Goal: Task Accomplishment & Management: Manage account settings

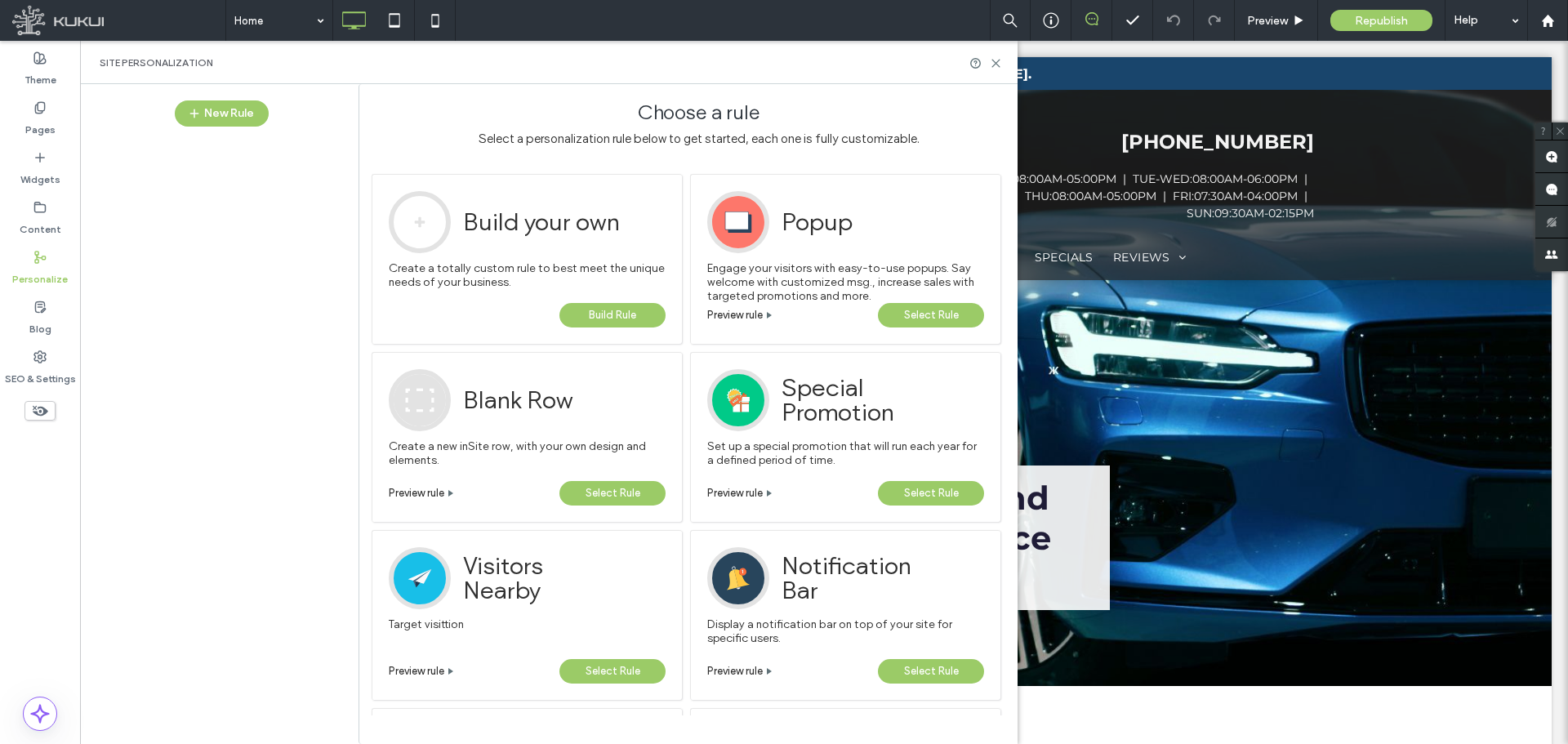
click at [53, 112] on div "Pages" at bounding box center [39, 119] width 80 height 50
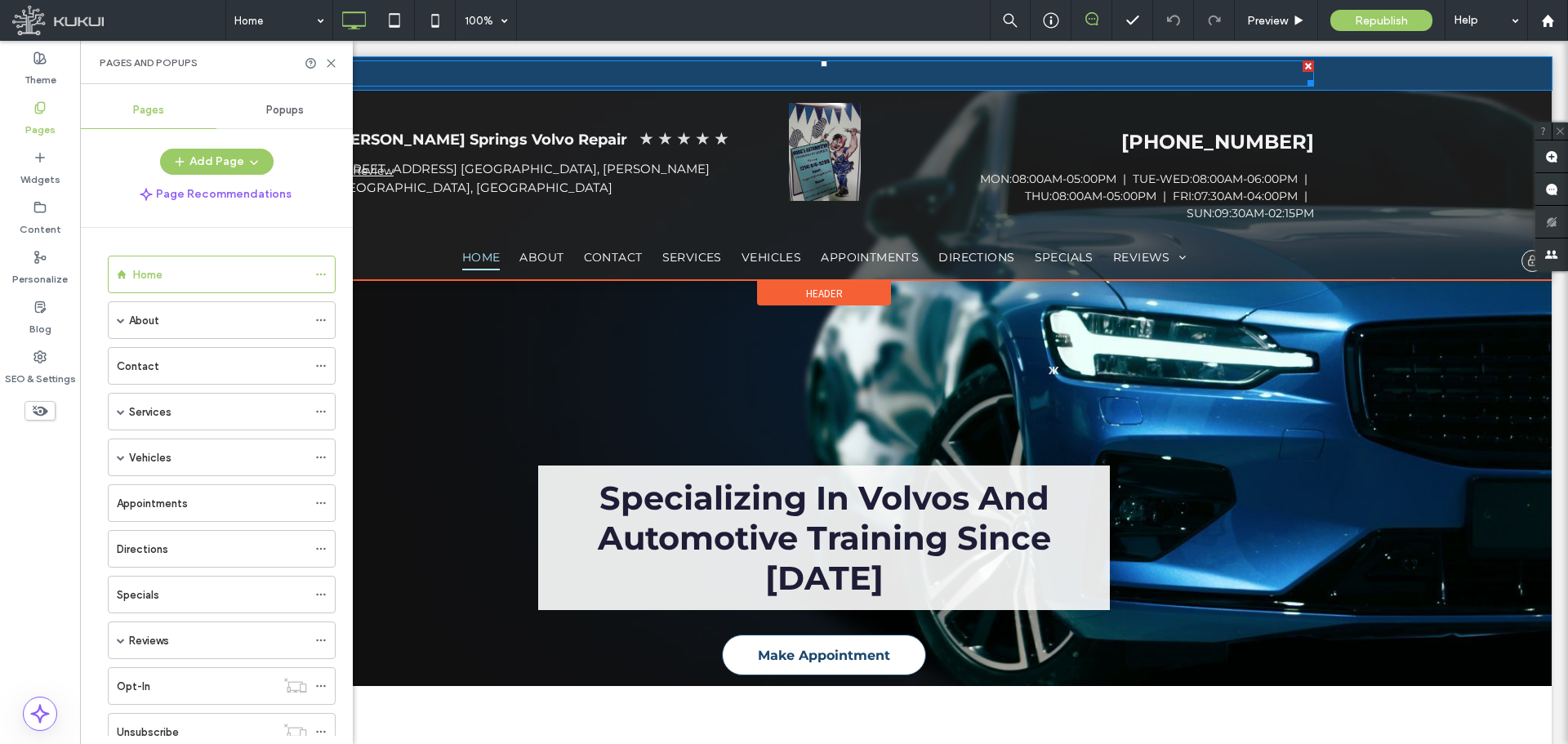
click at [630, 67] on li "NOW HIRING! VISIT OUR CAREER PAGE TO LEARN MORE Button" at bounding box center [824, 73] width 980 height 26
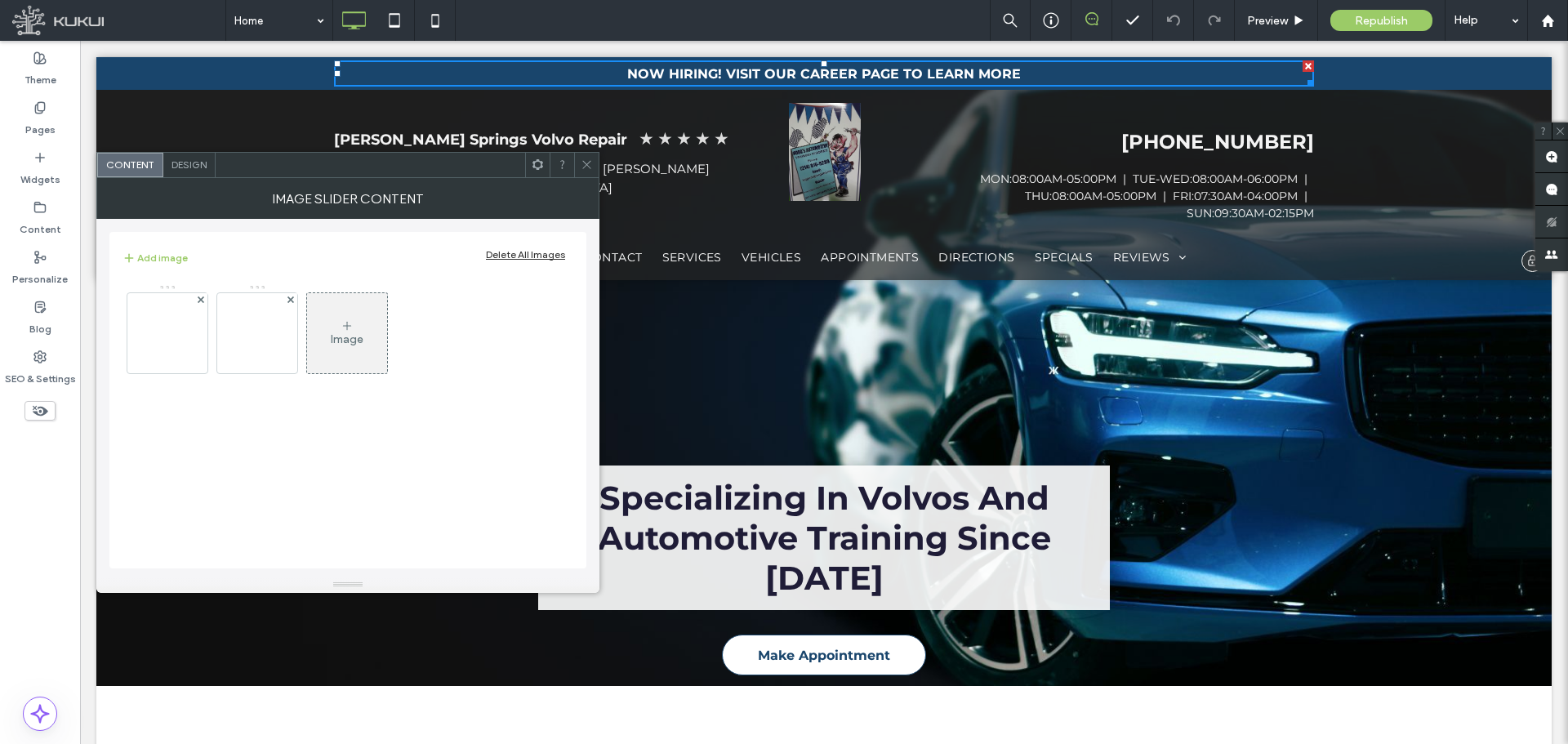
click at [627, 70] on div "NOW HIRING! VISIT OUR CAREER PAGE TO LEARN MORE Button" at bounding box center [824, 74] width 393 height 15
click at [932, 74] on div "NOW HIRING! VISIT OUR CAREER PAGE TO LEARN MORE Button" at bounding box center [824, 74] width 393 height 15
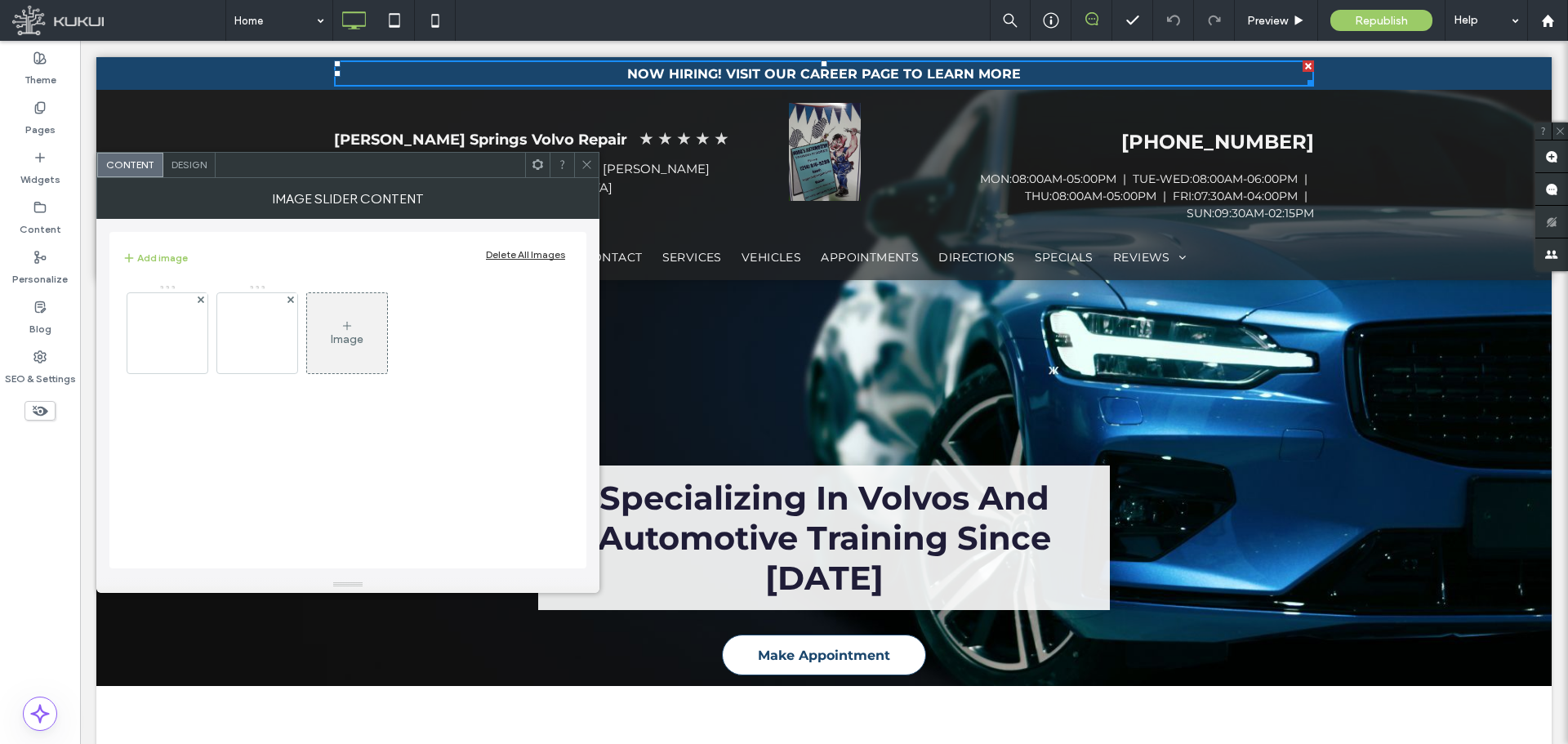
click at [581, 164] on icon at bounding box center [586, 164] width 12 height 12
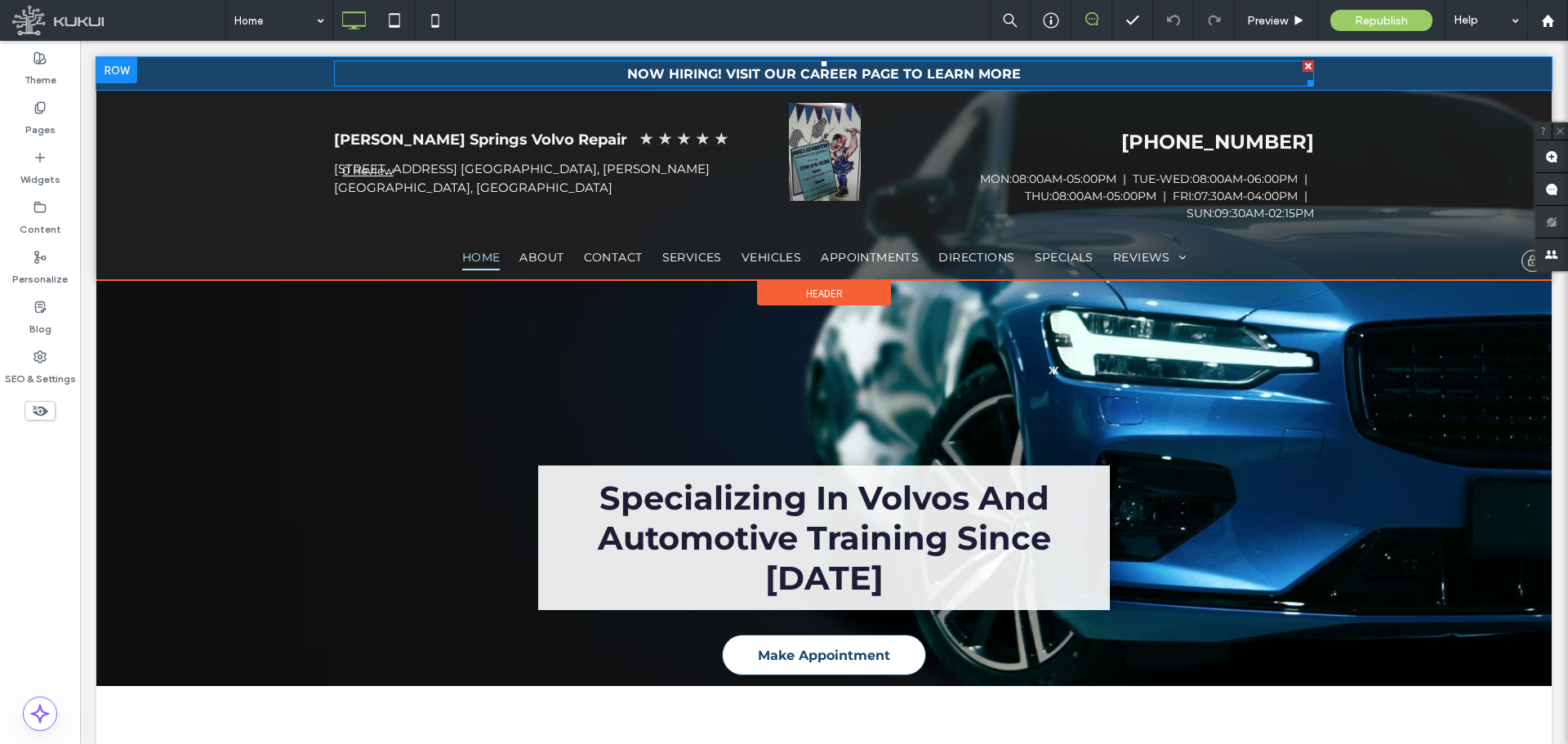
click at [1302, 64] on div at bounding box center [1308, 66] width 12 height 12
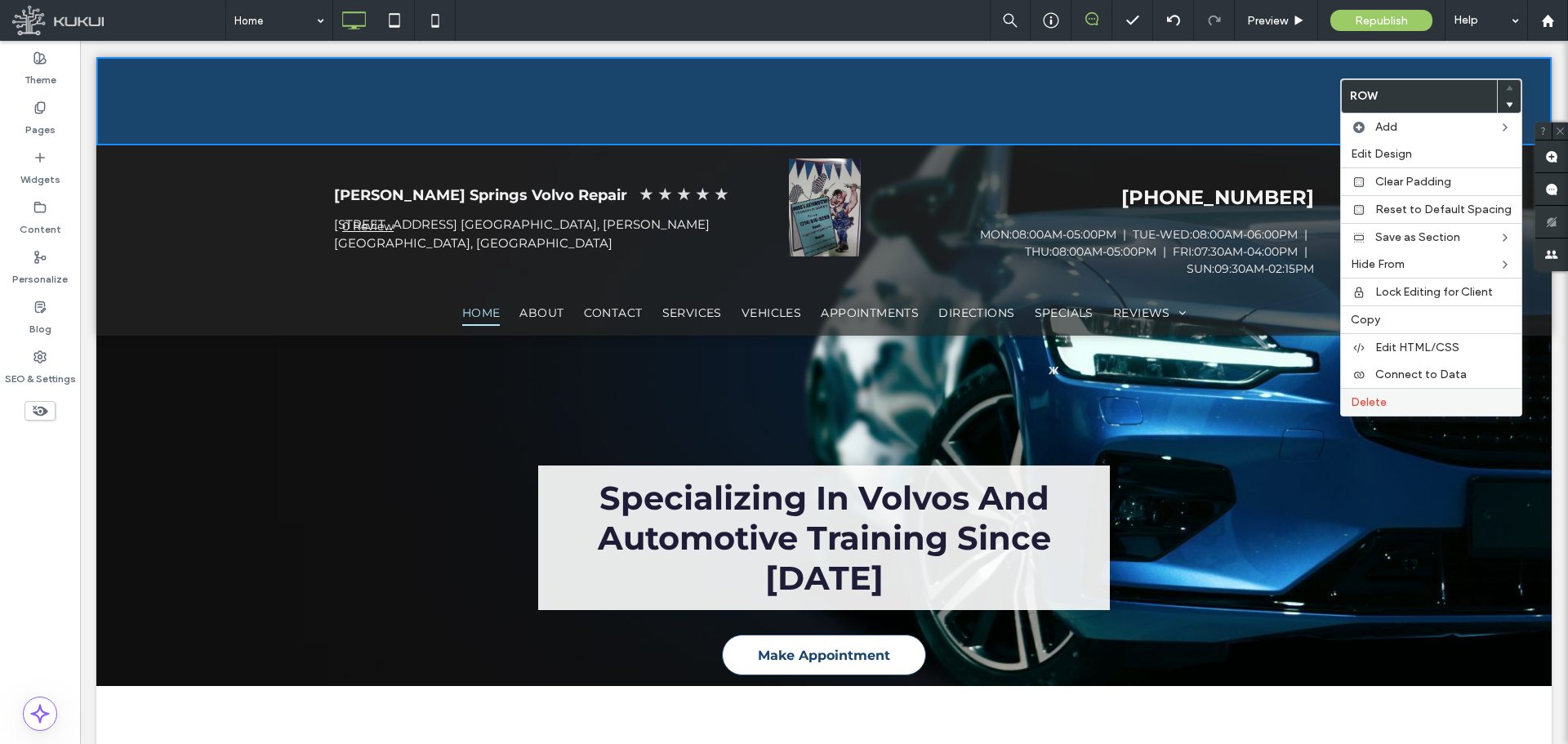
click at [1370, 401] on span "Delete" at bounding box center [1368, 402] width 35 height 13
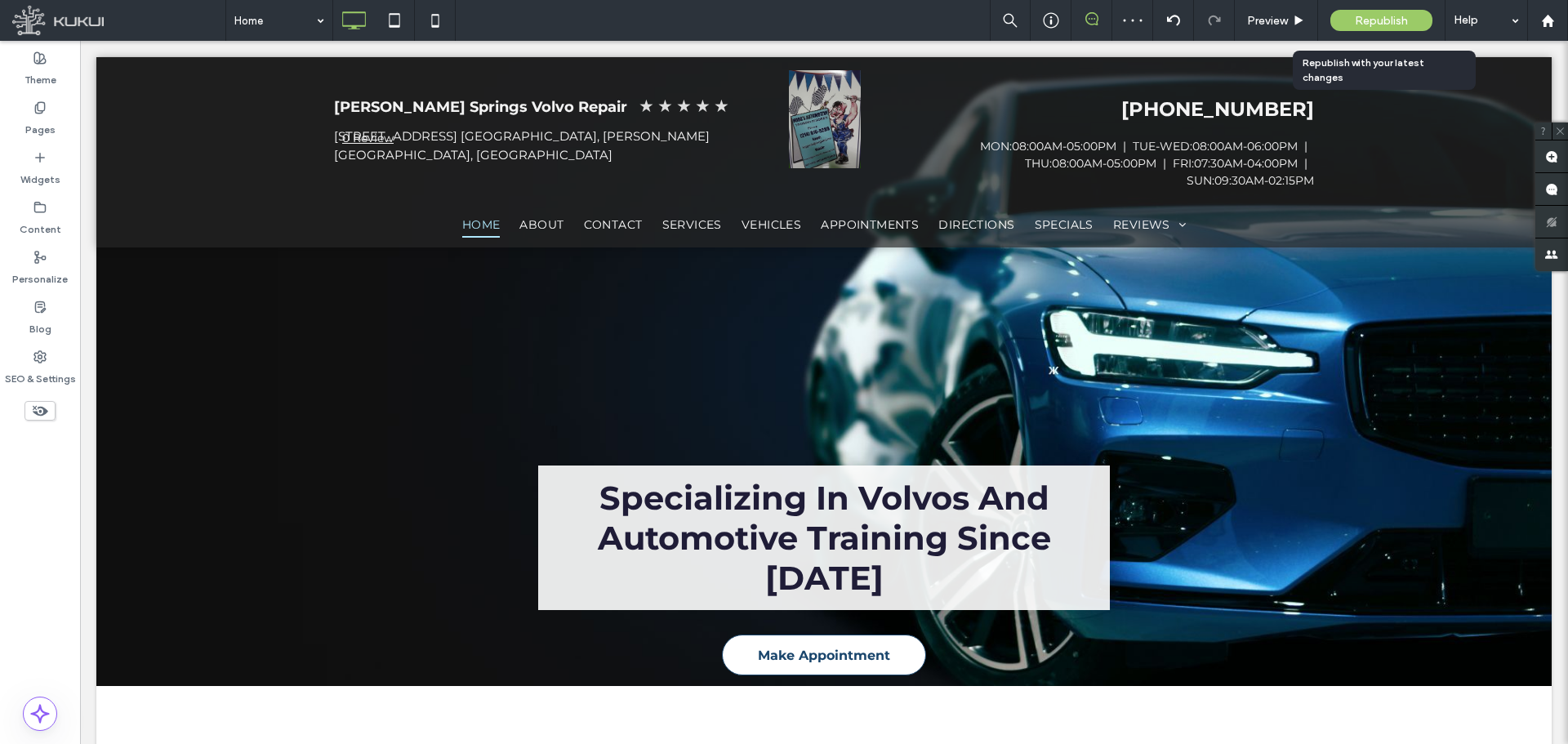
click at [1387, 23] on span "Republish" at bounding box center [1380, 20] width 53 height 13
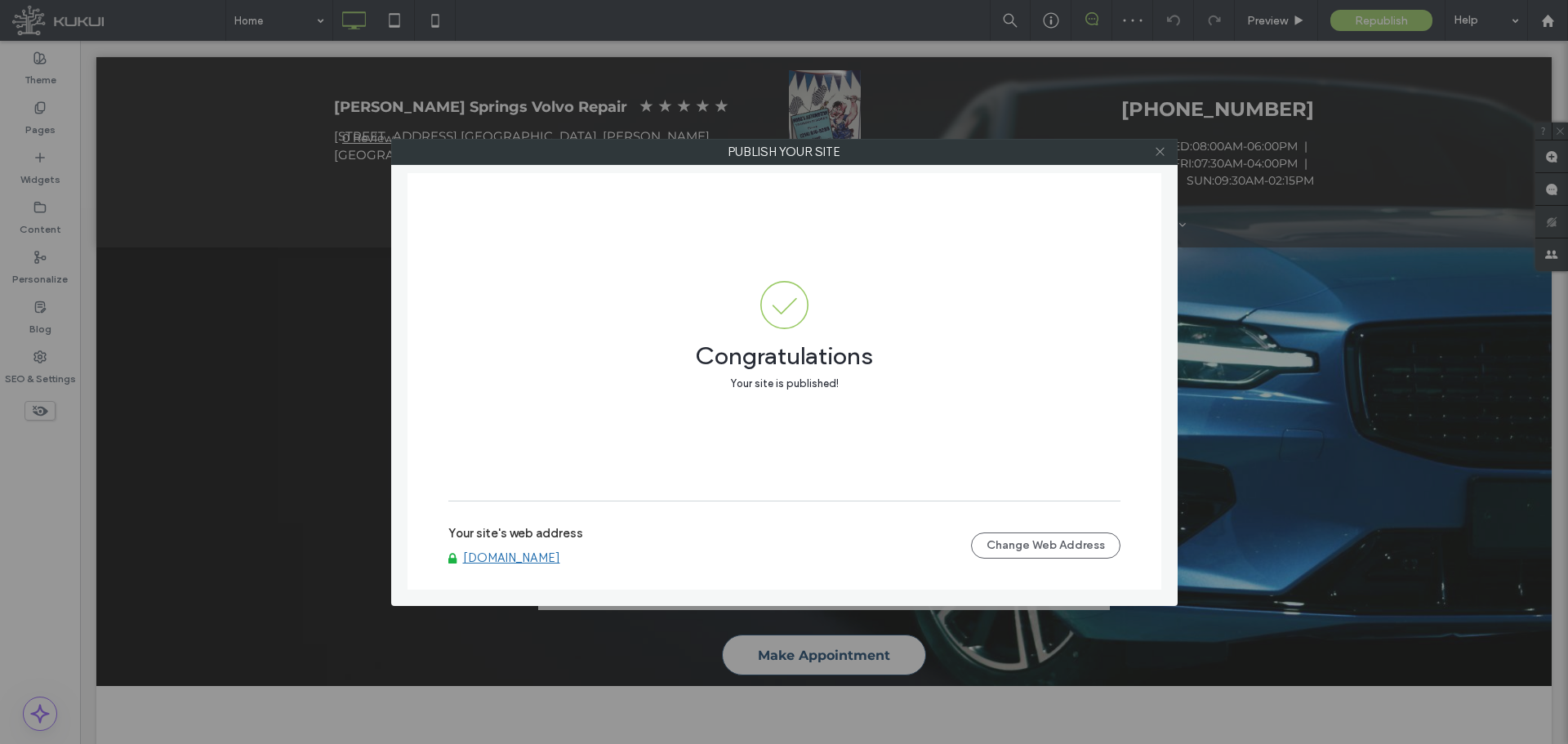
click at [1157, 154] on icon at bounding box center [1159, 151] width 12 height 12
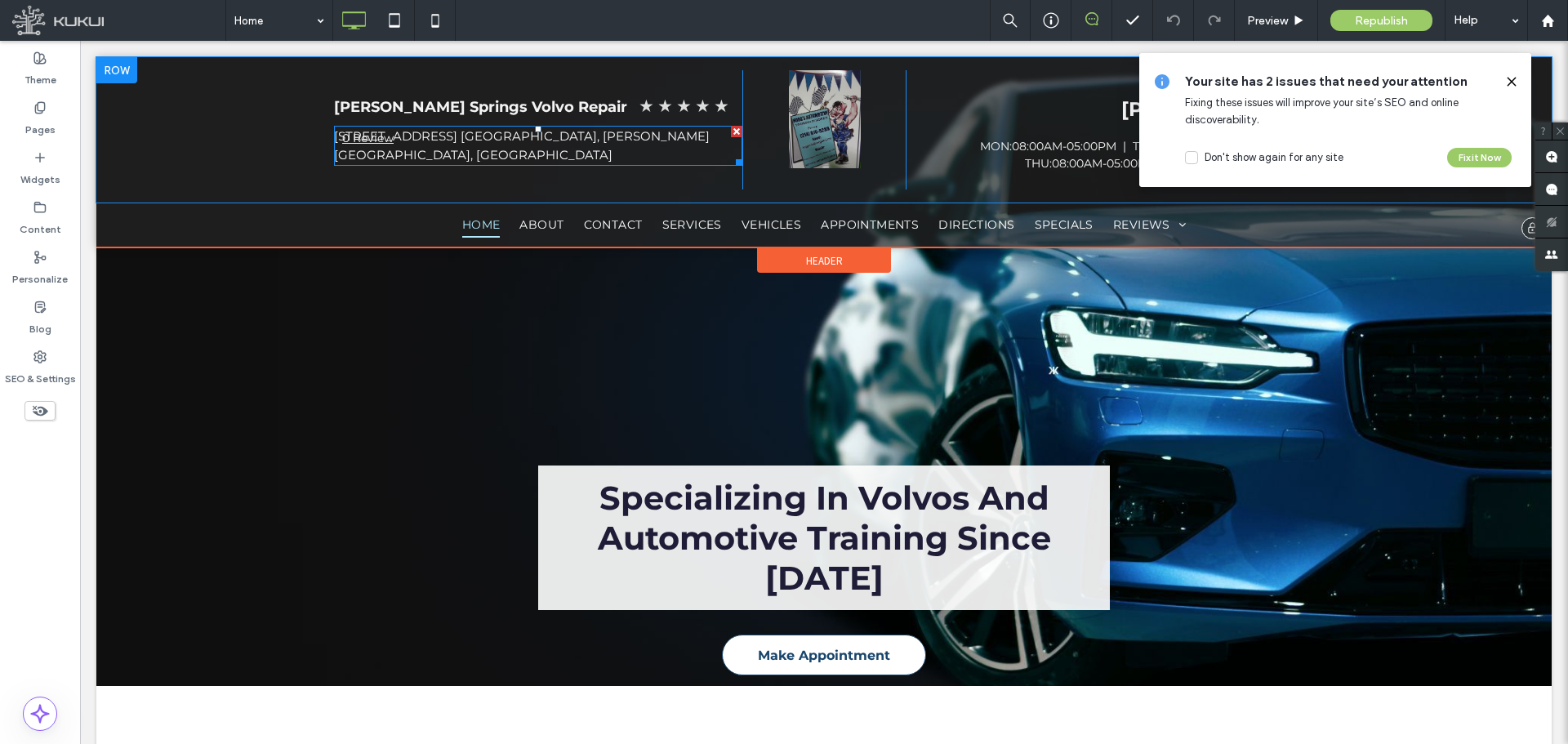
click at [361, 134] on link "[STREET_ADDRESS] [GEOGRAPHIC_DATA], [PERSON_NAME][GEOGRAPHIC_DATA], [GEOGRAPHIC…" at bounding box center [522, 146] width 376 height 35
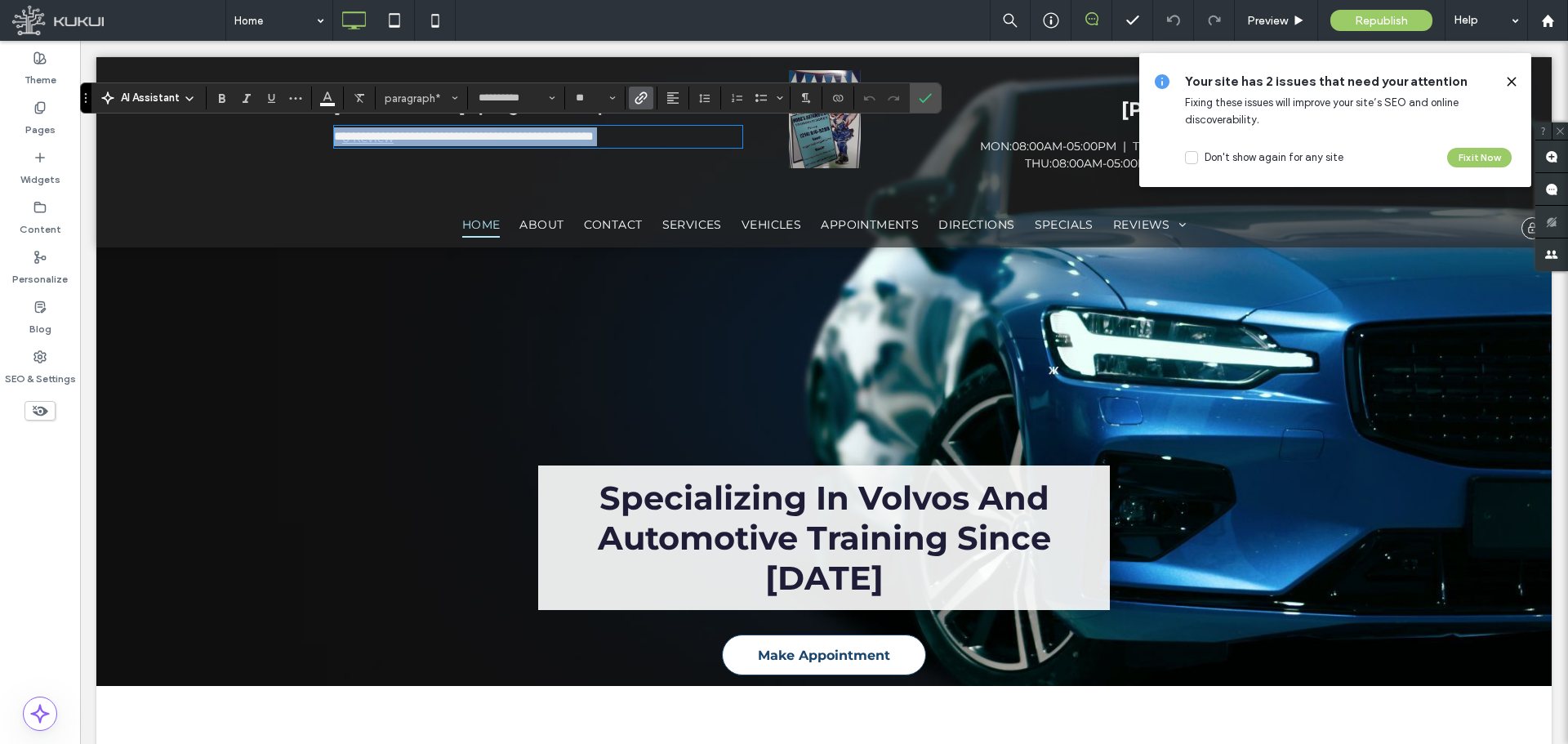
click at [488, 133] on link "**********" at bounding box center [463, 135] width 260 height 12
click at [498, 135] on link "**********" at bounding box center [463, 135] width 260 height 12
click at [455, 138] on link "**********" at bounding box center [463, 135] width 260 height 12
click at [503, 136] on link "**********" at bounding box center [463, 135] width 260 height 12
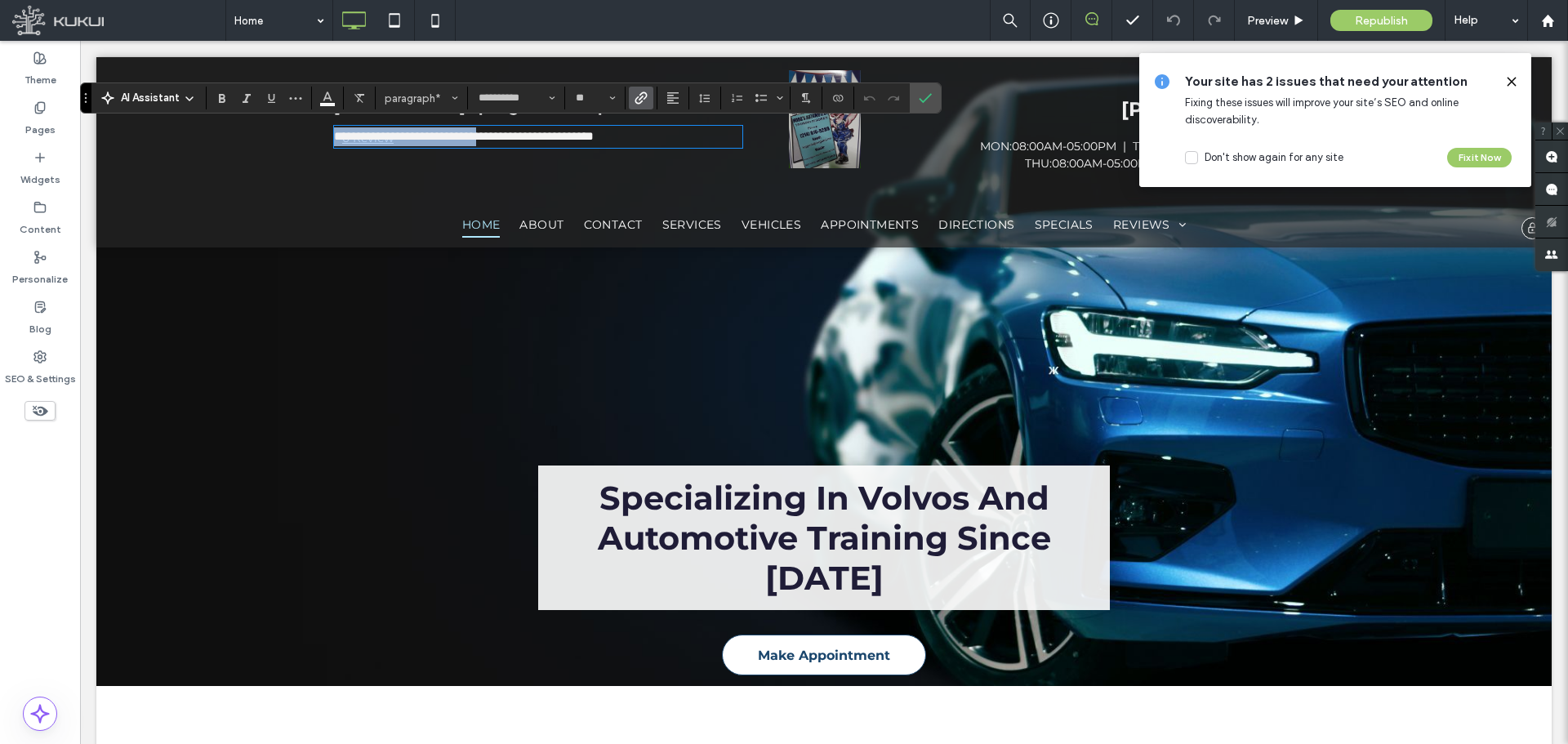
drag, startPoint x: 505, startPoint y: 136, endPoint x: 329, endPoint y: 140, distance: 176.0
click at [334, 140] on link "**********" at bounding box center [463, 135] width 260 height 12
drag, startPoint x: 1512, startPoint y: 80, endPoint x: 1431, endPoint y: 43, distance: 89.1
click at [1512, 80] on use at bounding box center [1511, 81] width 8 height 8
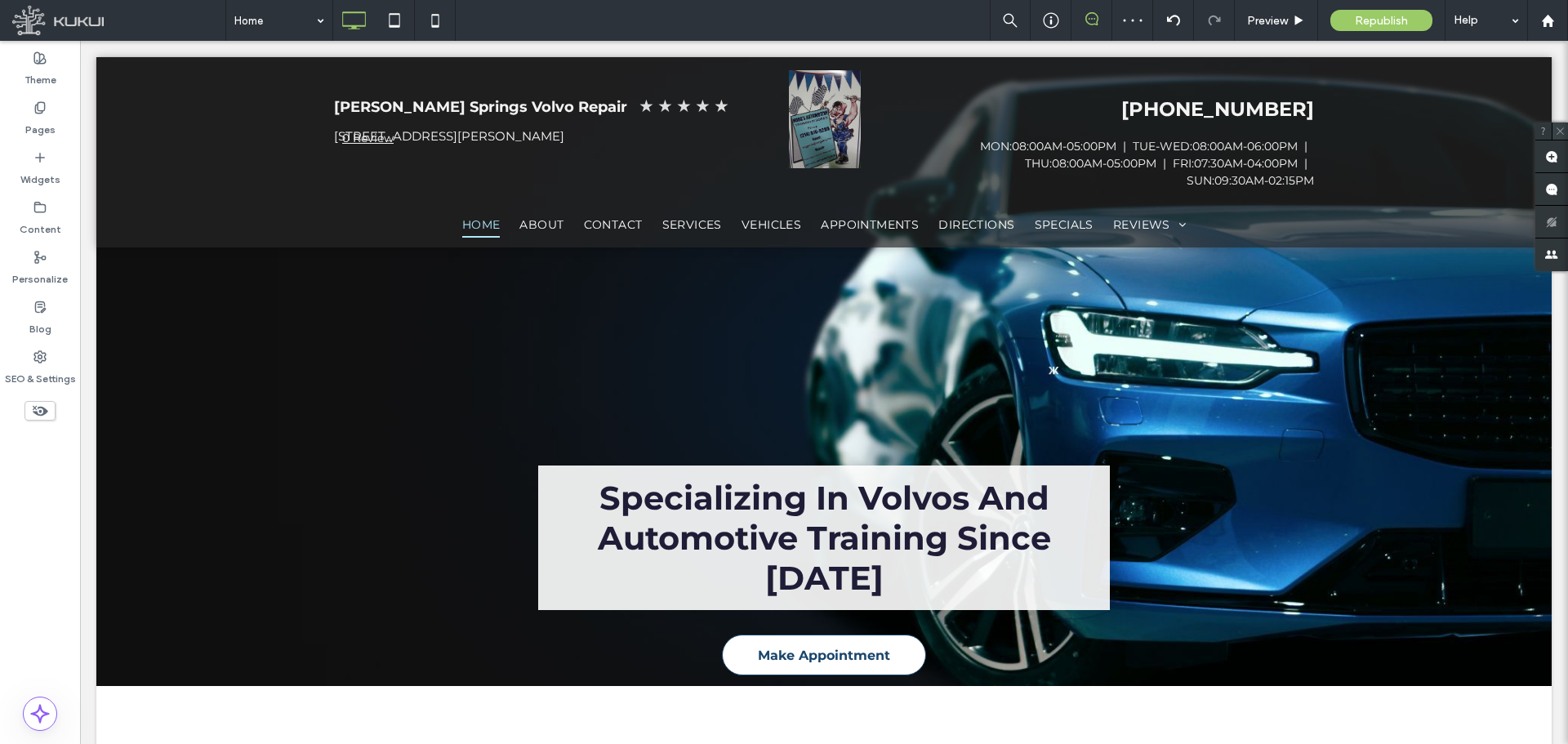
click at [1562, 128] on icon at bounding box center [1559, 130] width 11 height 11
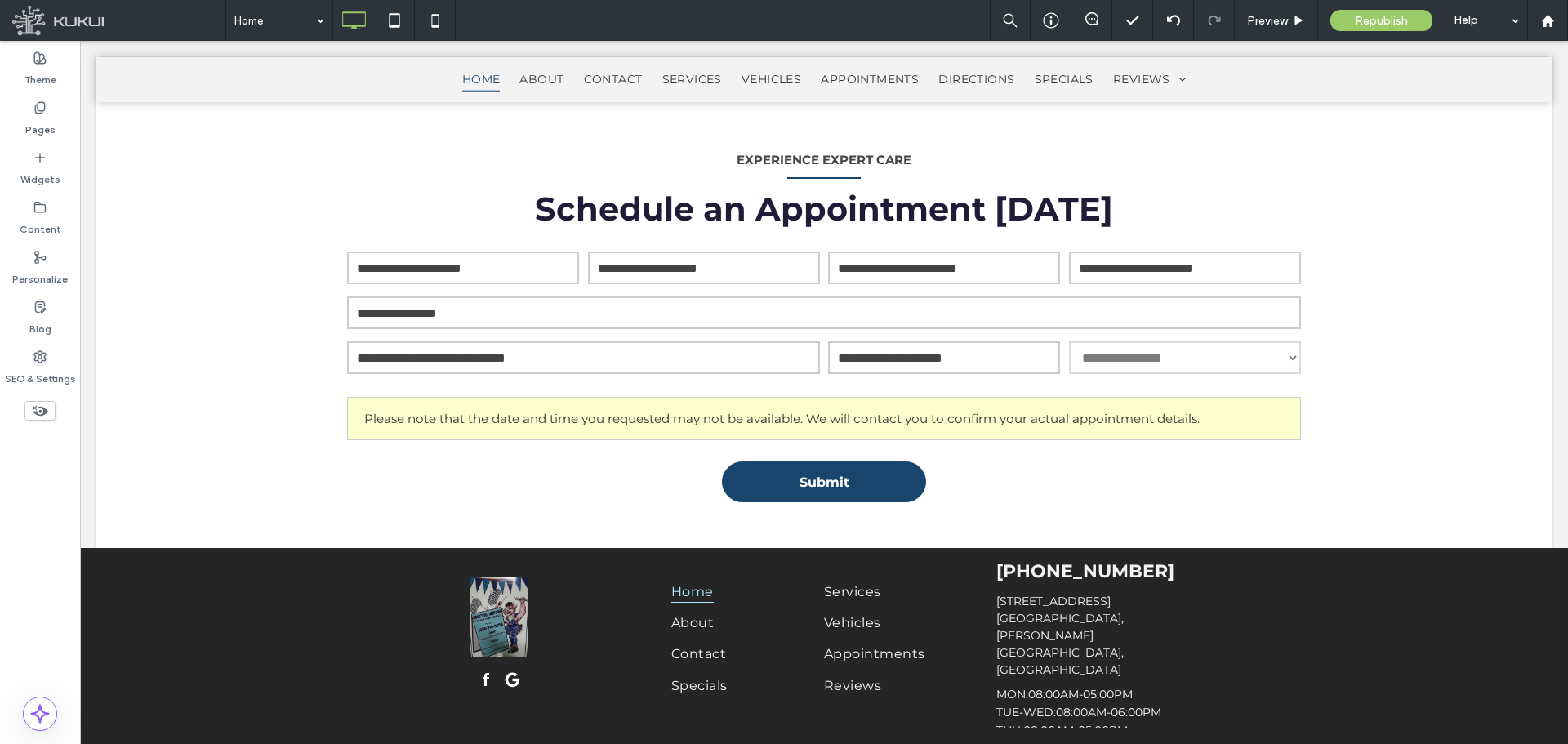
scroll to position [2871, 0]
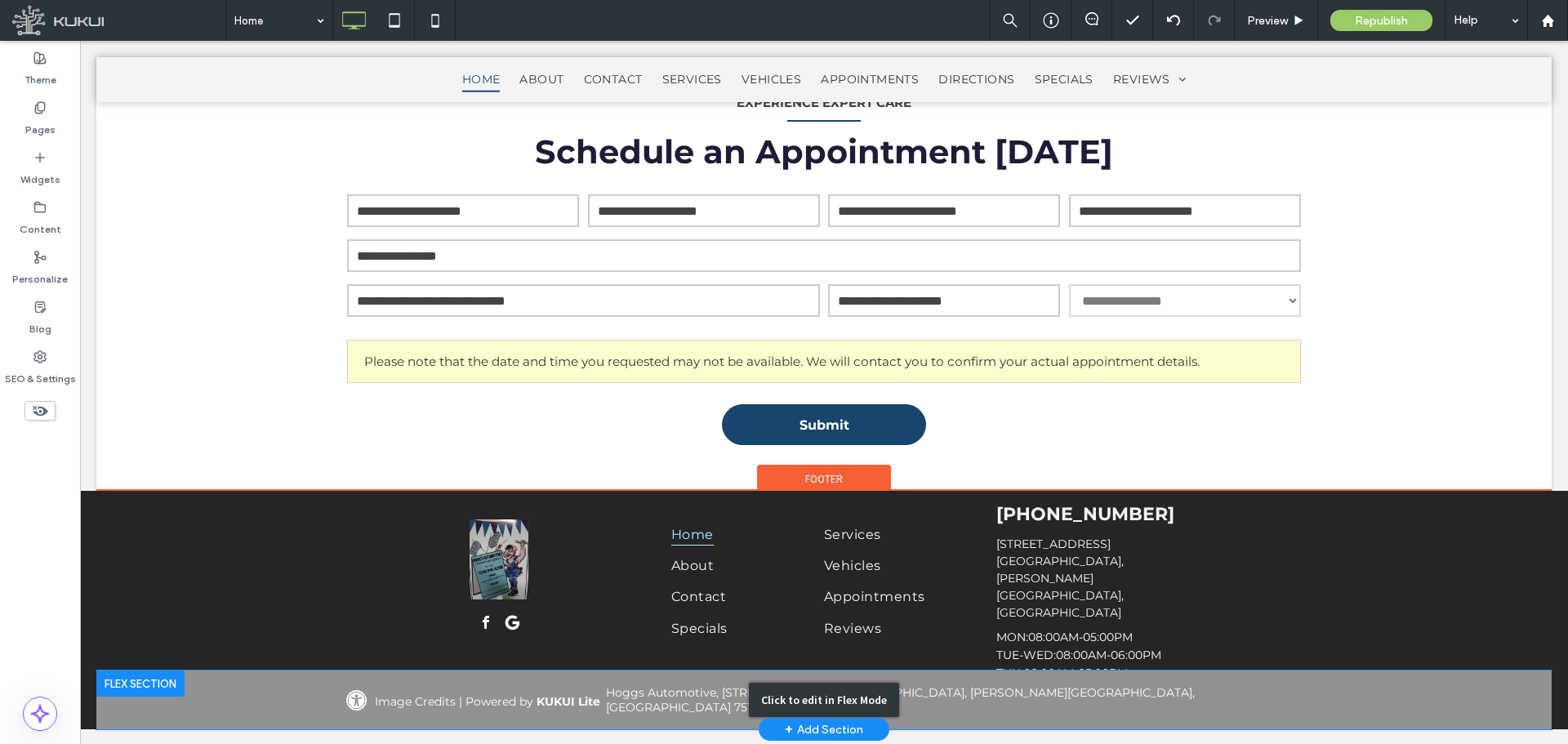
click at [1073, 693] on div "Click to edit in Flex Mode" at bounding box center [823, 699] width 1455 height 58
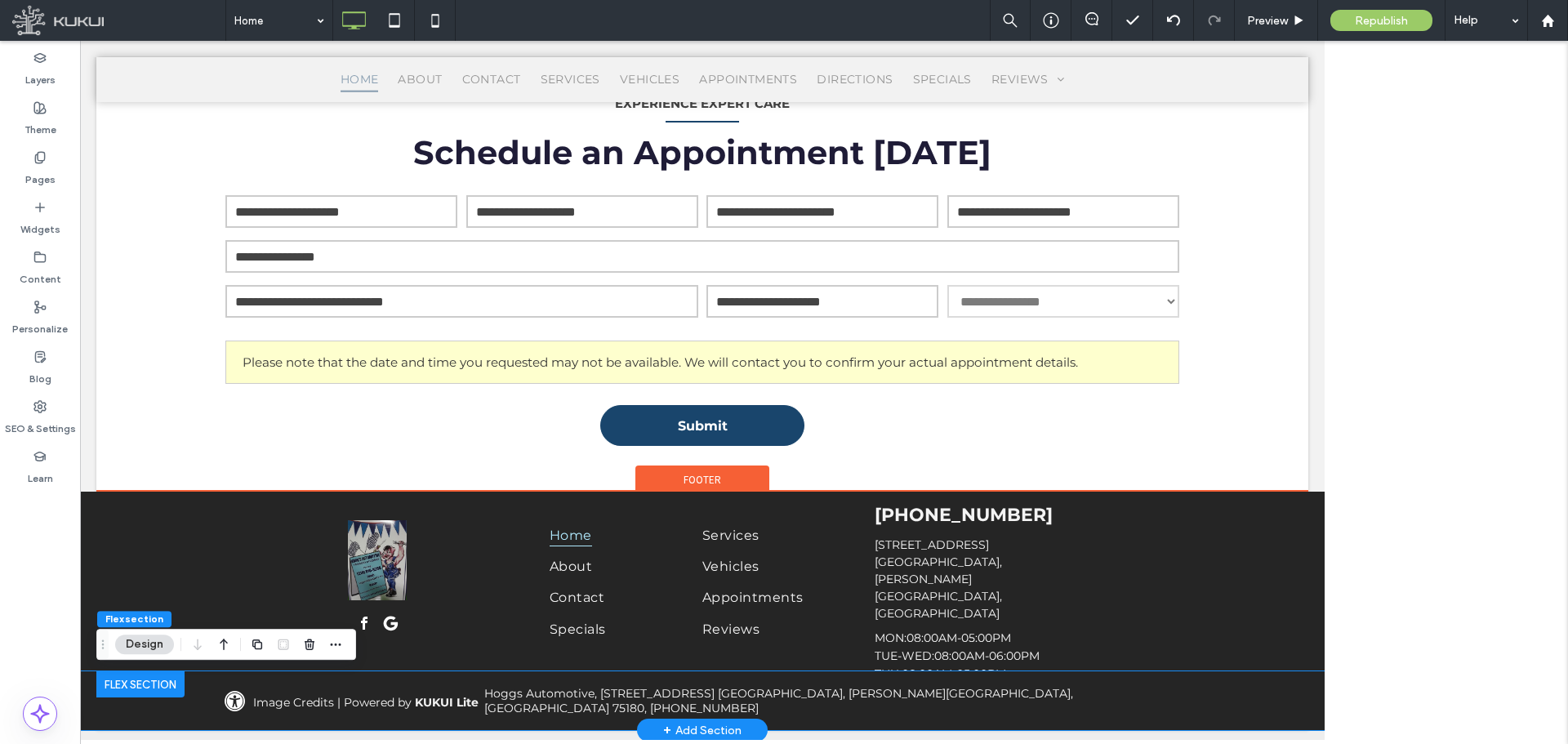
scroll to position [2862, 0]
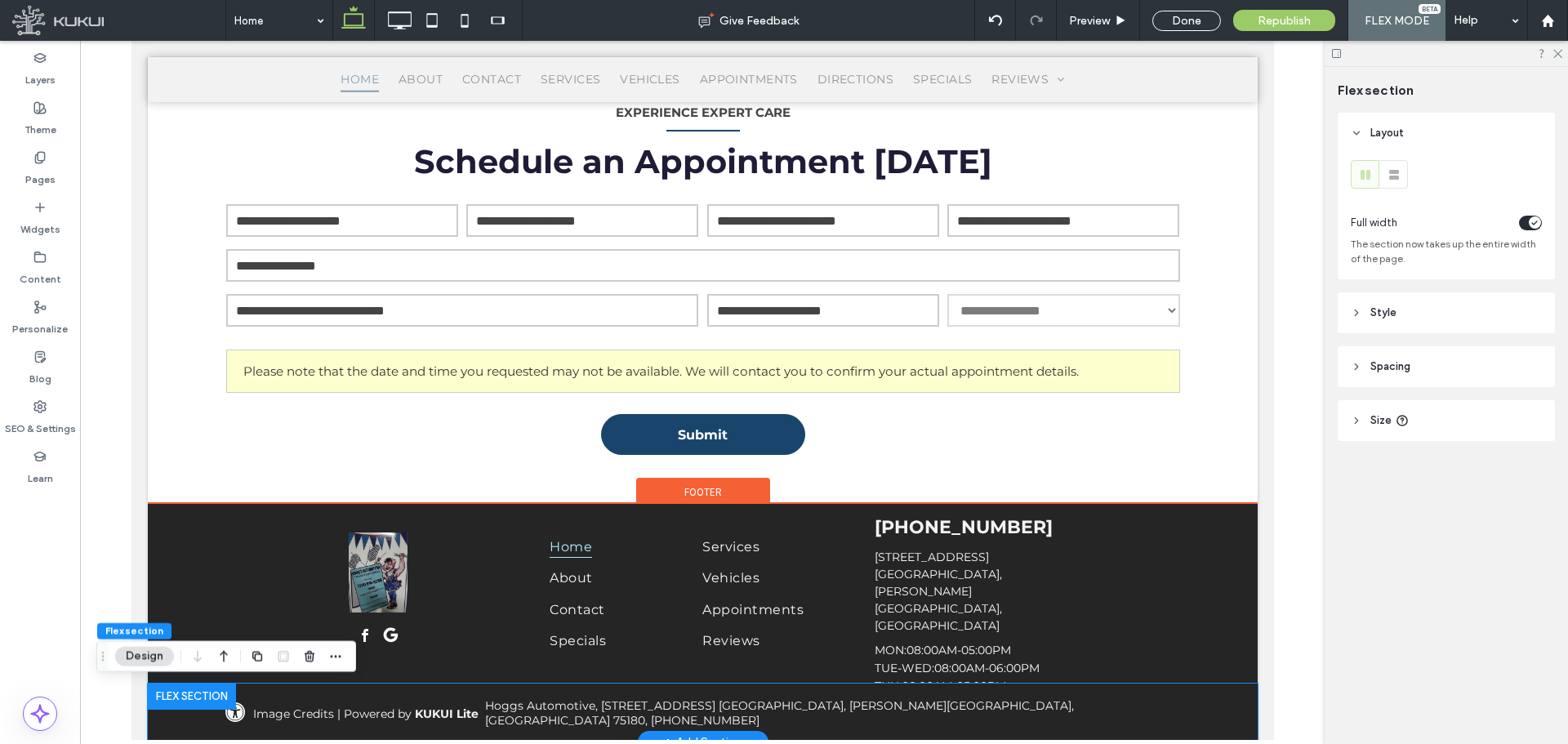
click at [849, 699] on address "Hoggs Automotive, [STREET_ADDRESS] [GEOGRAPHIC_DATA], [PERSON_NAME][GEOGRAPHIC_…" at bounding box center [831, 712] width 695 height 30
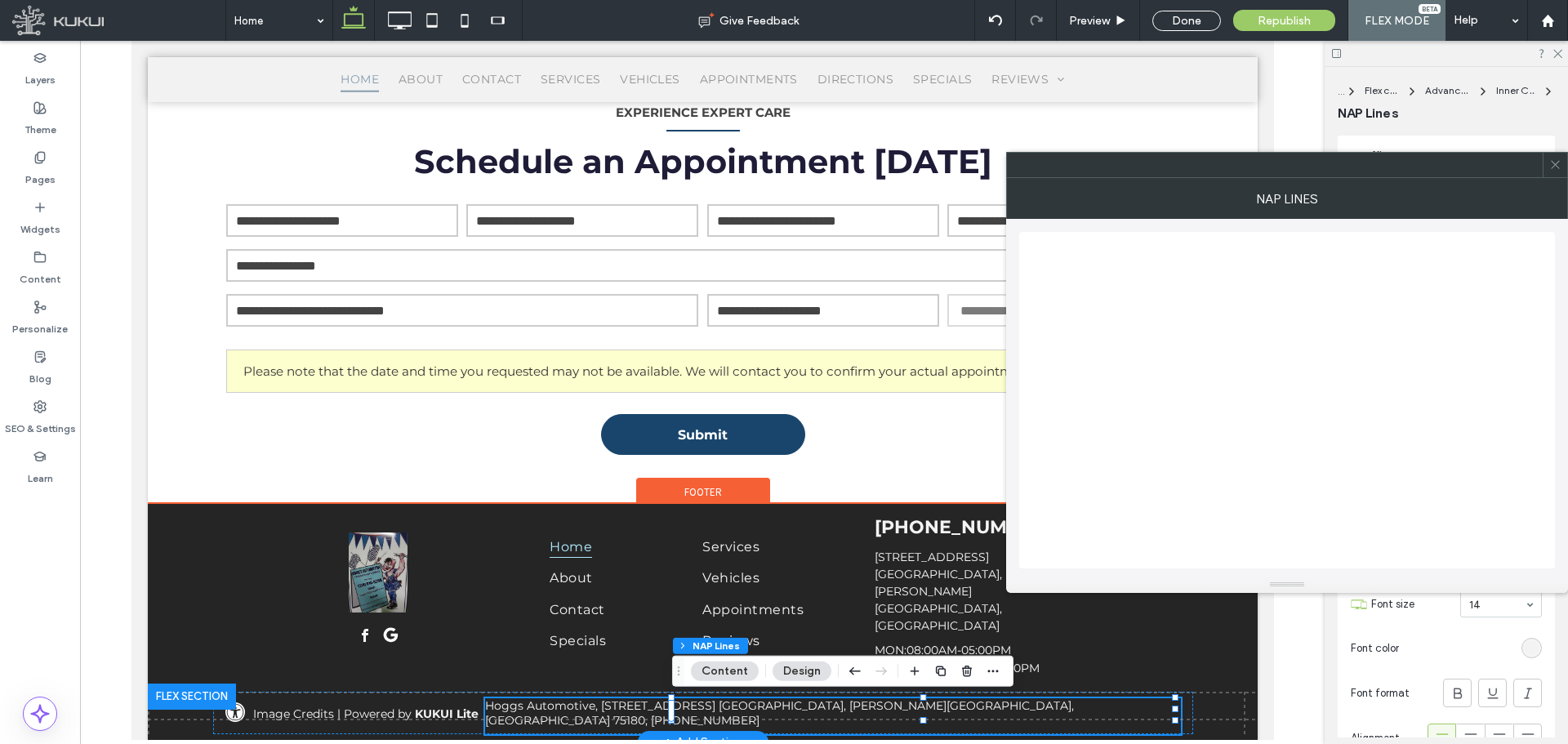
click at [799, 710] on address "Hoggs Automotive, [STREET_ADDRESS] [GEOGRAPHIC_DATA], [PERSON_NAME][GEOGRAPHIC_…" at bounding box center [831, 712] width 695 height 30
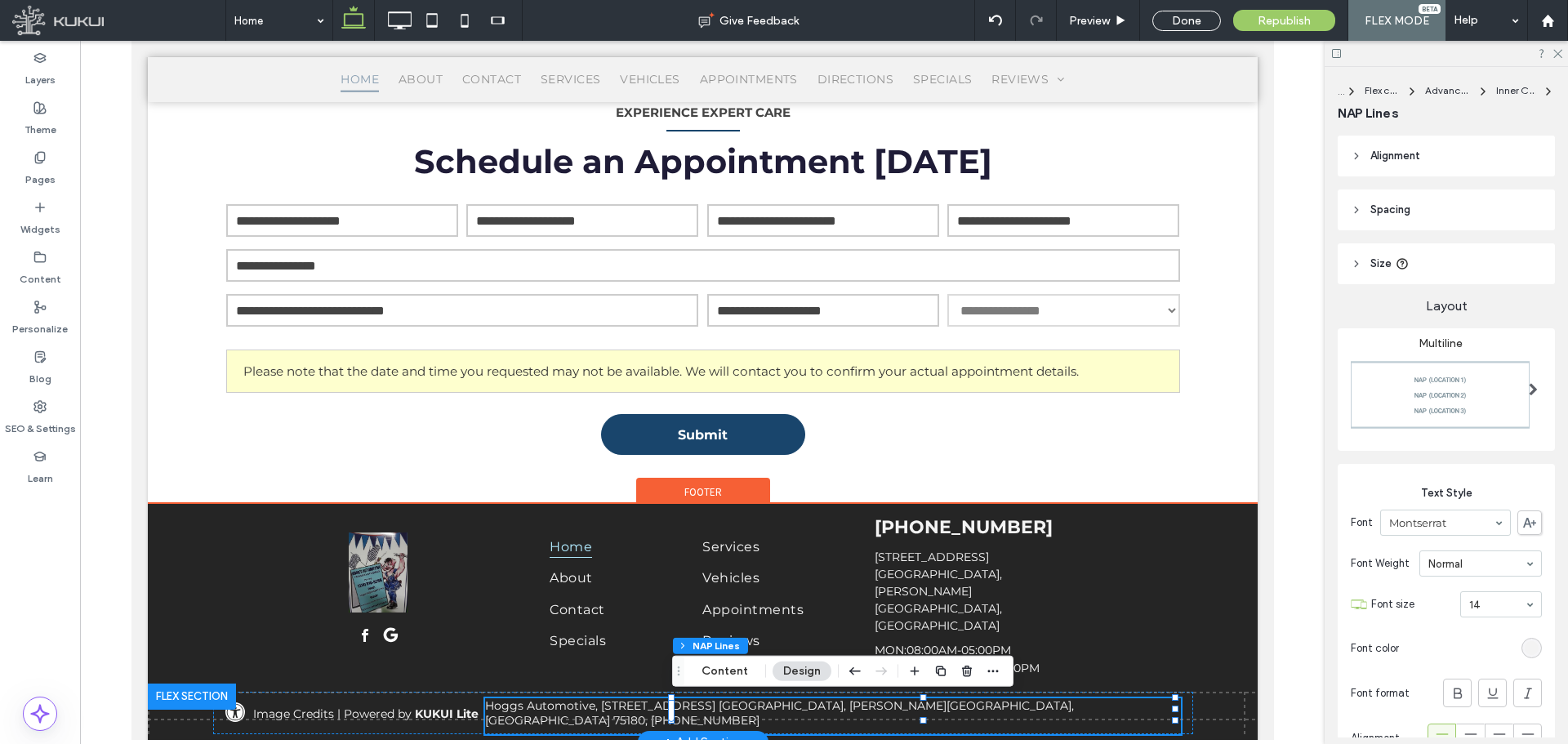
click at [956, 708] on address "Hoggs Automotive, [STREET_ADDRESS] [GEOGRAPHIC_DATA], [PERSON_NAME][GEOGRAPHIC_…" at bounding box center [831, 712] width 695 height 30
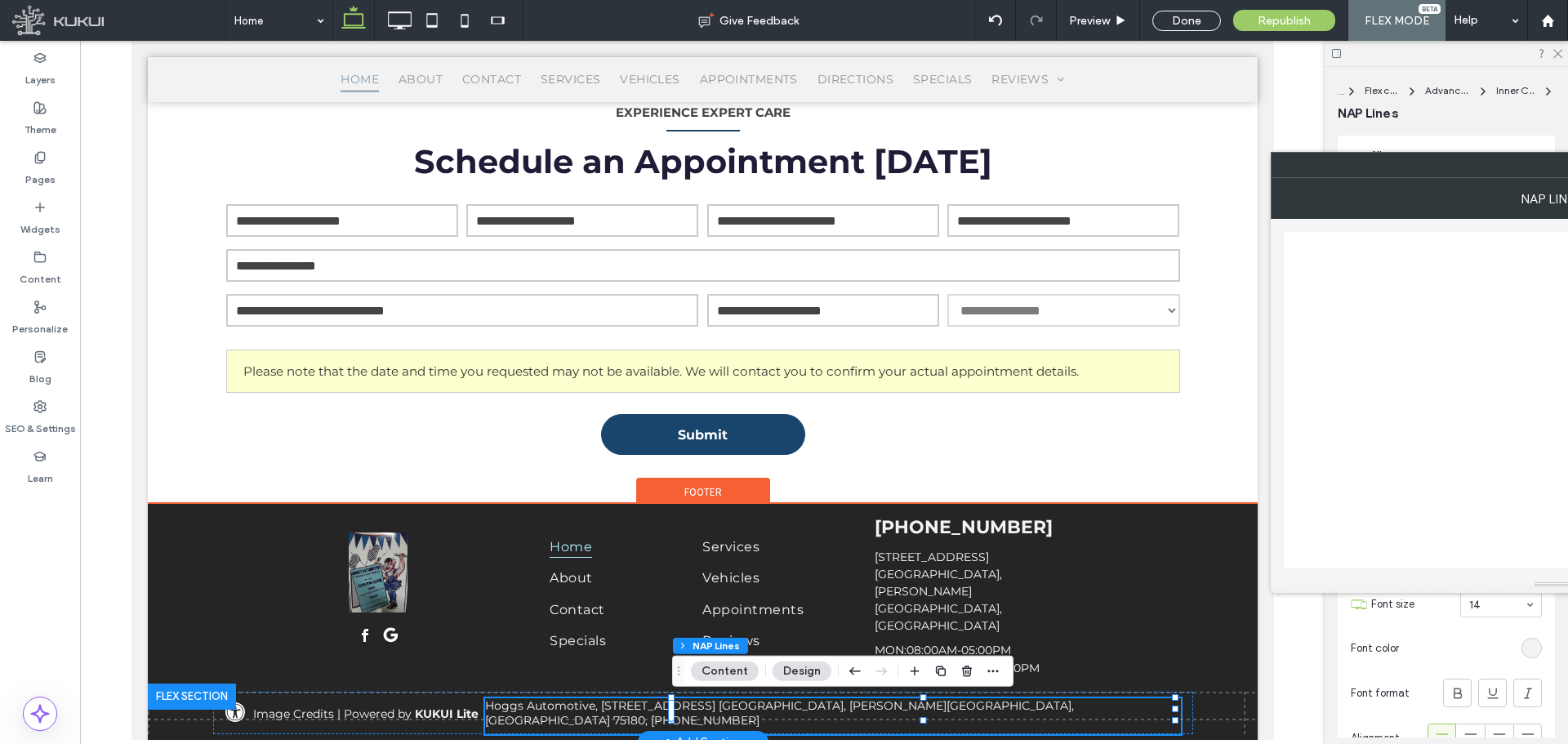
click at [956, 708] on address "Hoggs Automotive, [STREET_ADDRESS] [GEOGRAPHIC_DATA], [PERSON_NAME][GEOGRAPHIC_…" at bounding box center [831, 712] width 695 height 30
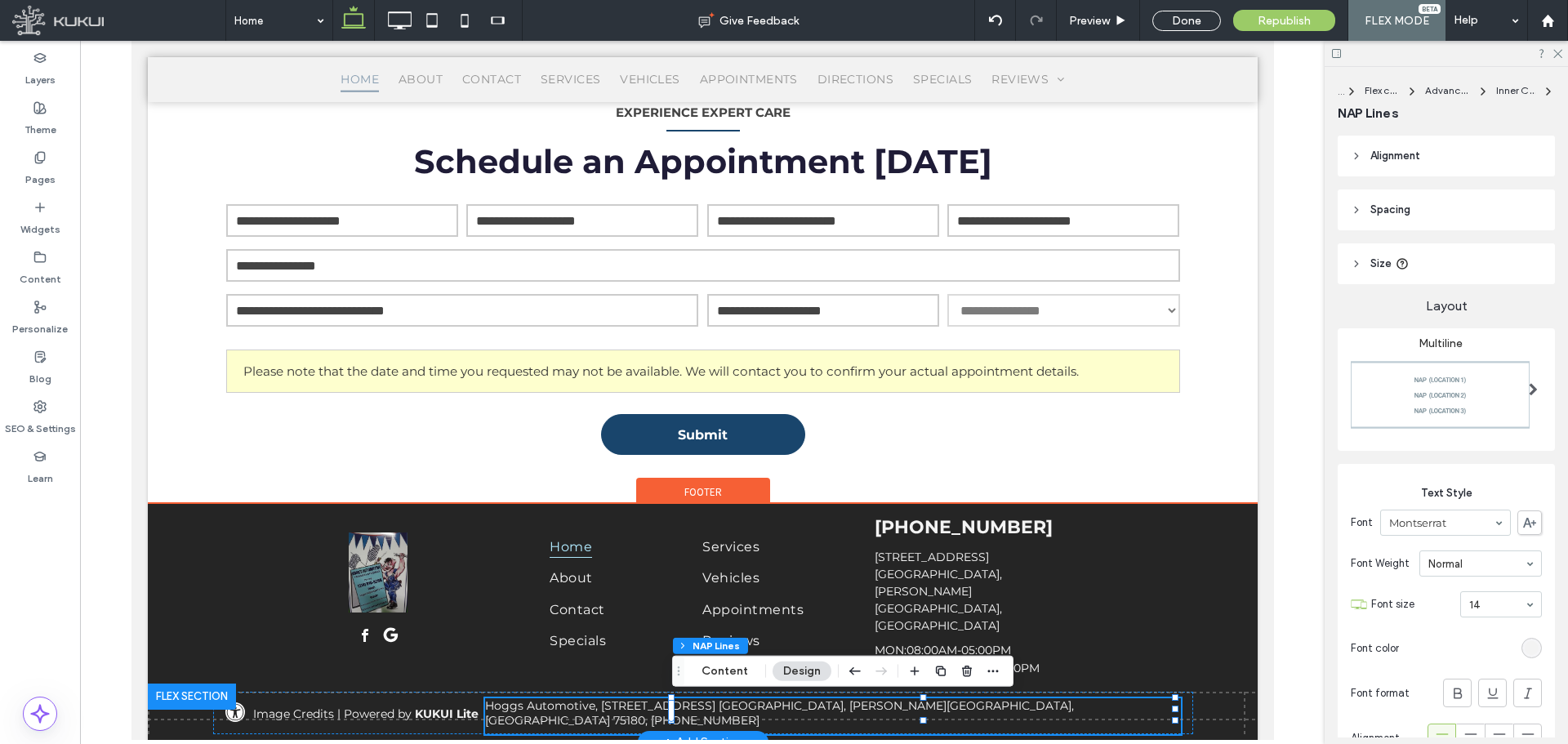
click at [950, 709] on address "Hoggs Automotive, [STREET_ADDRESS] [GEOGRAPHIC_DATA], [PERSON_NAME][GEOGRAPHIC_…" at bounding box center [831, 712] width 695 height 30
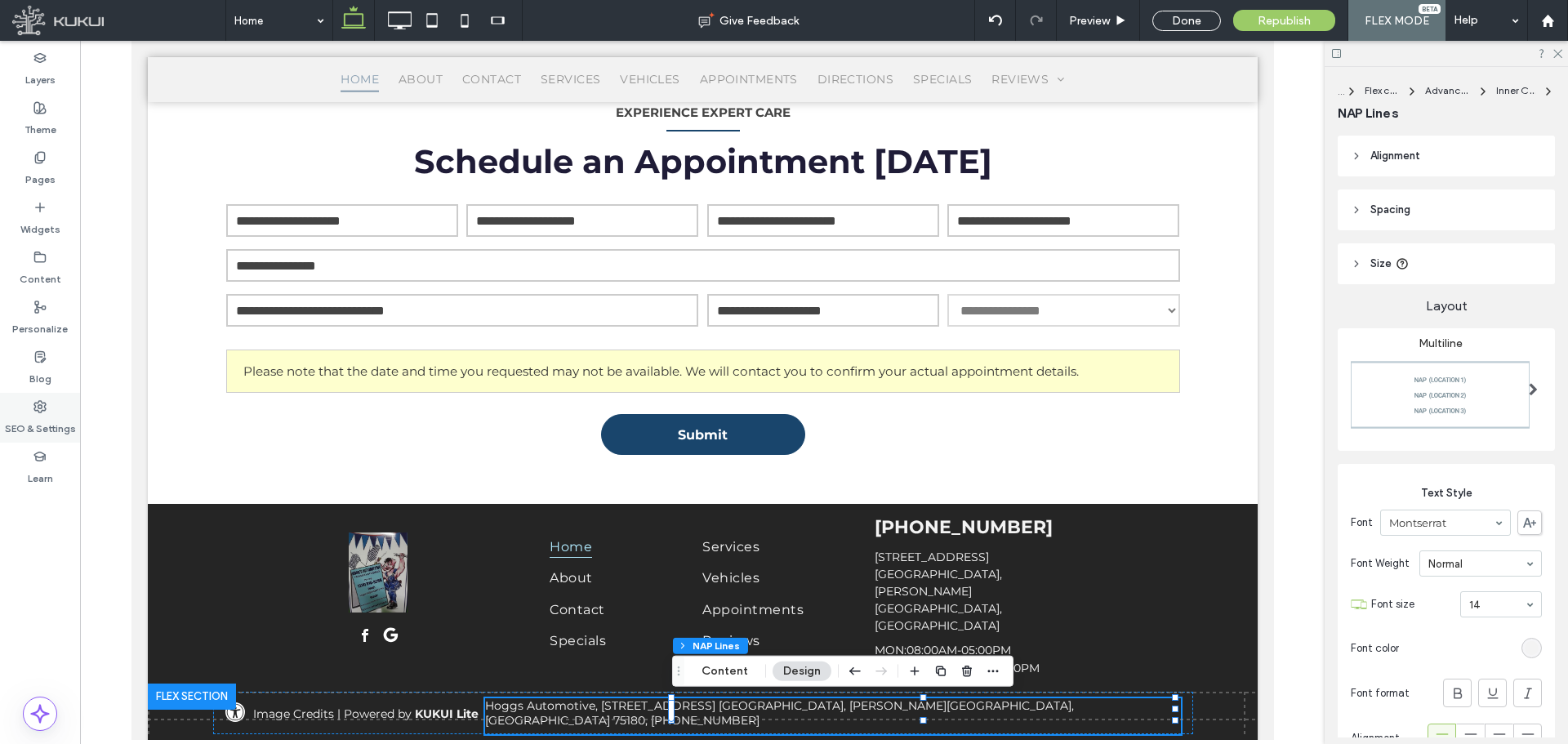
click at [42, 414] on label "SEO & Settings" at bounding box center [40, 425] width 71 height 23
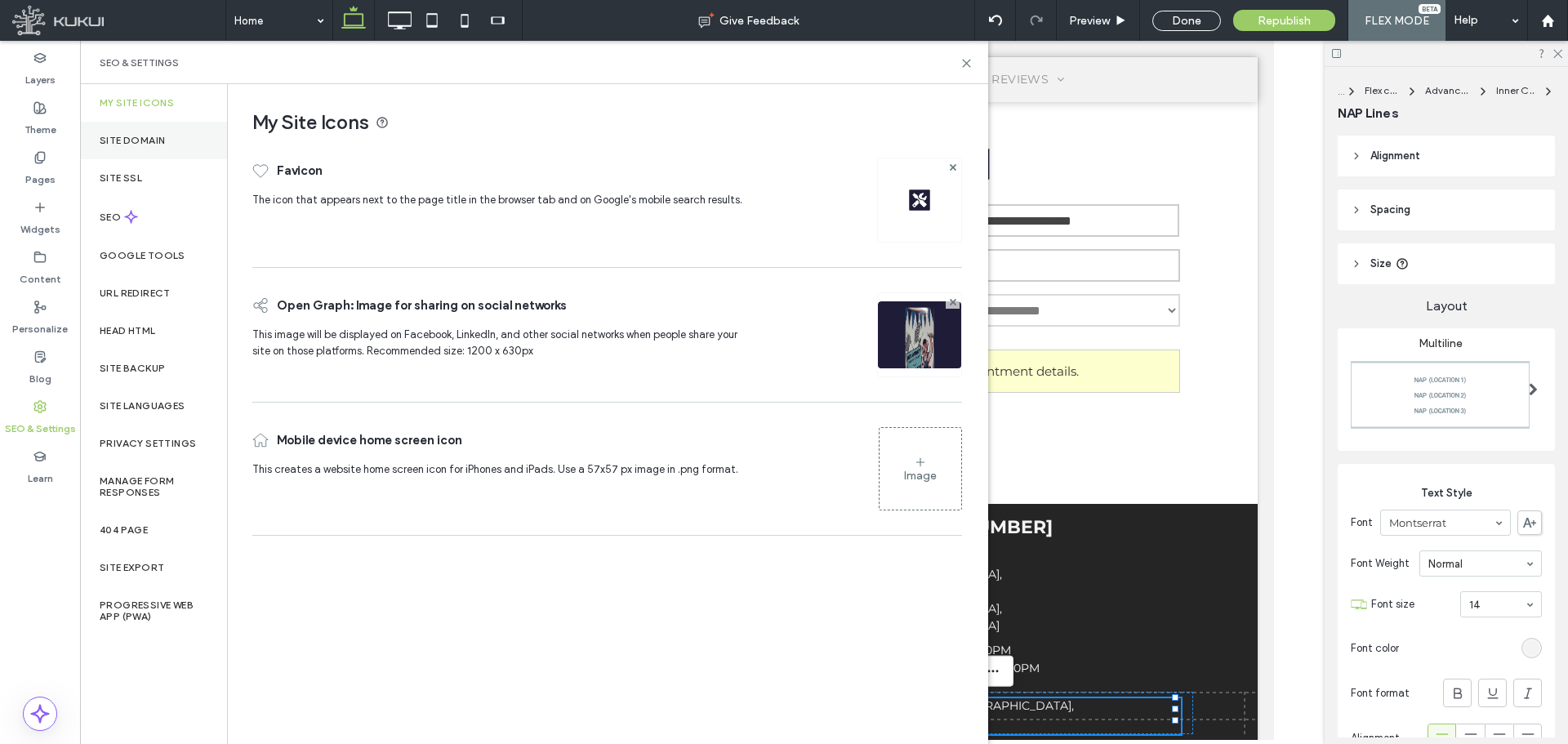
click at [123, 139] on label "Site Domain" at bounding box center [132, 140] width 65 height 12
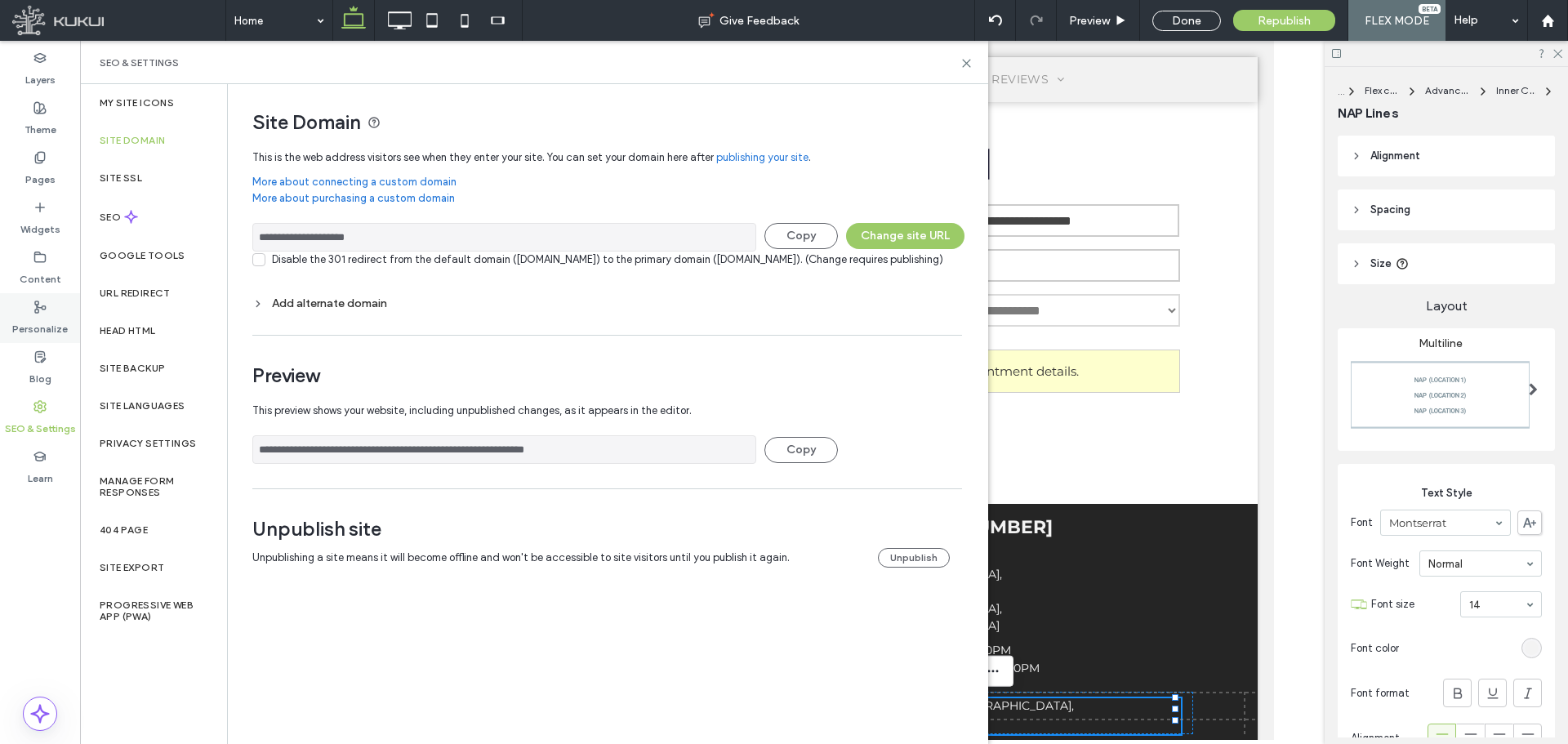
click at [41, 311] on icon at bounding box center [40, 307] width 13 height 13
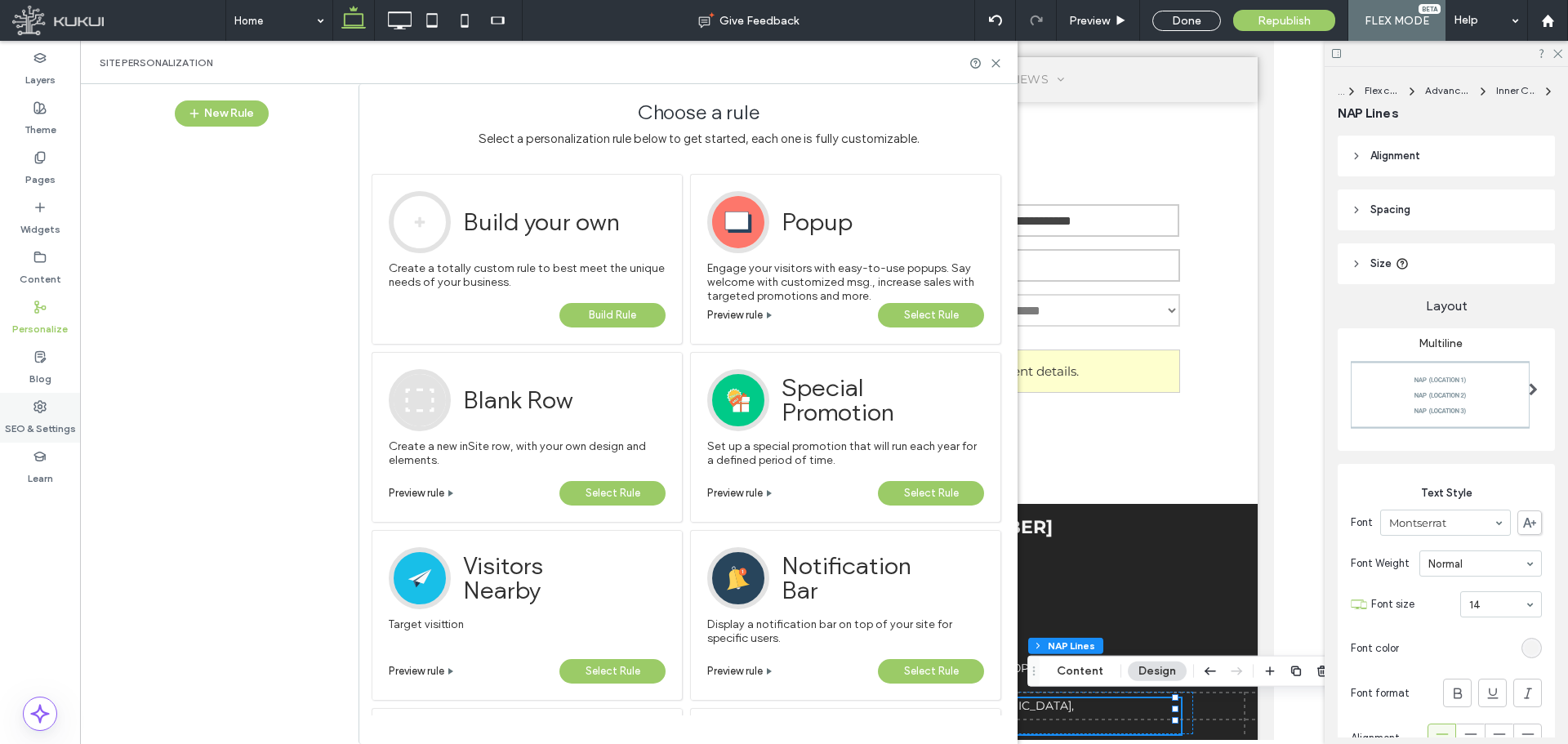
click at [38, 409] on icon at bounding box center [40, 407] width 13 height 13
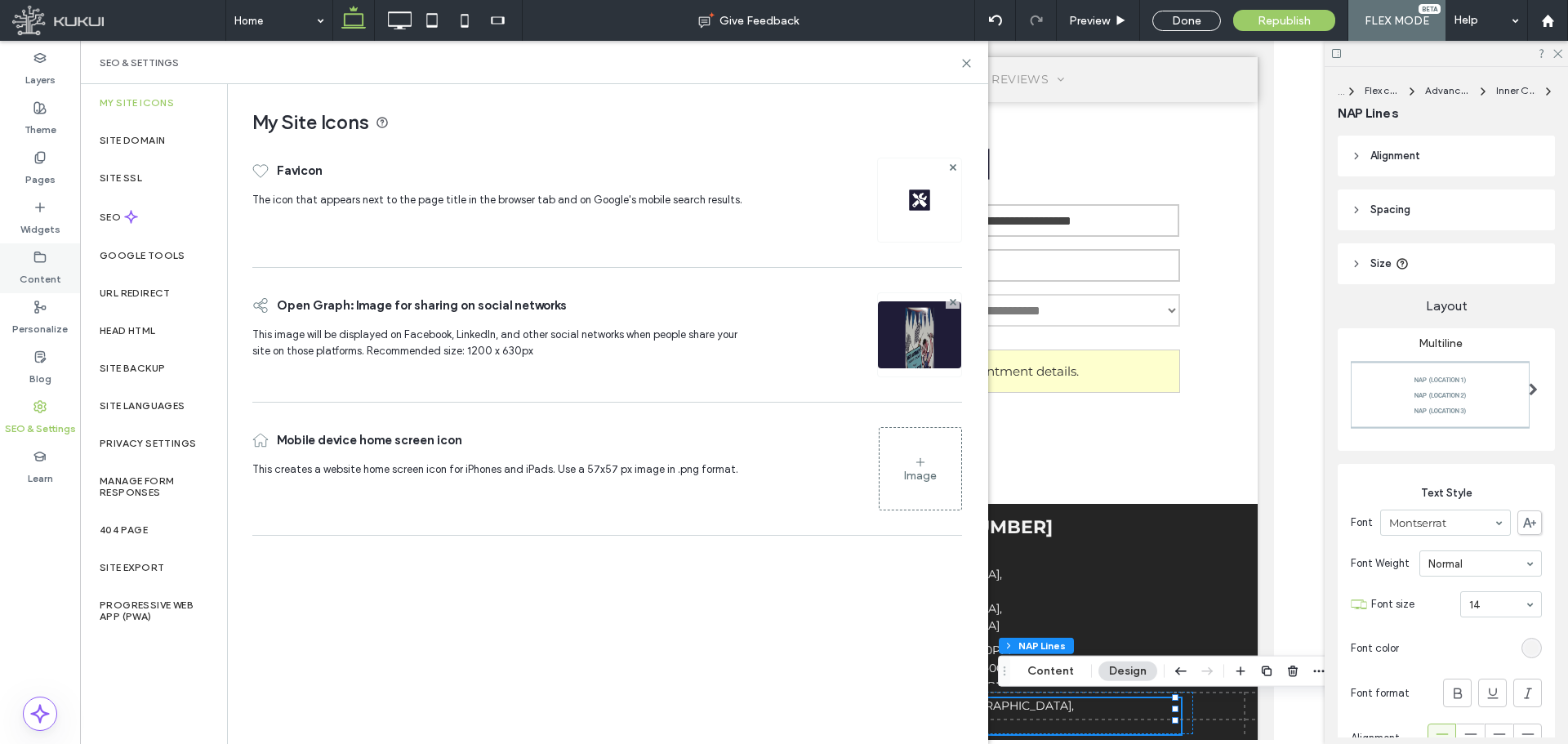
click at [40, 268] on label "Content" at bounding box center [39, 275] width 41 height 23
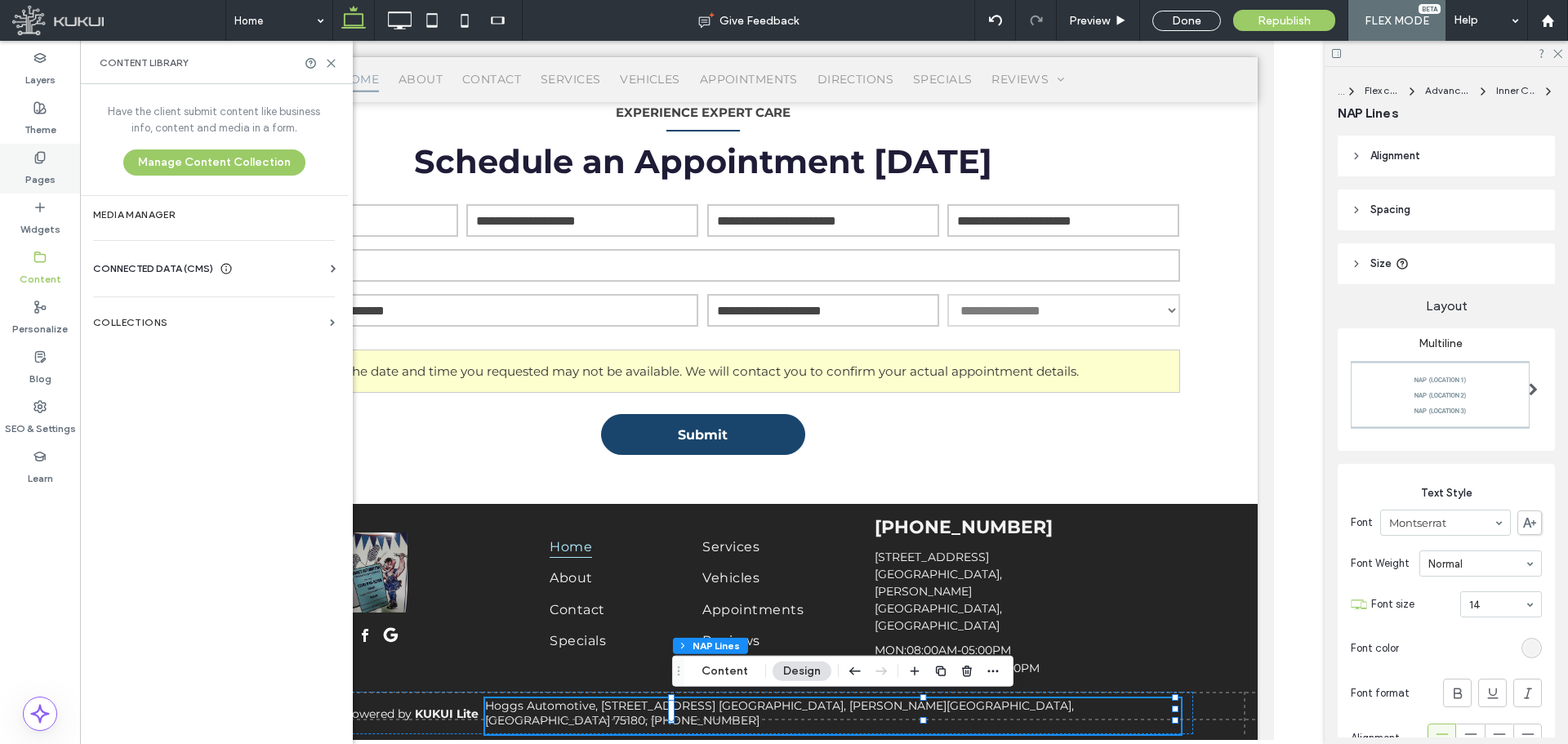
click at [38, 149] on div "Pages" at bounding box center [39, 169] width 80 height 50
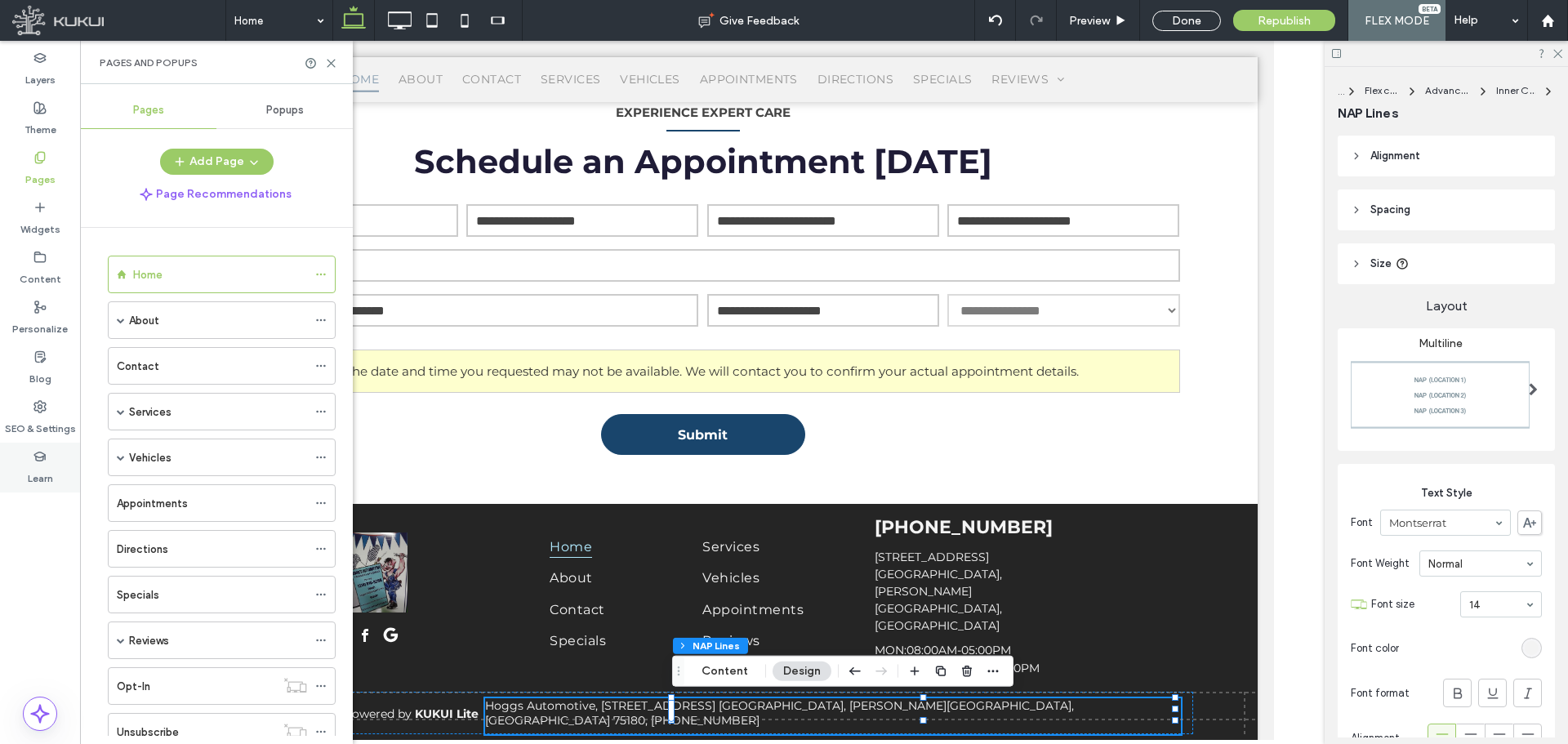
click at [39, 444] on div "Learn" at bounding box center [39, 467] width 80 height 50
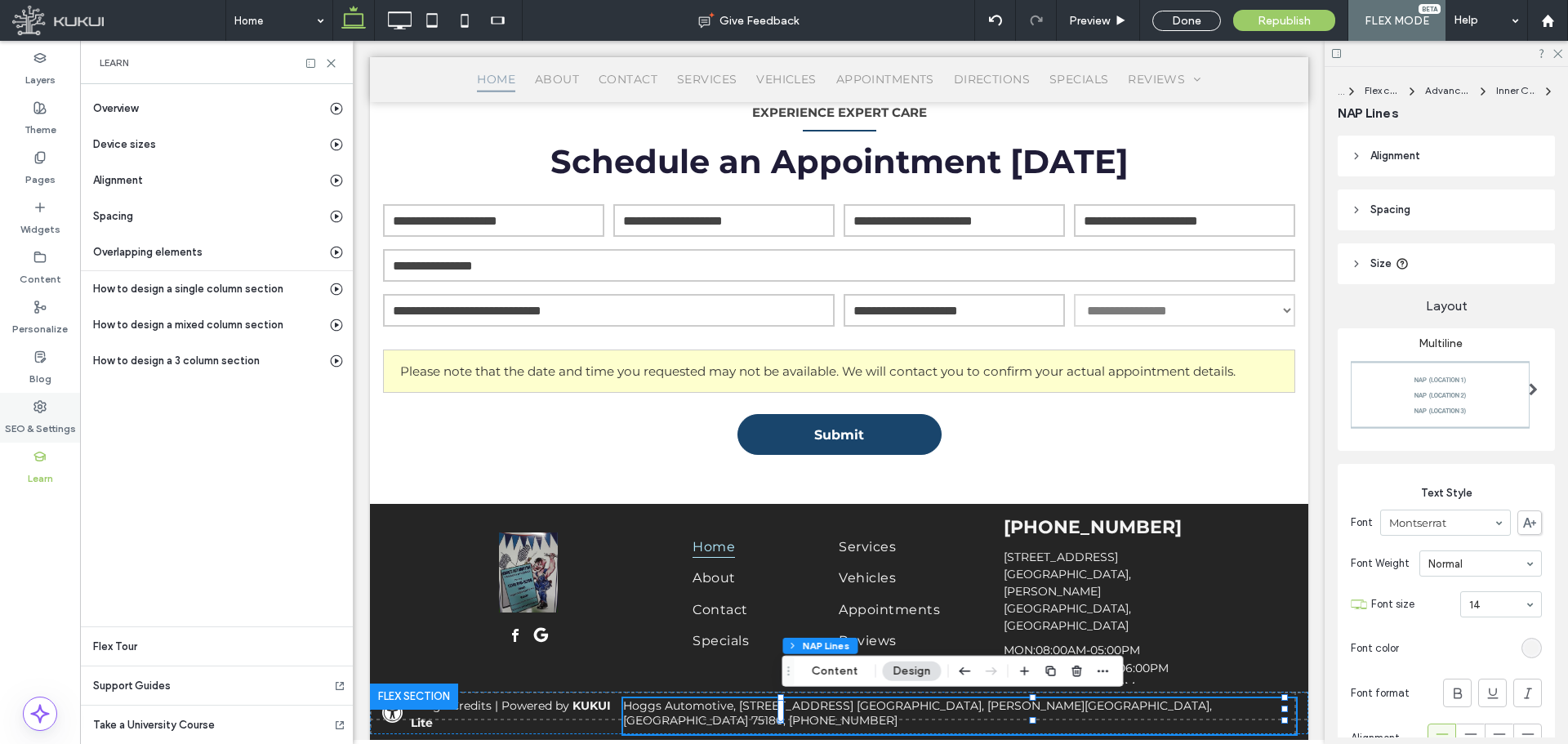
click at [34, 410] on icon at bounding box center [40, 407] width 13 height 13
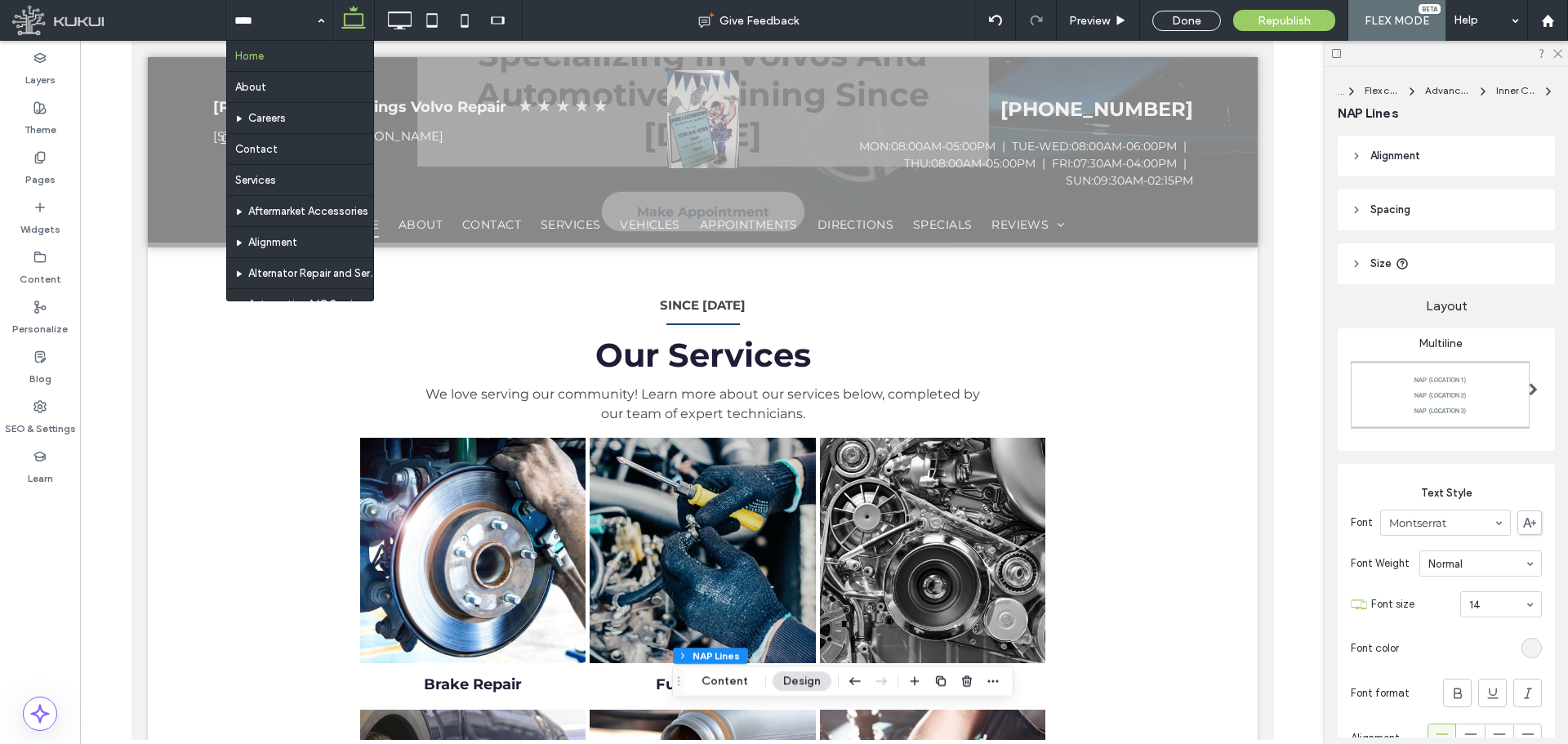
scroll to position [0, 0]
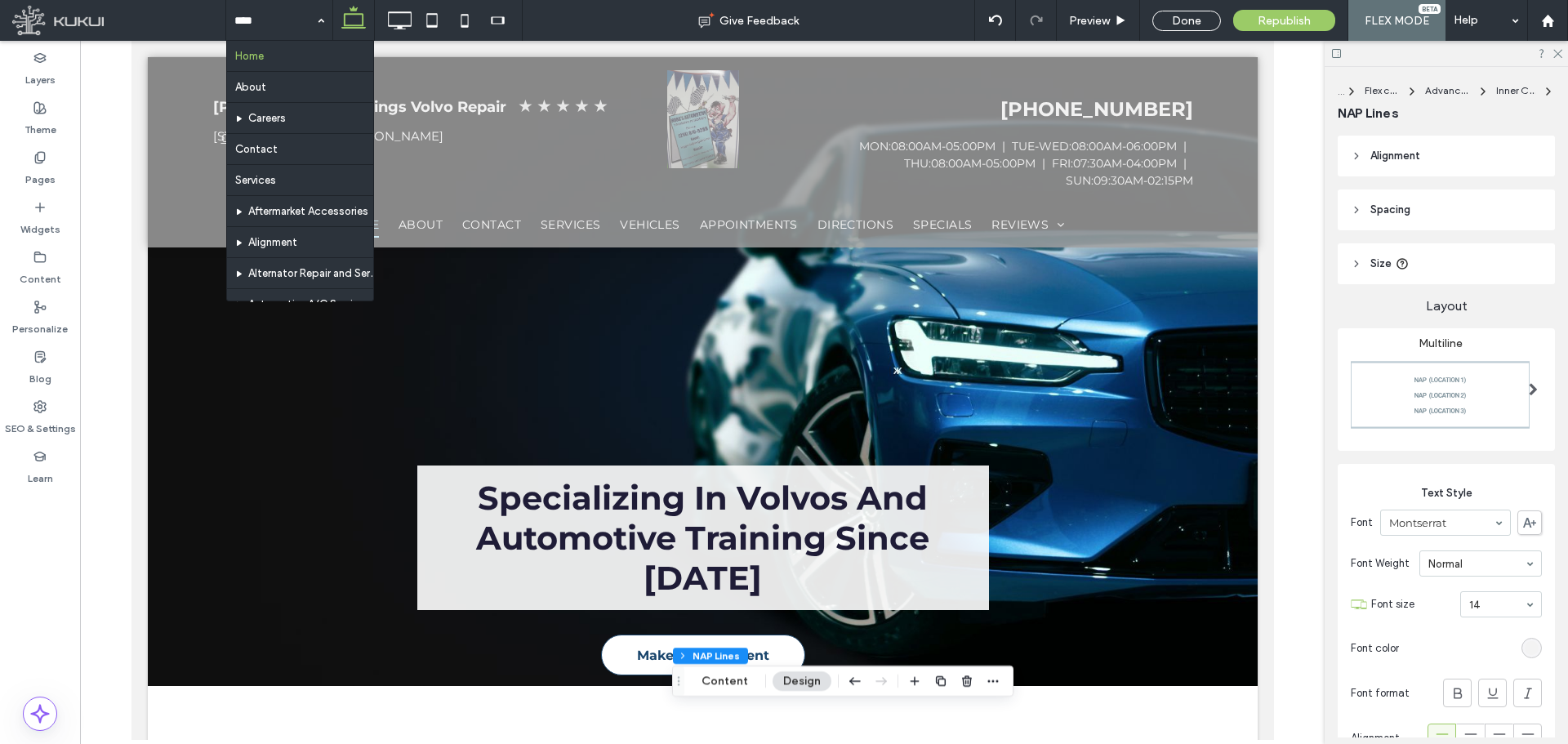
click at [100, 80] on div at bounding box center [701, 390] width 1244 height 699
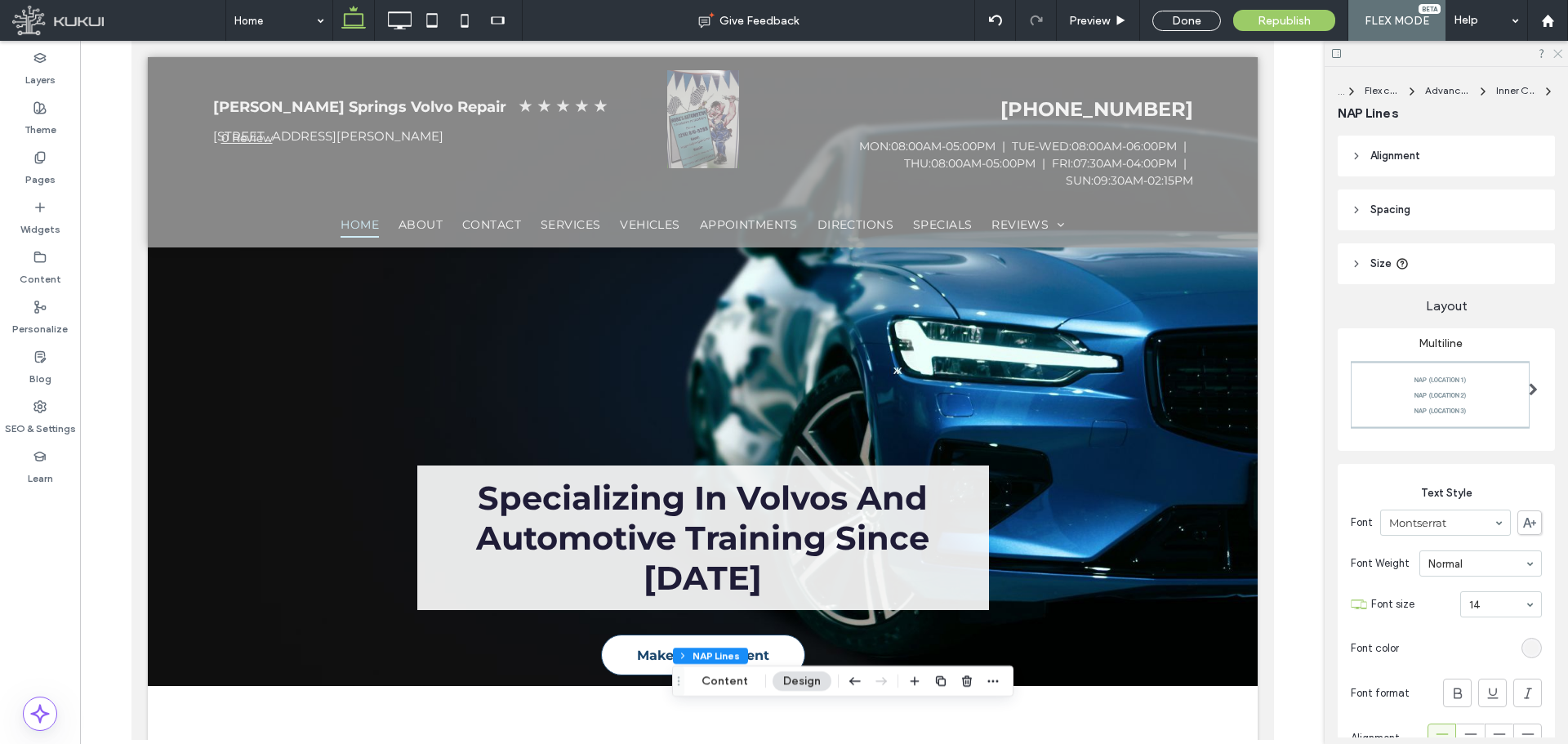
click at [1556, 57] on icon at bounding box center [1556, 52] width 11 height 11
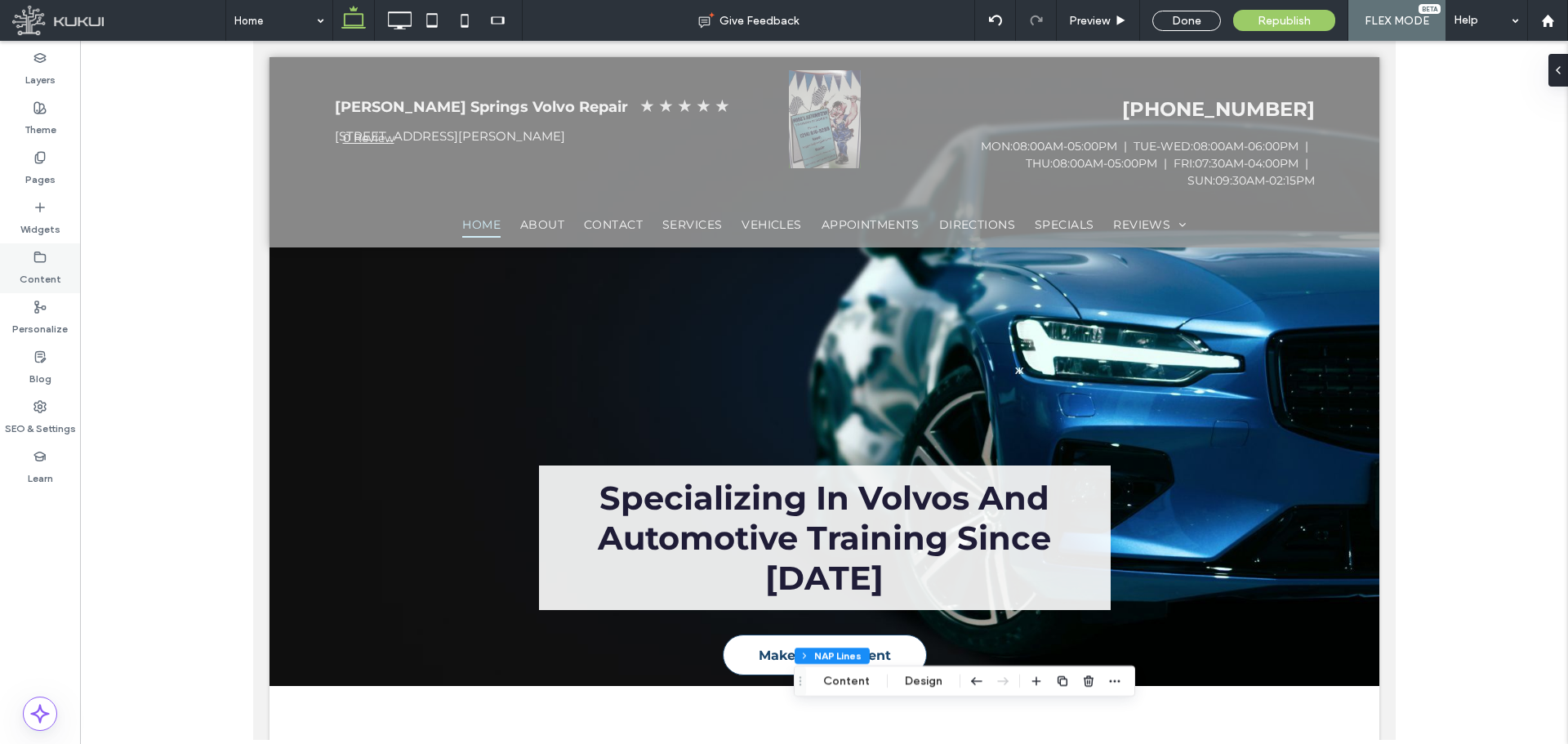
click at [42, 267] on label "Content" at bounding box center [39, 275] width 41 height 23
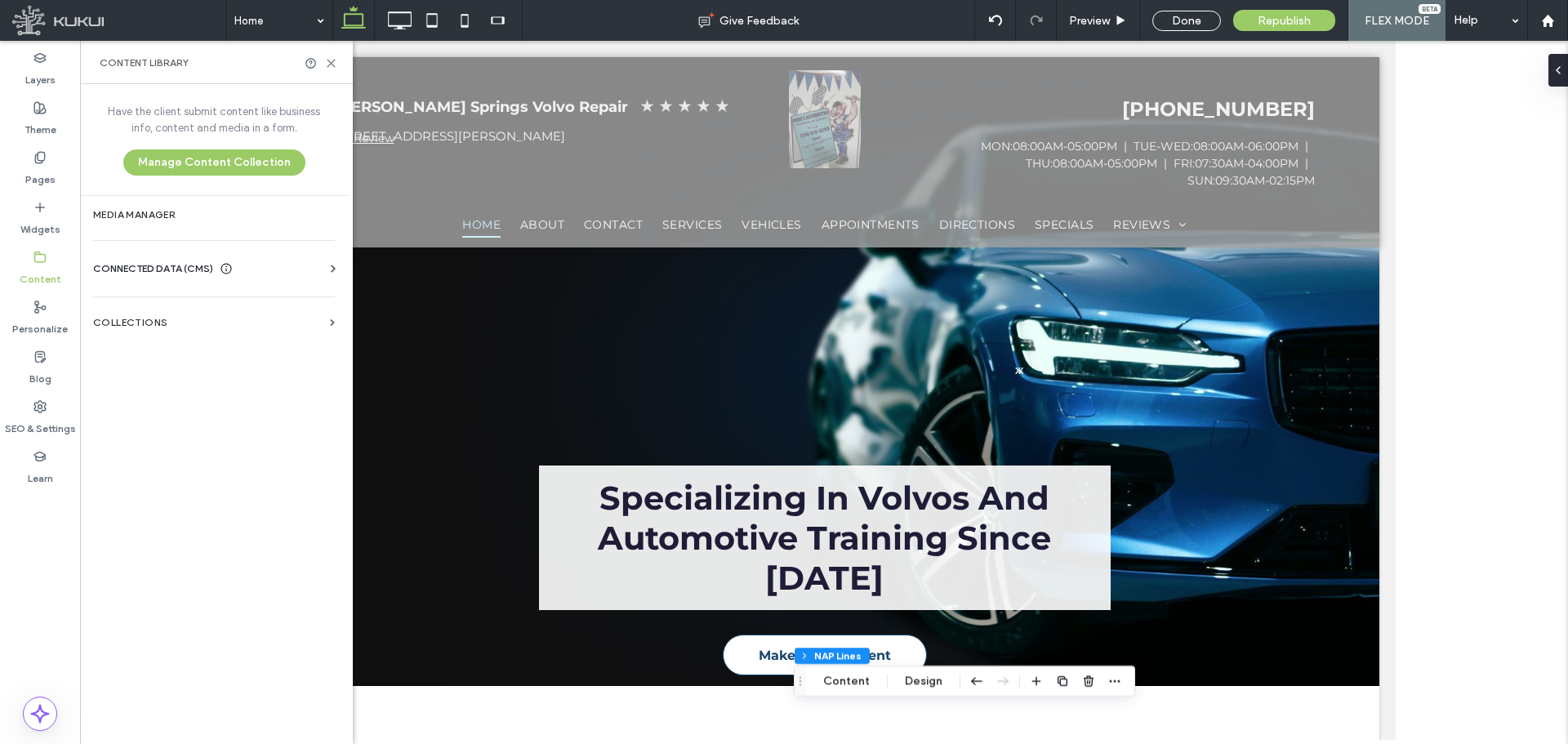
click at [309, 268] on div "CONNECTED DATA (CMS)" at bounding box center [217, 268] width 248 height 16
click at [147, 304] on label "Business Info" at bounding box center [218, 309] width 222 height 12
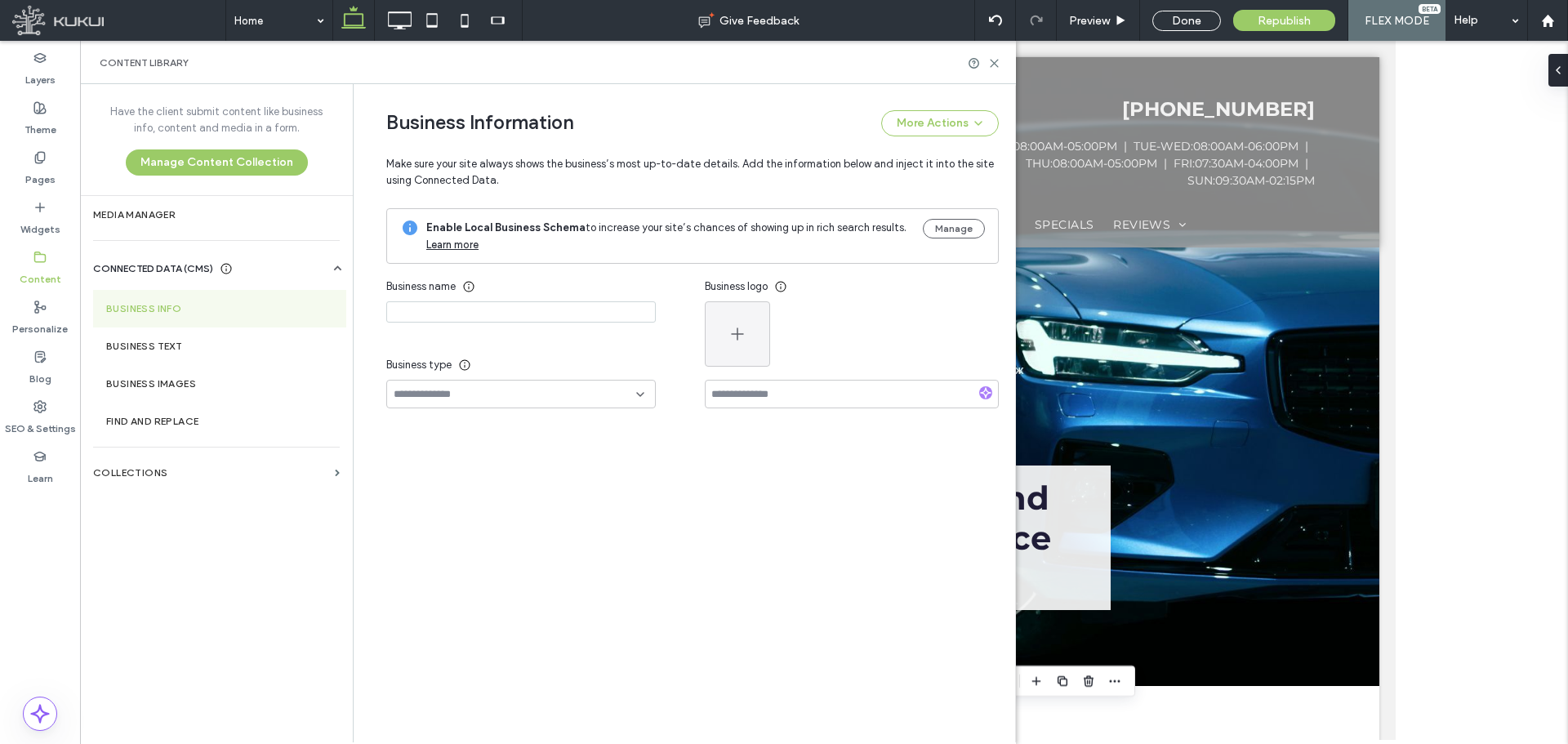
type input "**********"
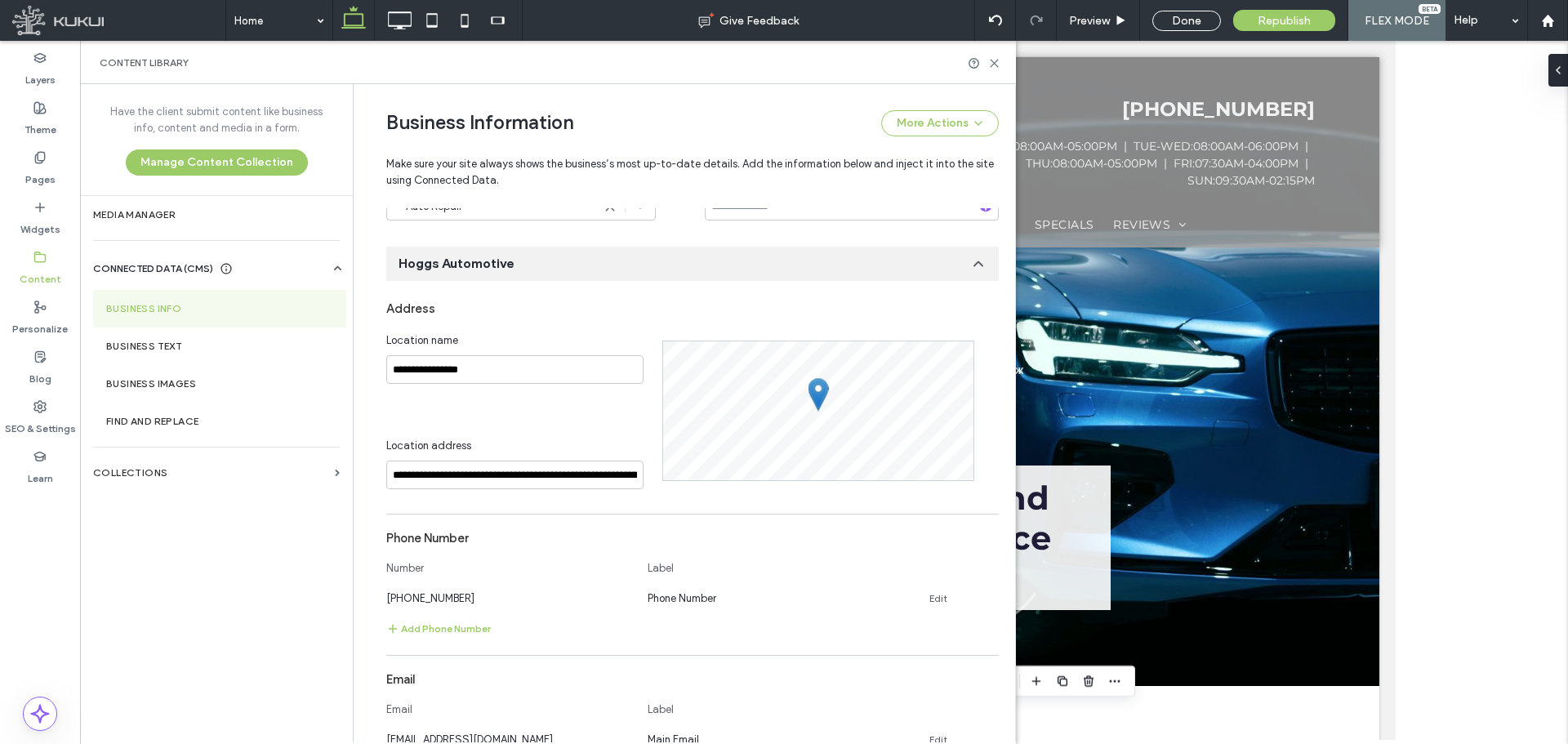
scroll to position [189, 0]
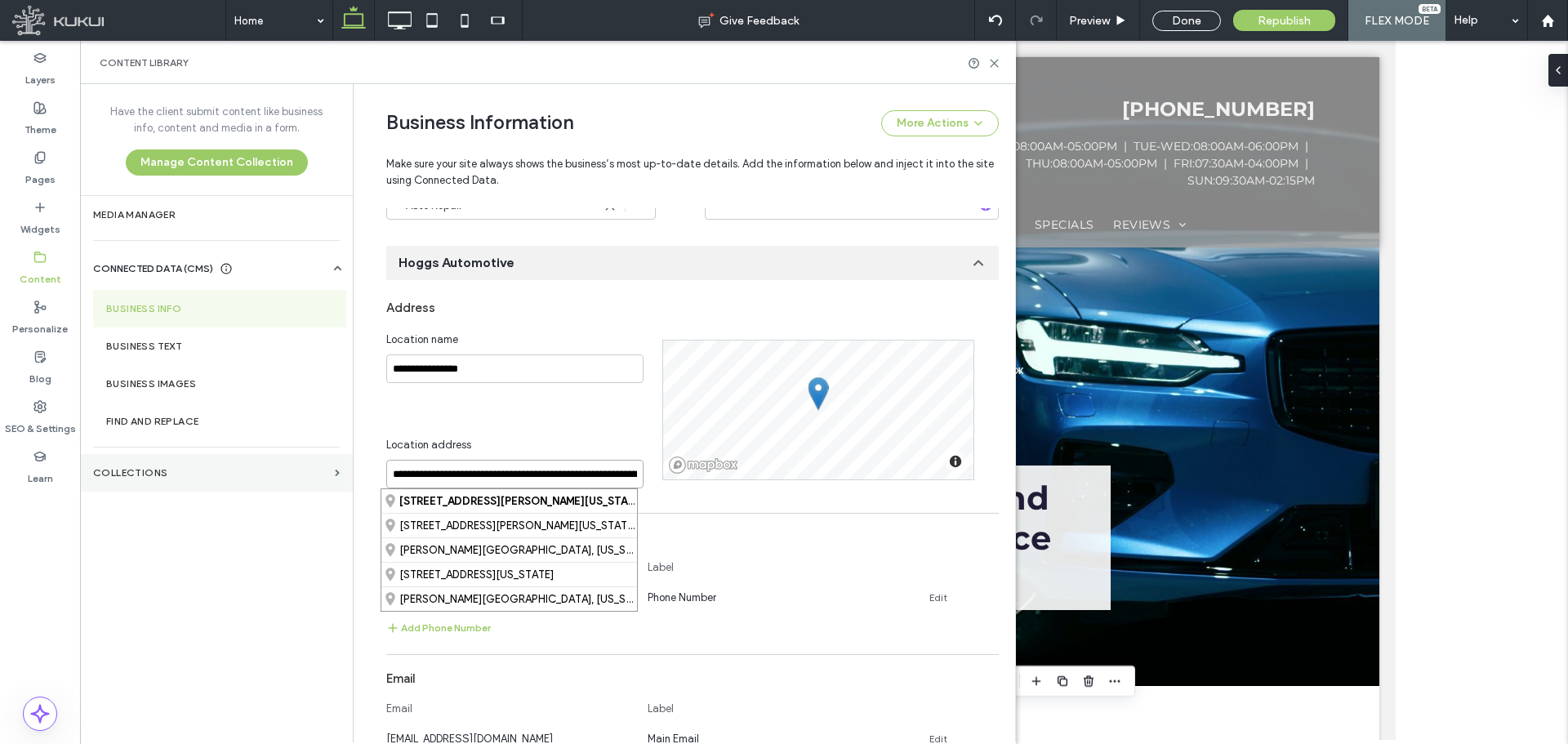
drag, startPoint x: 521, startPoint y: 473, endPoint x: 343, endPoint y: 477, distance: 178.0
click at [343, 477] on div "**********" at bounding box center [548, 413] width 936 height 658
click at [412, 499] on div "[STREET_ADDRESS][PERSON_NAME][US_STATE]" at bounding box center [509, 500] width 255 height 24
type input "**********"
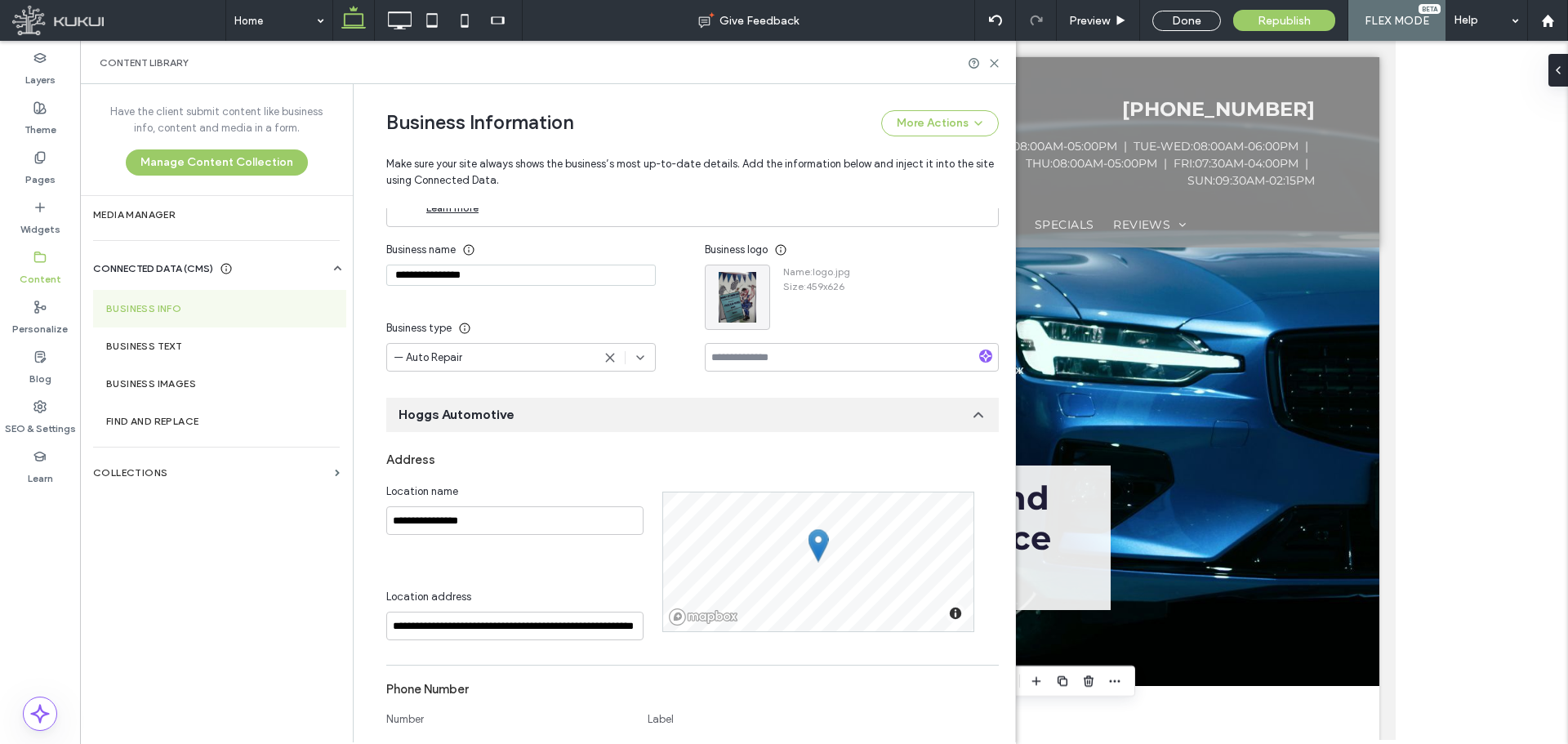
scroll to position [0, 0]
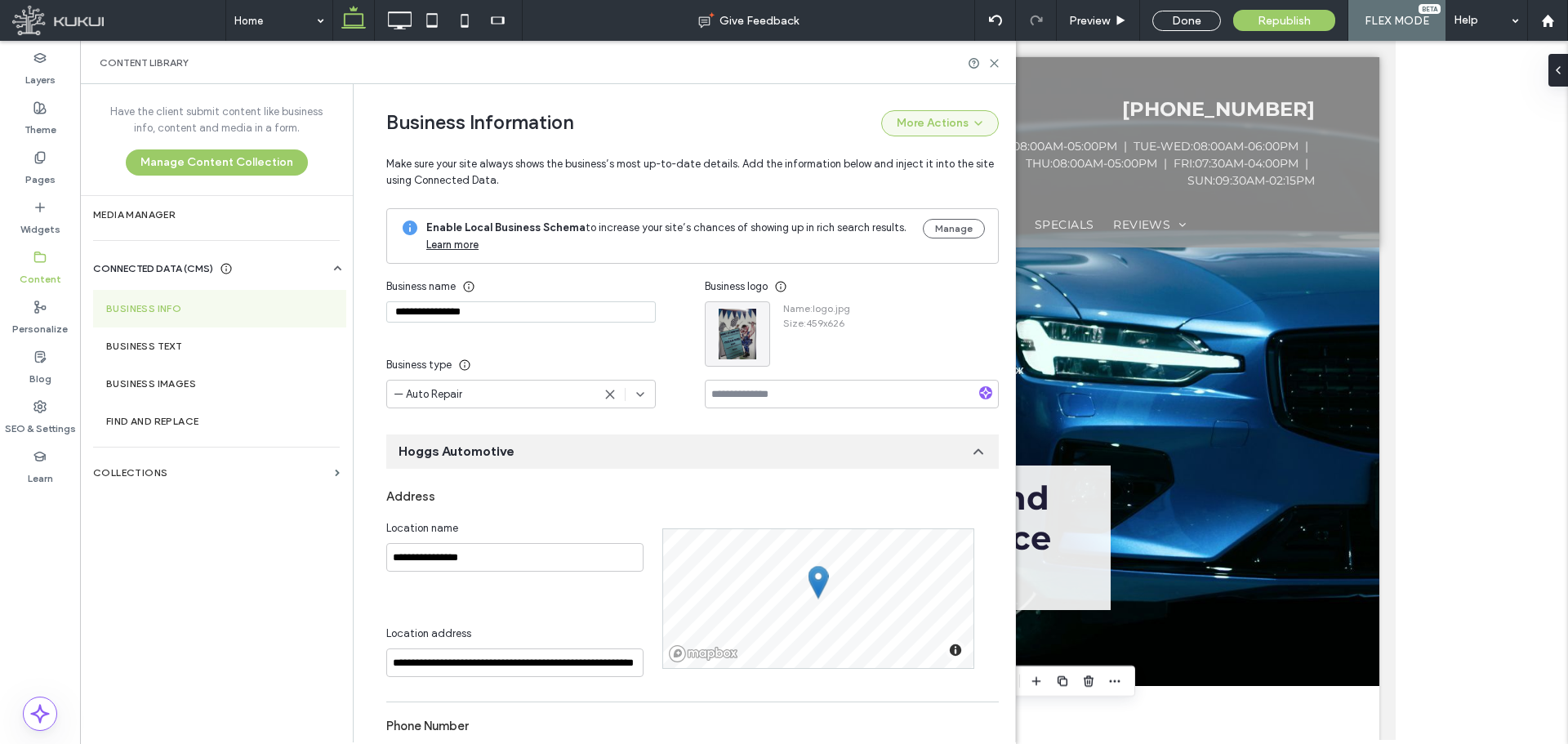
click at [978, 119] on icon "button" at bounding box center [978, 124] width 13 height 13
click at [811, 110] on div "Business Information More Actions" at bounding box center [692, 123] width 612 height 26
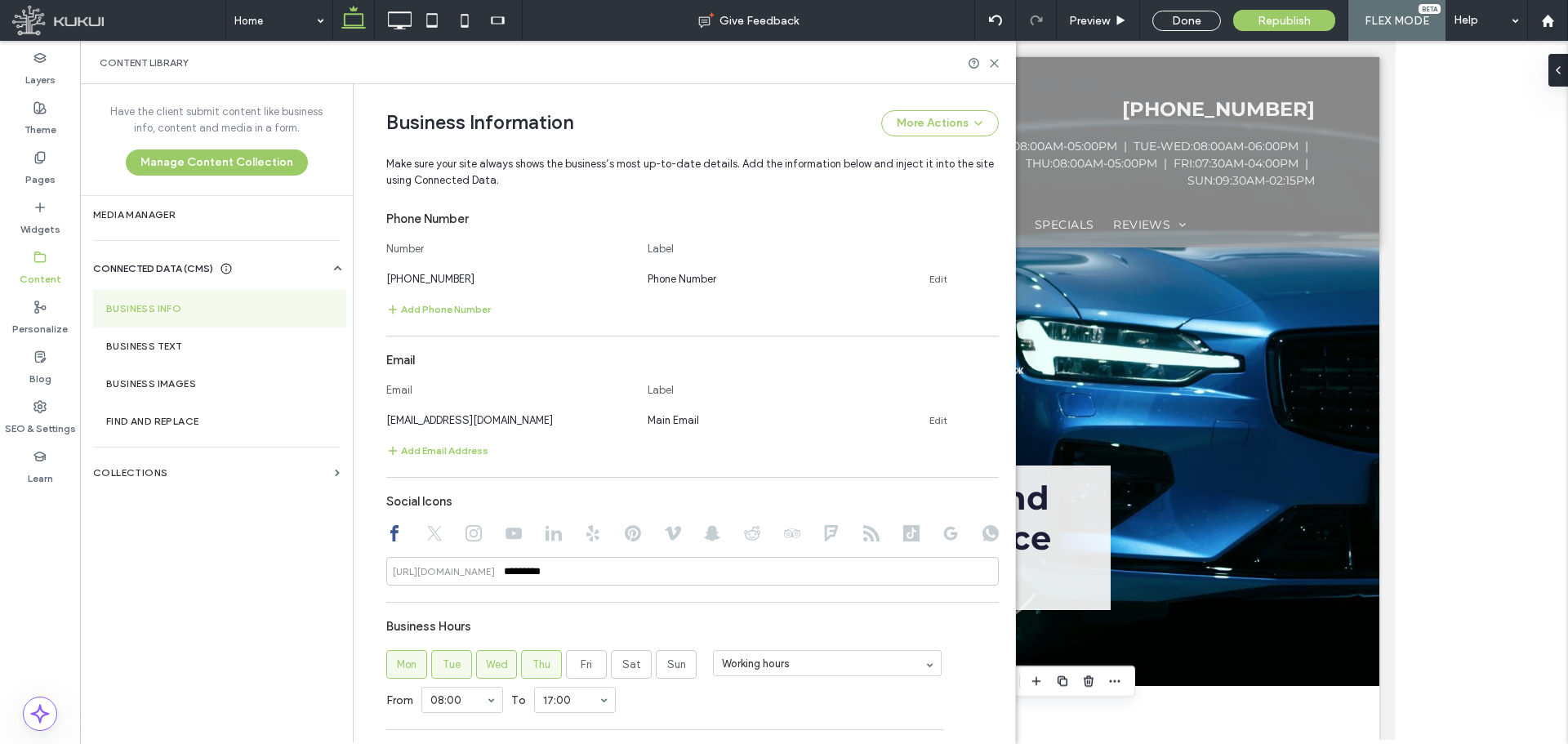
scroll to position [363, 0]
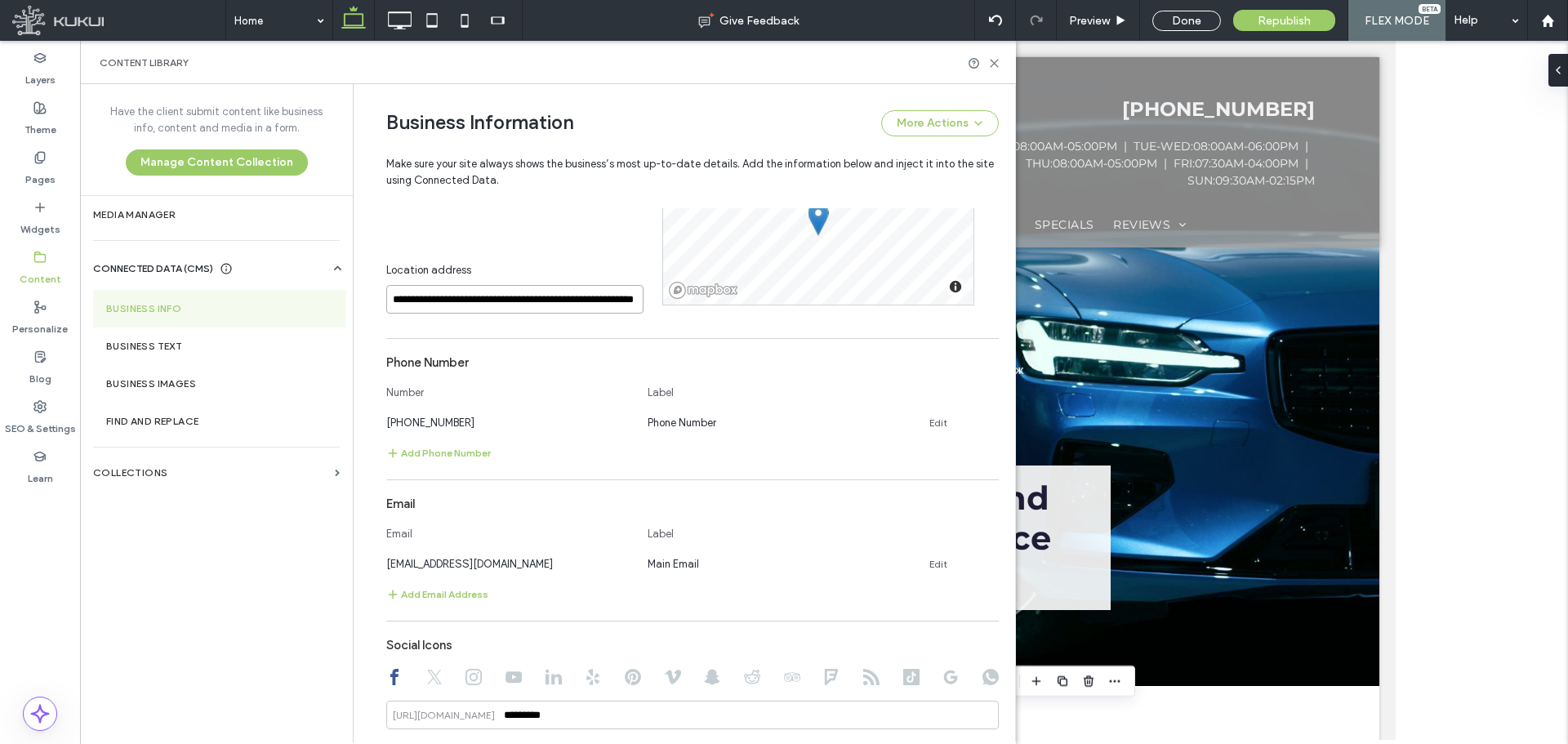
click at [589, 297] on input "**********" at bounding box center [515, 299] width 257 height 29
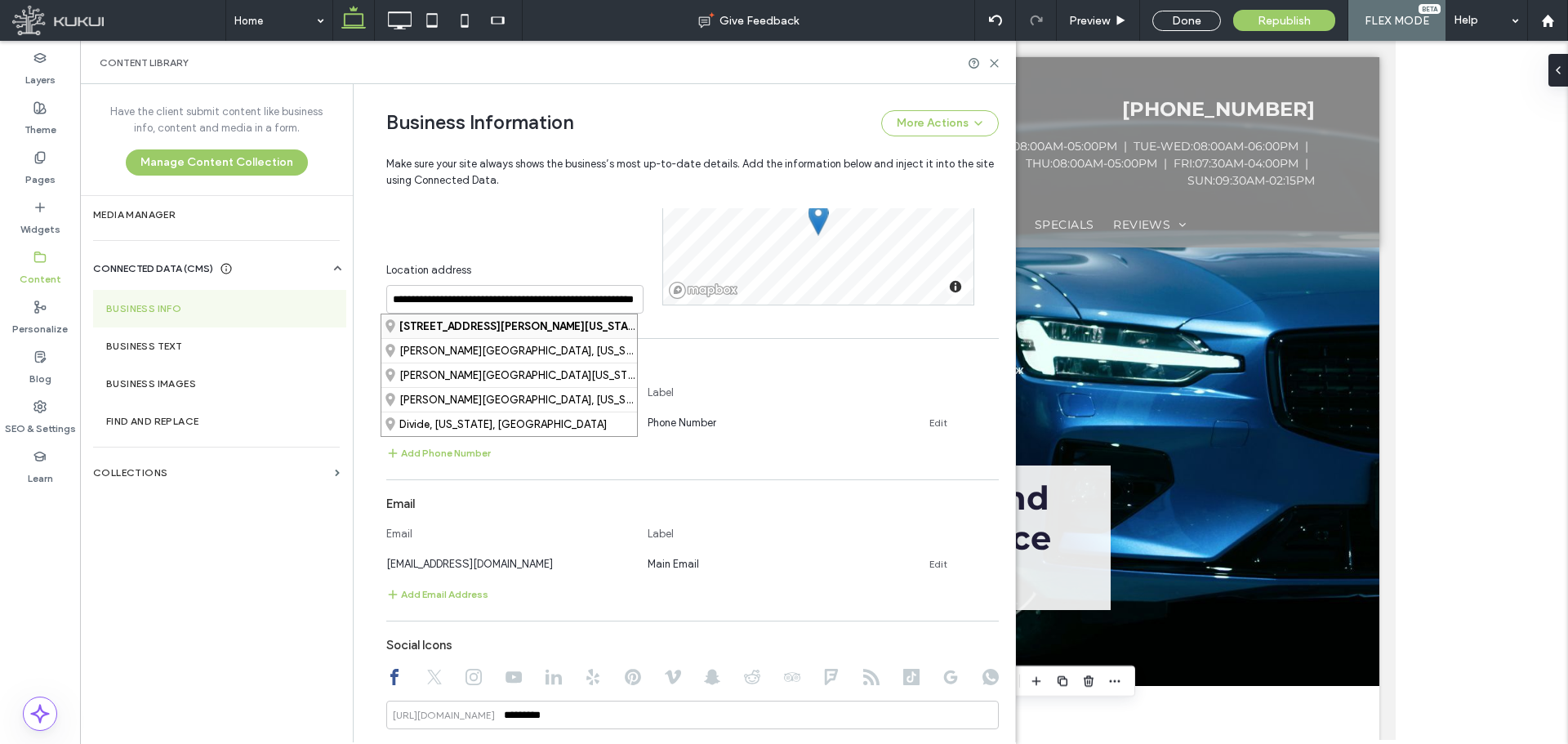
click at [424, 328] on strong "[STREET_ADDRESS][PERSON_NAME][US_STATE]" at bounding box center [521, 326] width 245 height 12
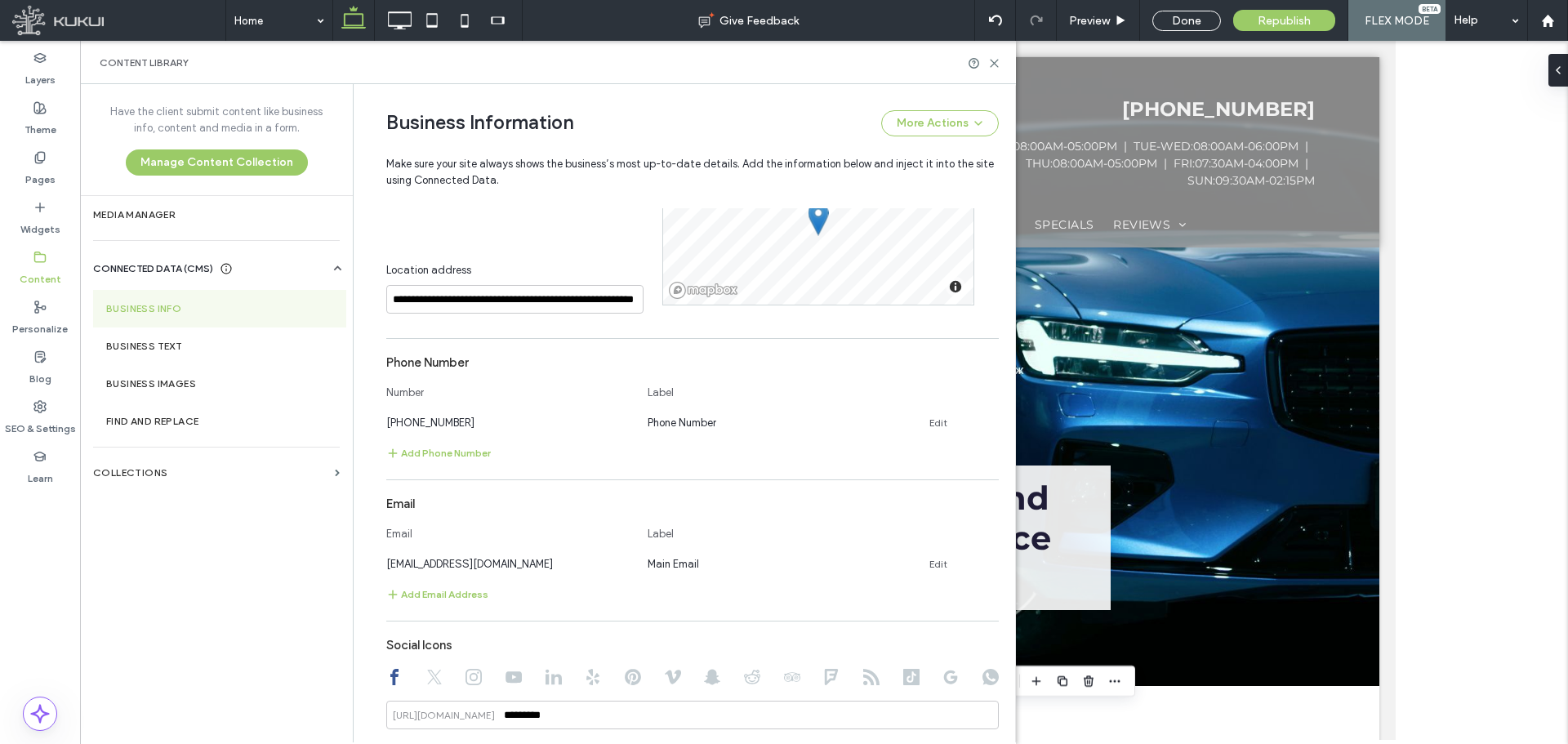
scroll to position [771, 0]
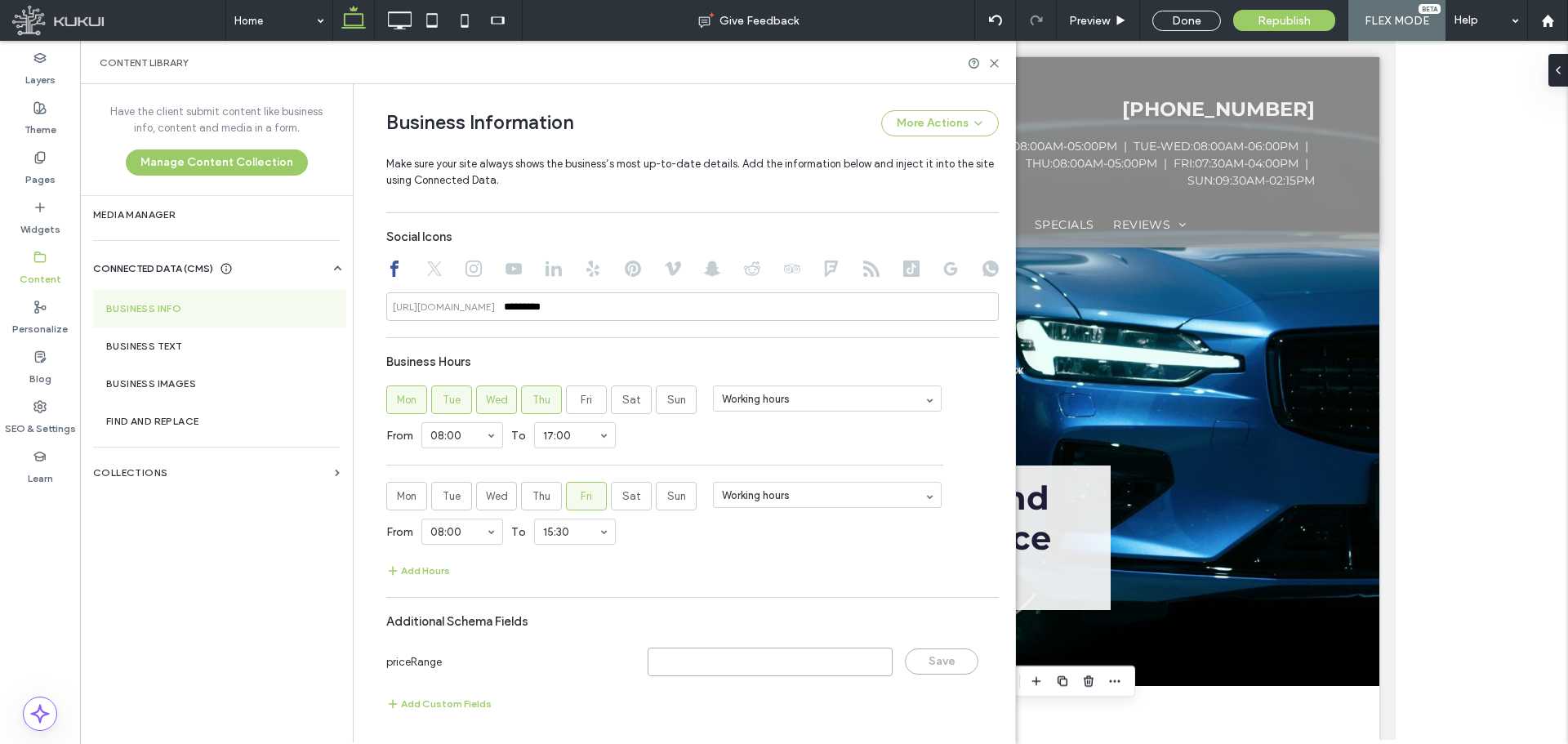
click at [712, 658] on input at bounding box center [769, 662] width 245 height 29
click at [751, 698] on div "Add Custom Fields" at bounding box center [692, 703] width 612 height 35
click at [995, 60] on icon at bounding box center [994, 63] width 12 height 12
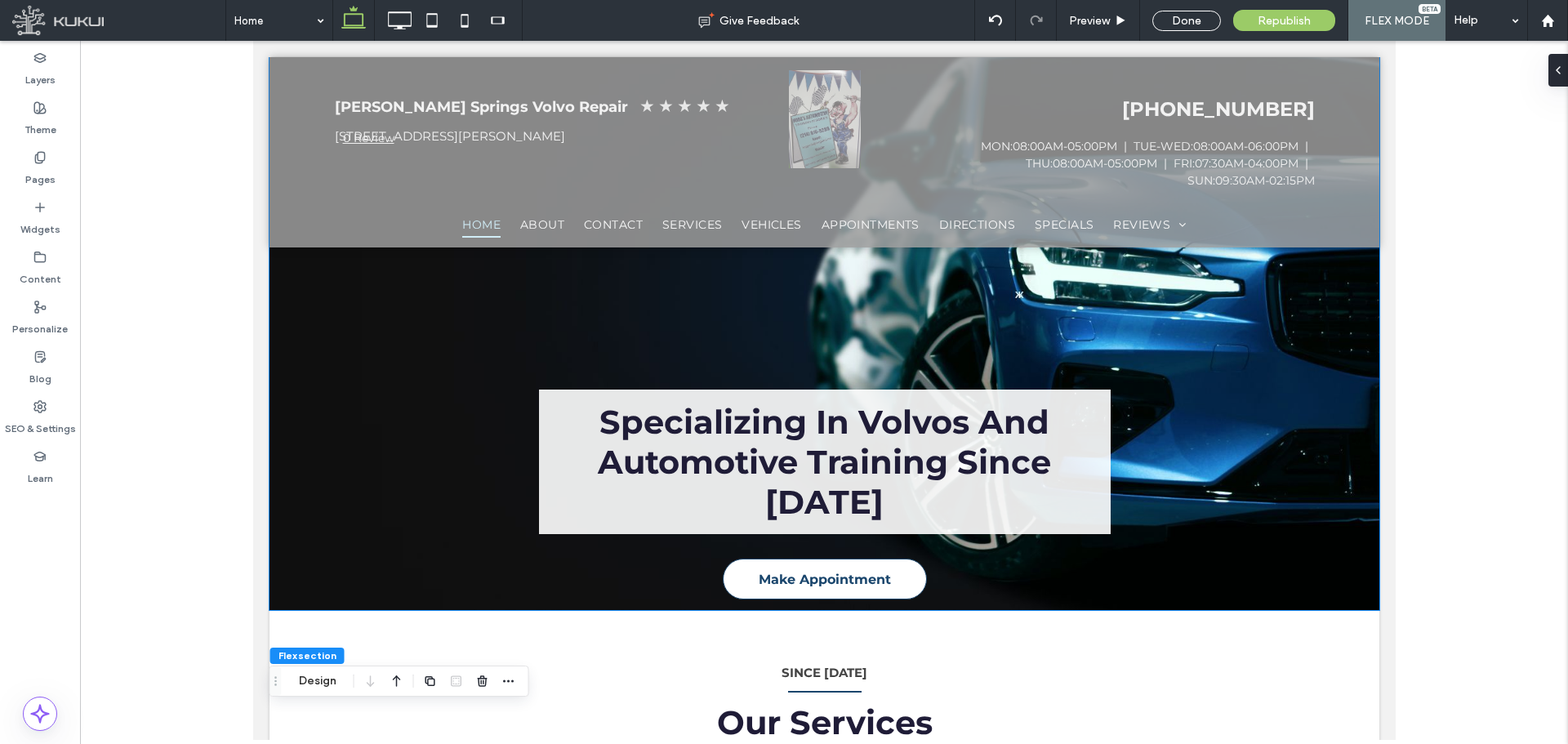
scroll to position [0, 0]
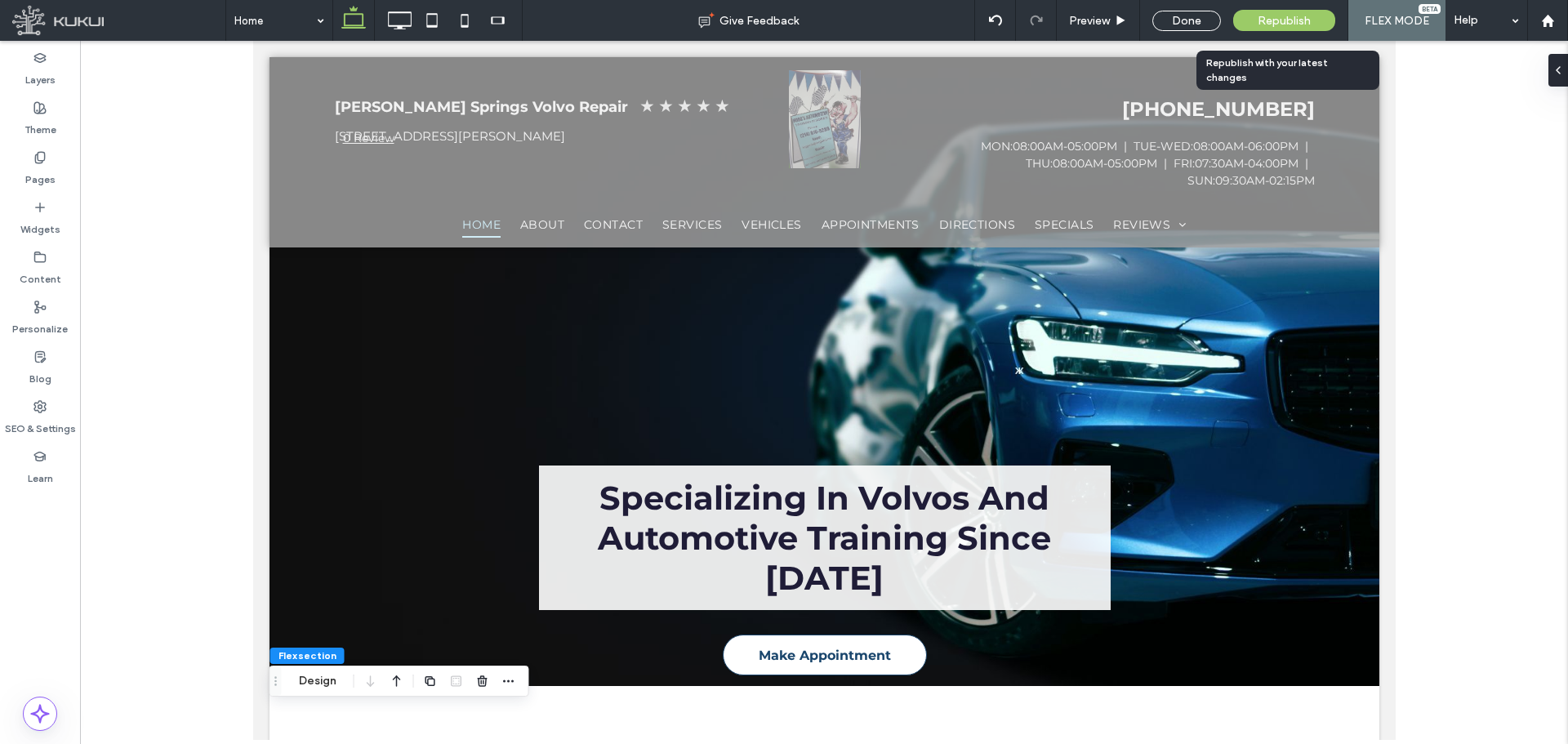
click at [1284, 17] on span "Republish" at bounding box center [1283, 20] width 53 height 13
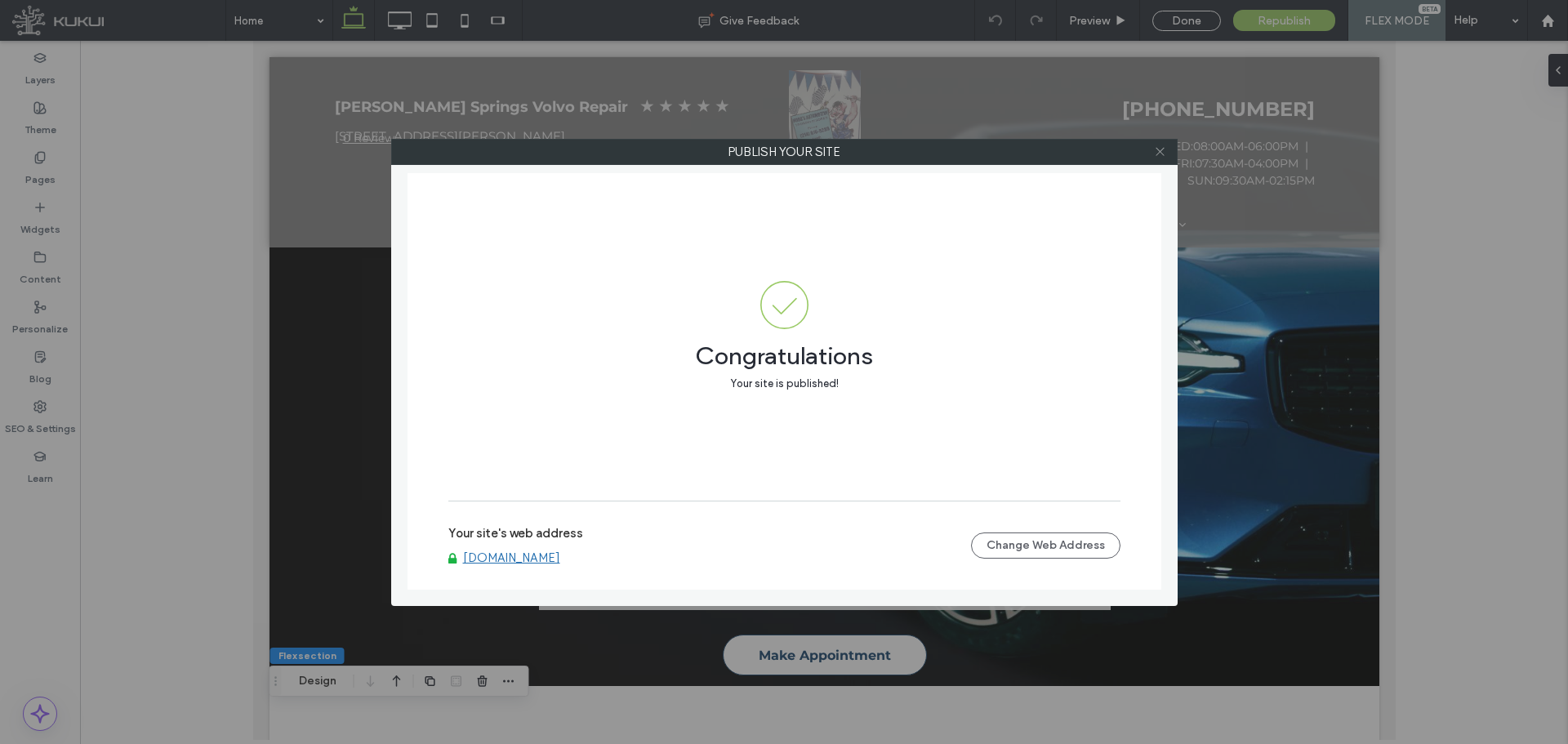
click at [1160, 148] on icon at bounding box center [1159, 151] width 12 height 12
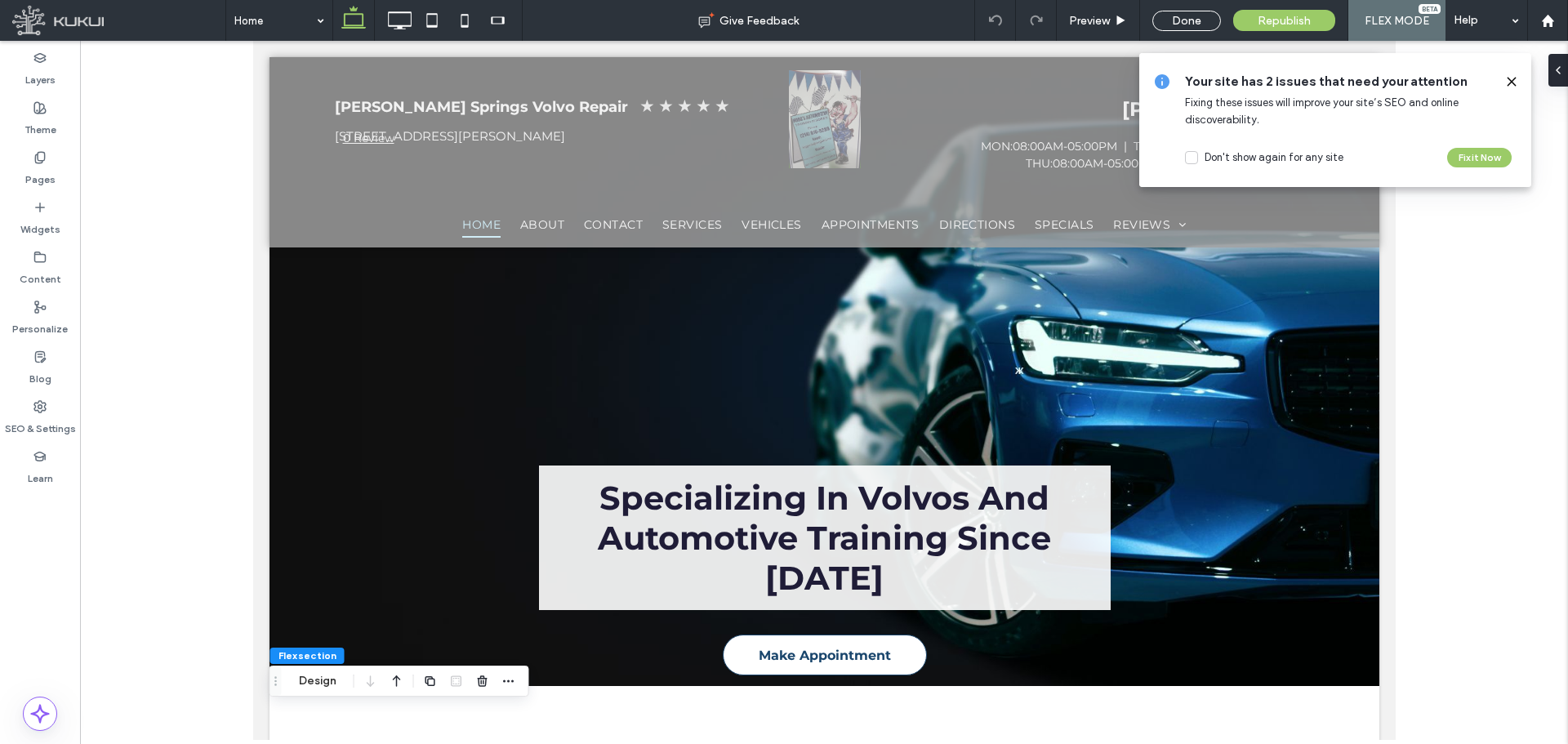
drag, startPoint x: 1511, startPoint y: 79, endPoint x: 1495, endPoint y: 92, distance: 20.6
click at [1511, 79] on icon at bounding box center [1511, 81] width 13 height 13
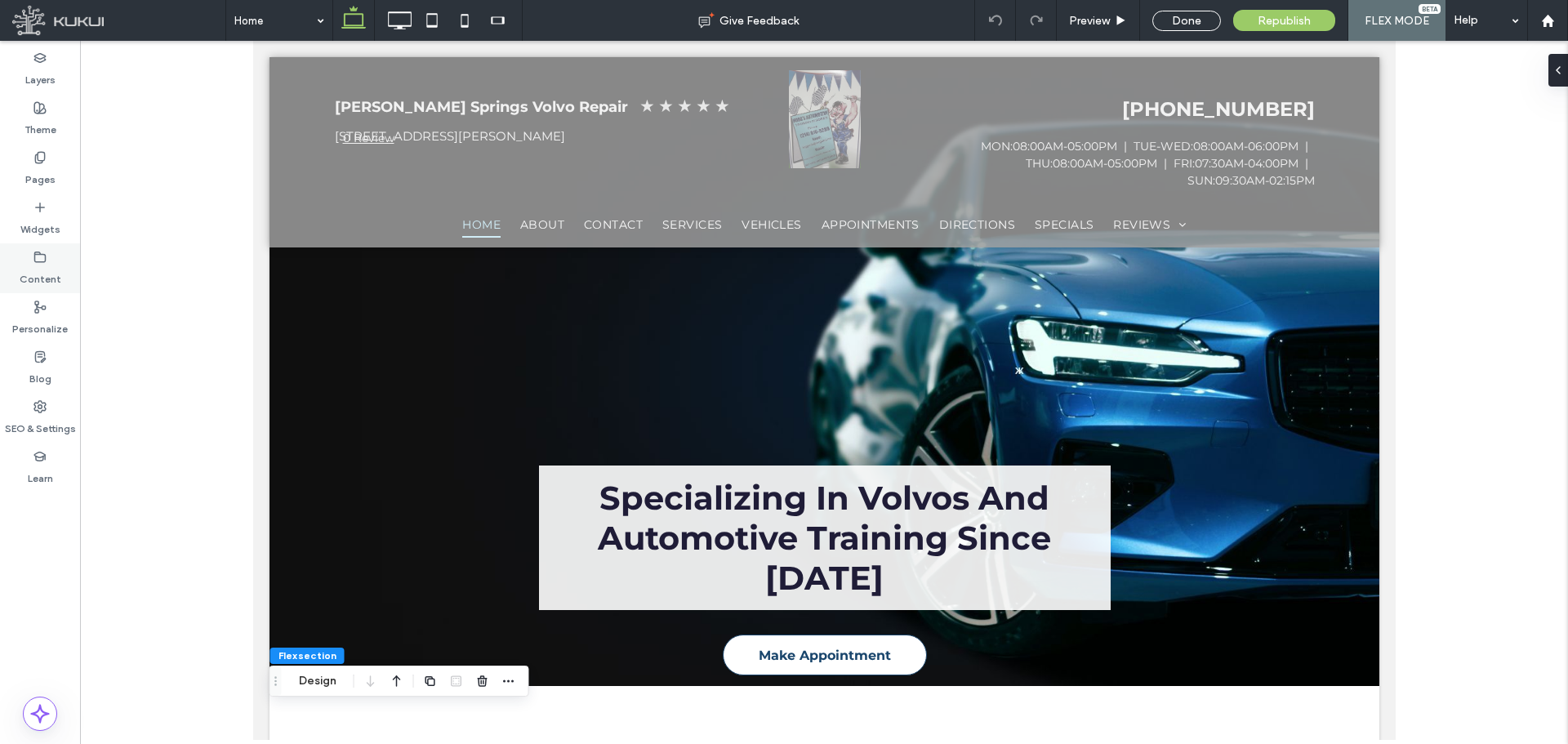
click at [46, 255] on use at bounding box center [40, 256] width 11 height 10
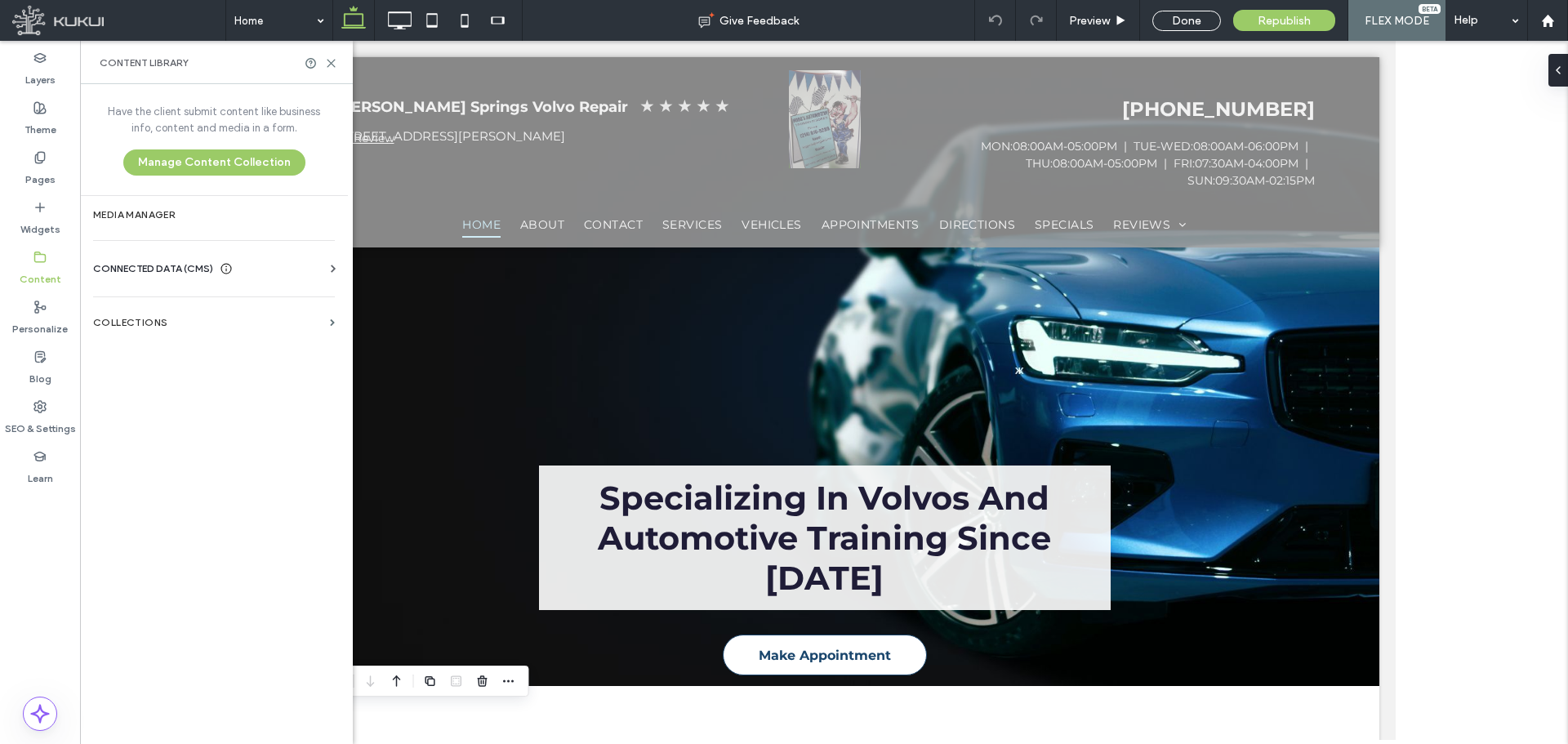
click at [176, 272] on span "CONNECTED DATA (CMS)" at bounding box center [152, 268] width 120 height 16
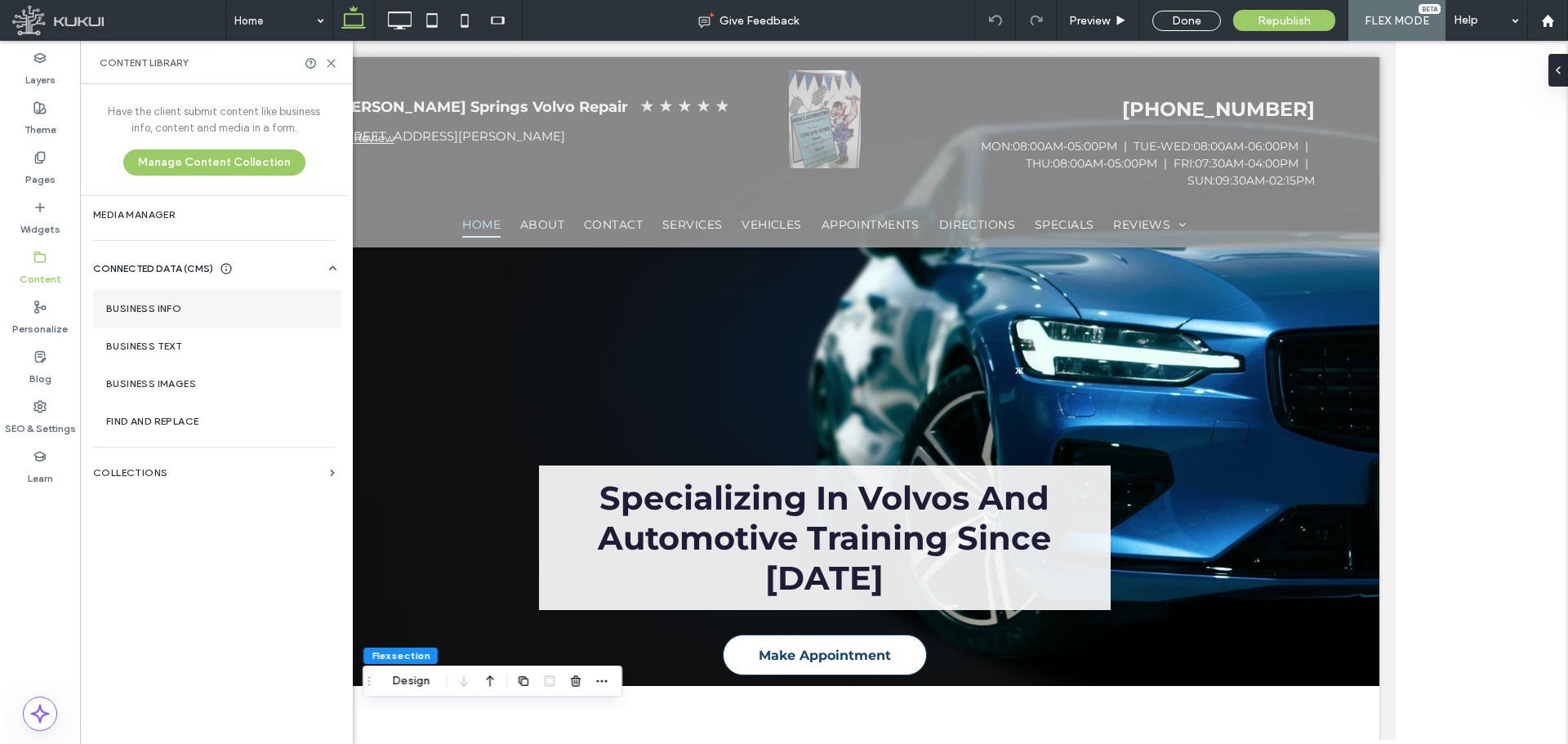
click at [162, 311] on label "Business Info" at bounding box center [218, 309] width 222 height 12
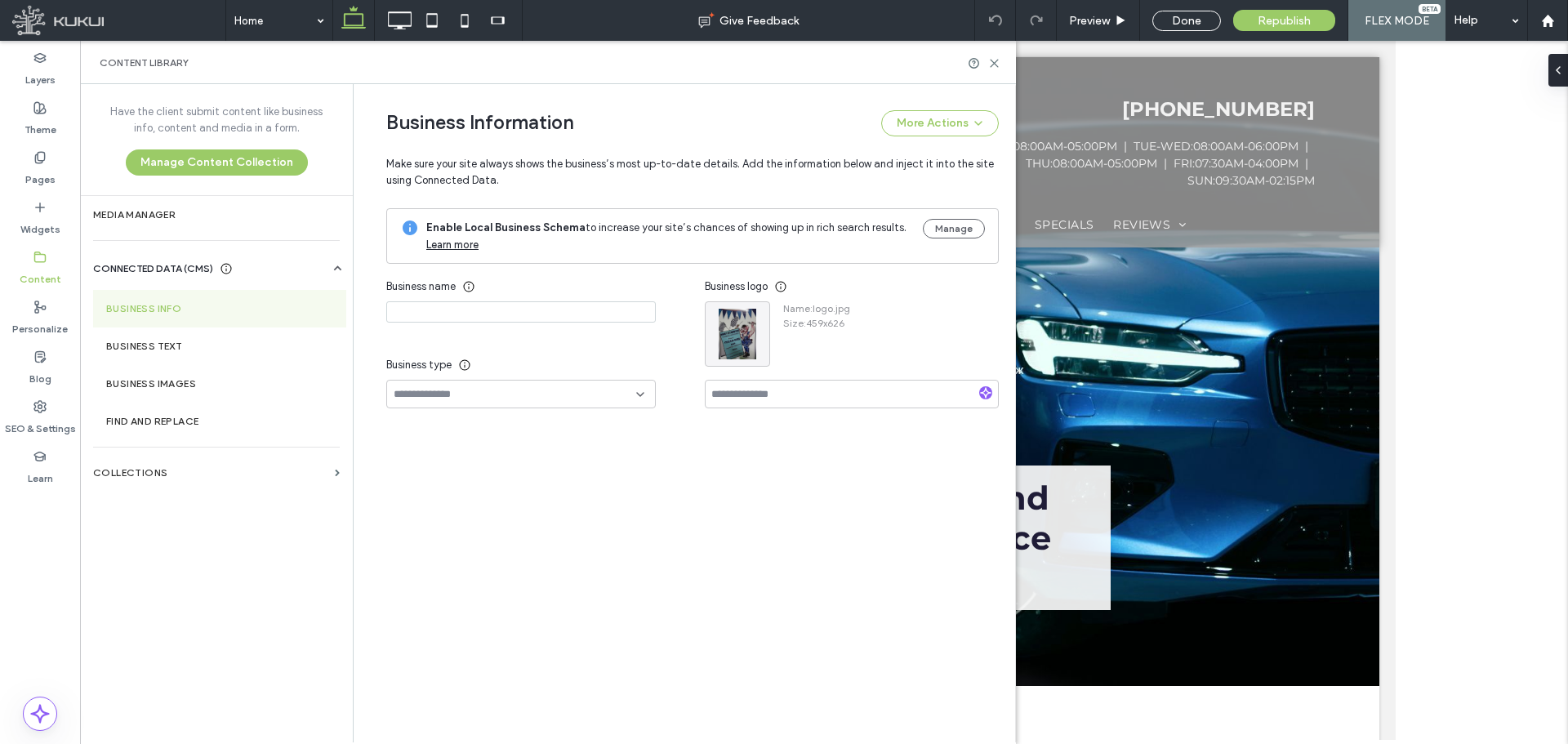
type input "**********"
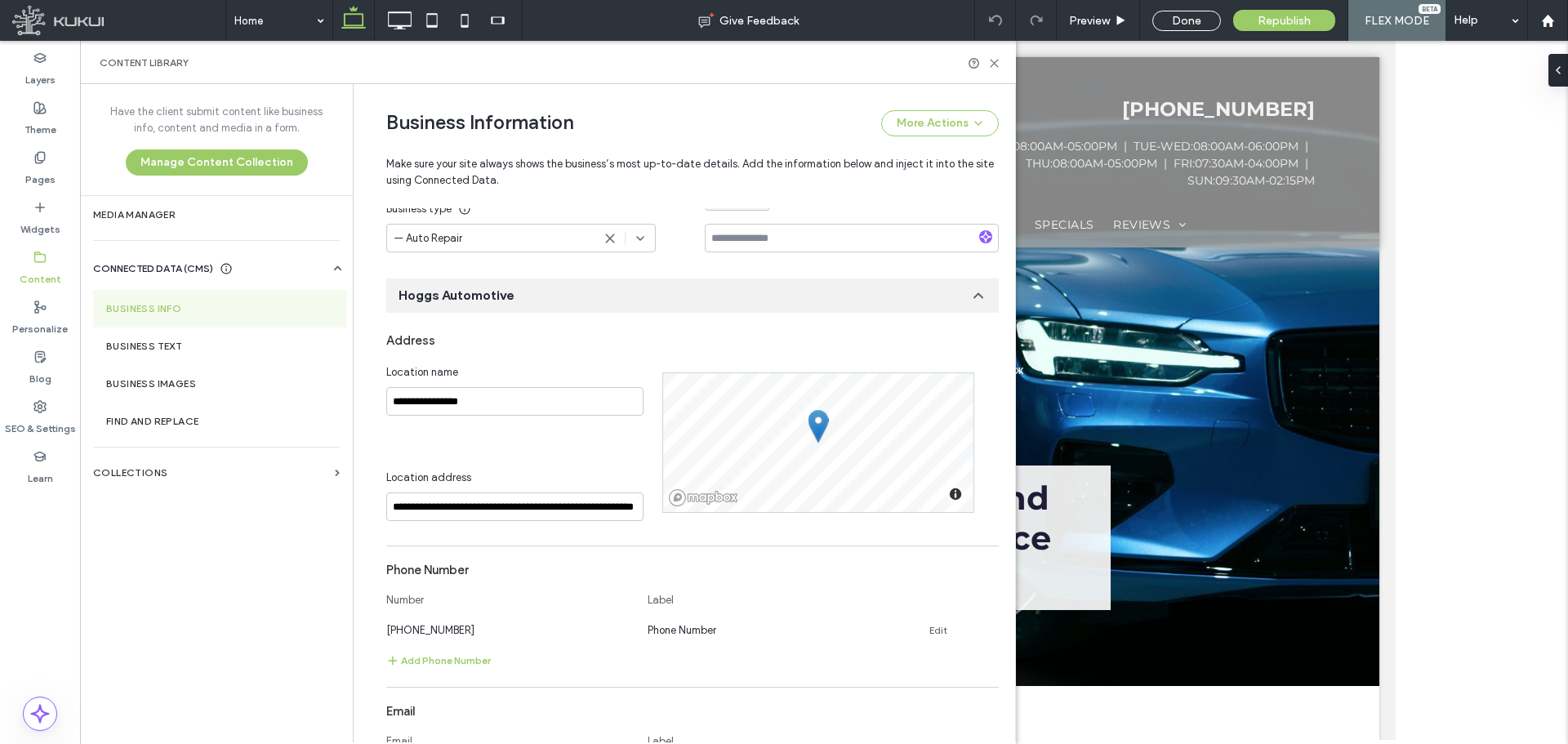
scroll to position [189, 0]
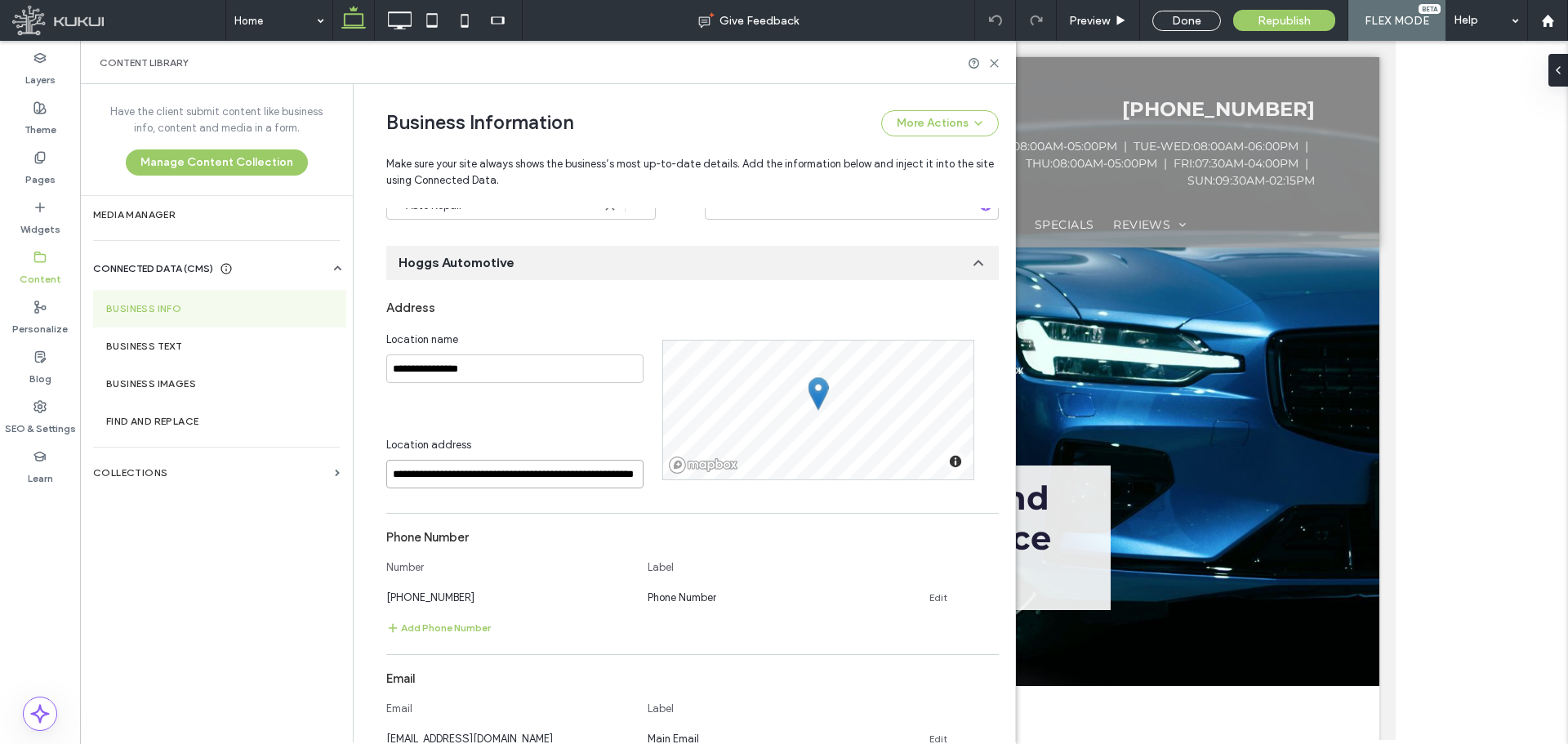
click at [591, 465] on input "**********" at bounding box center [515, 474] width 257 height 29
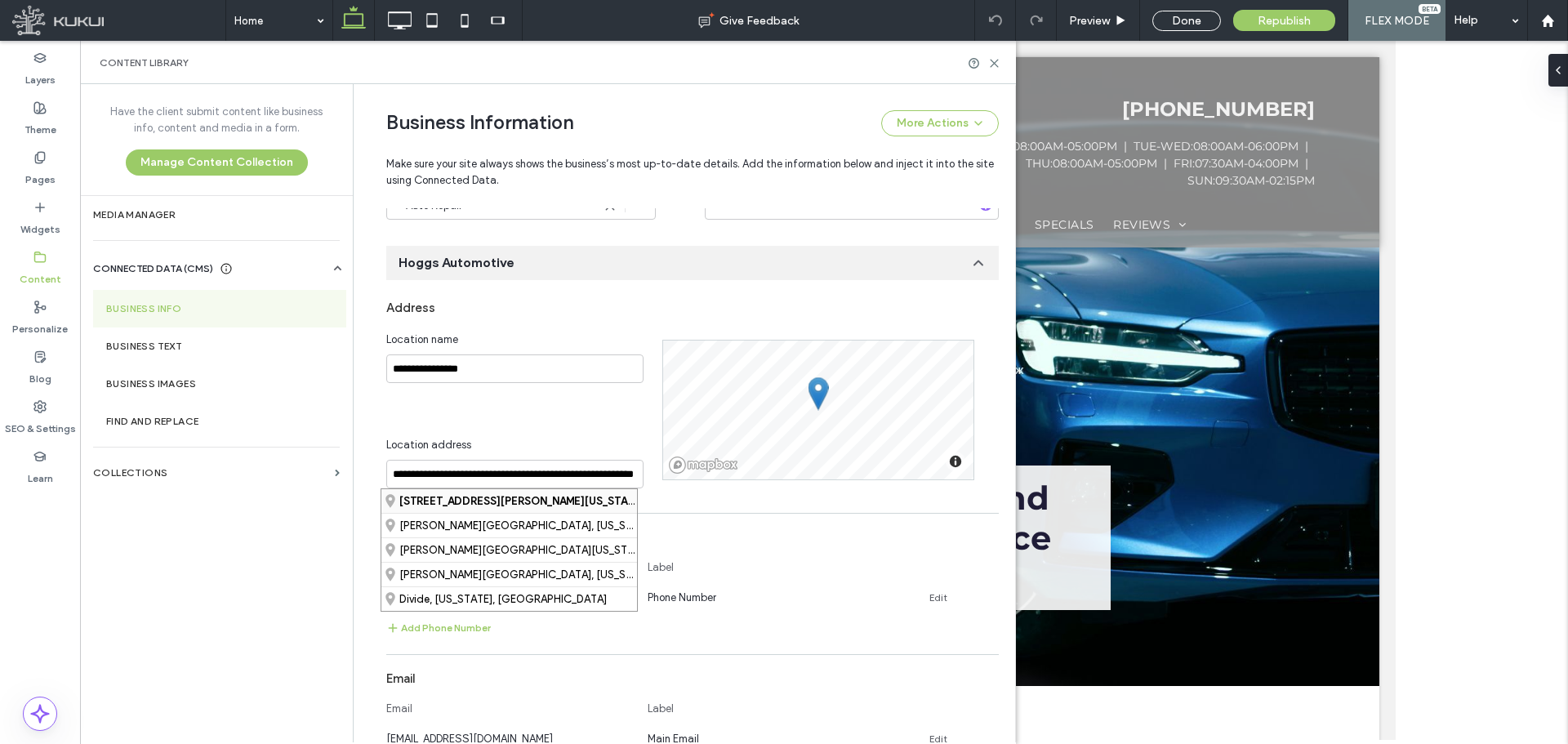
click at [450, 500] on strong "[STREET_ADDRESS][PERSON_NAME][US_STATE]" at bounding box center [521, 500] width 245 height 12
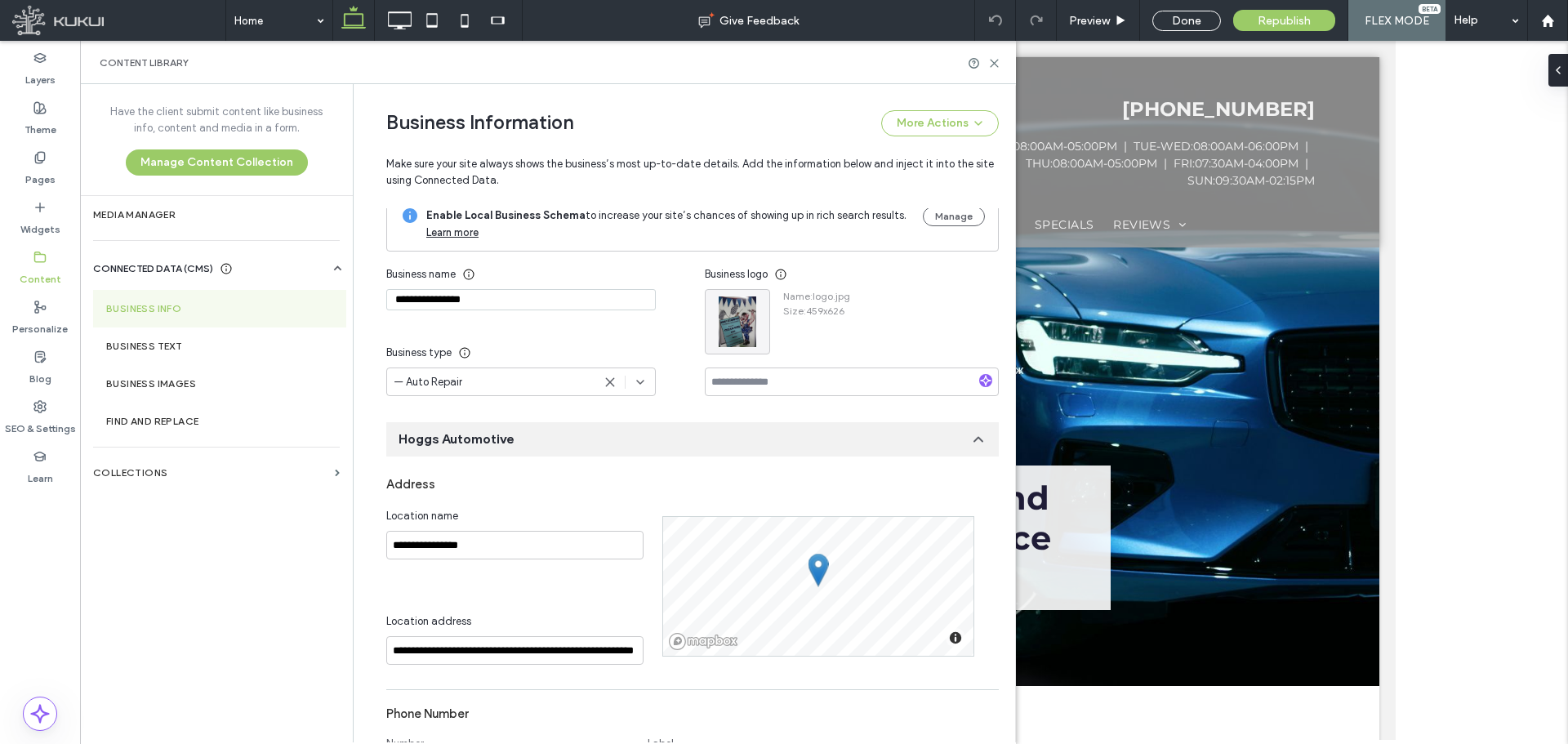
scroll to position [0, 0]
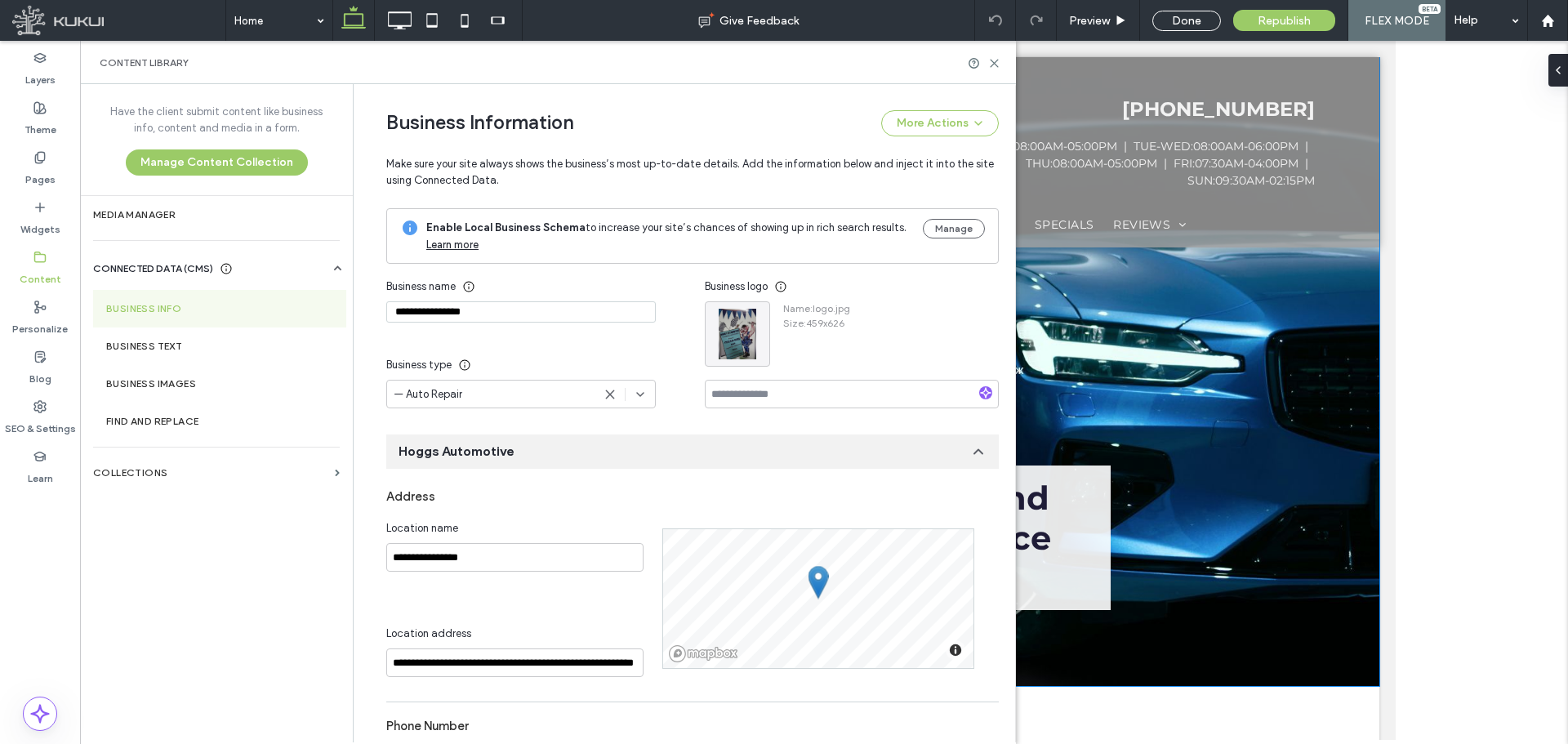
click at [1260, 667] on img at bounding box center [823, 372] width 1110 height 629
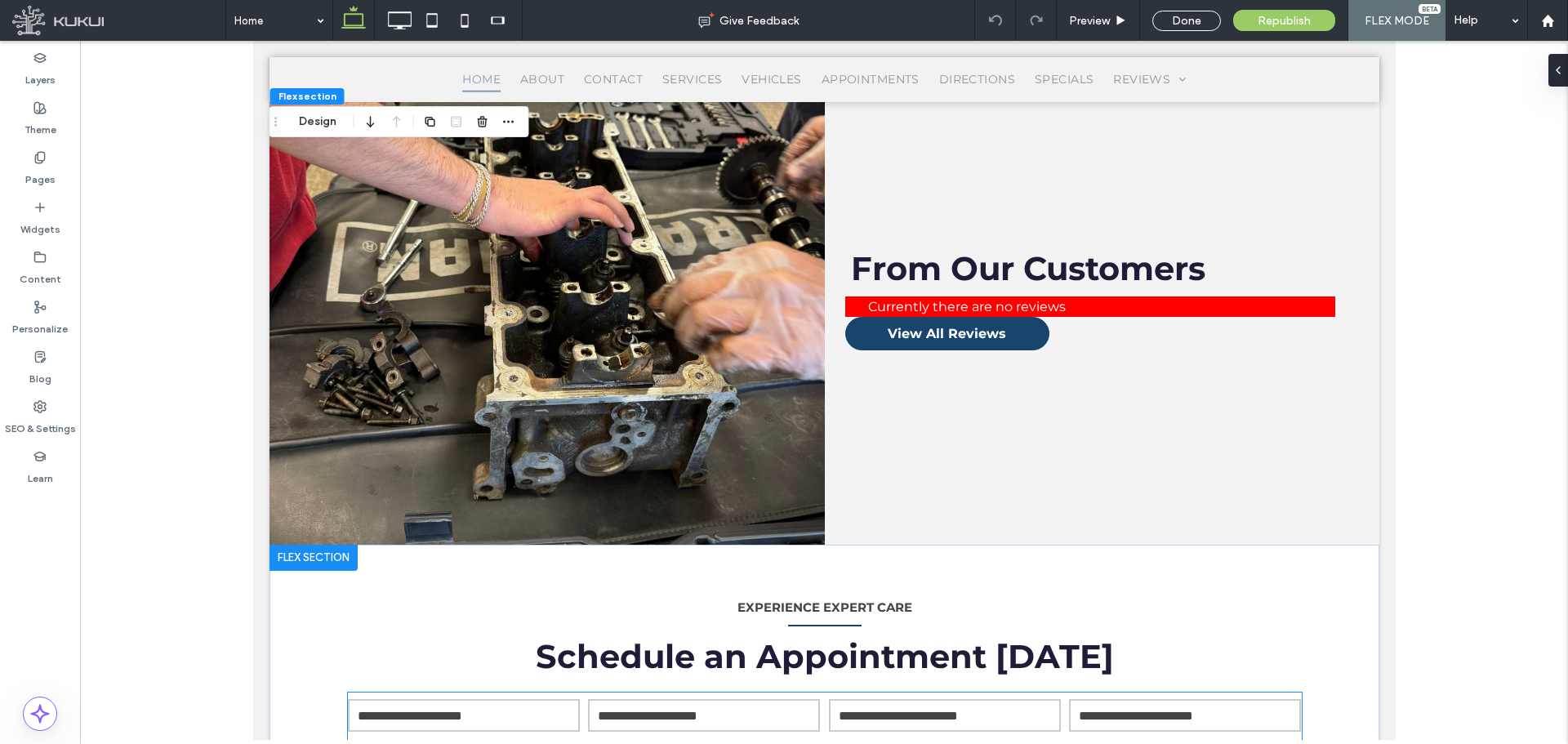
scroll to position [2850, 0]
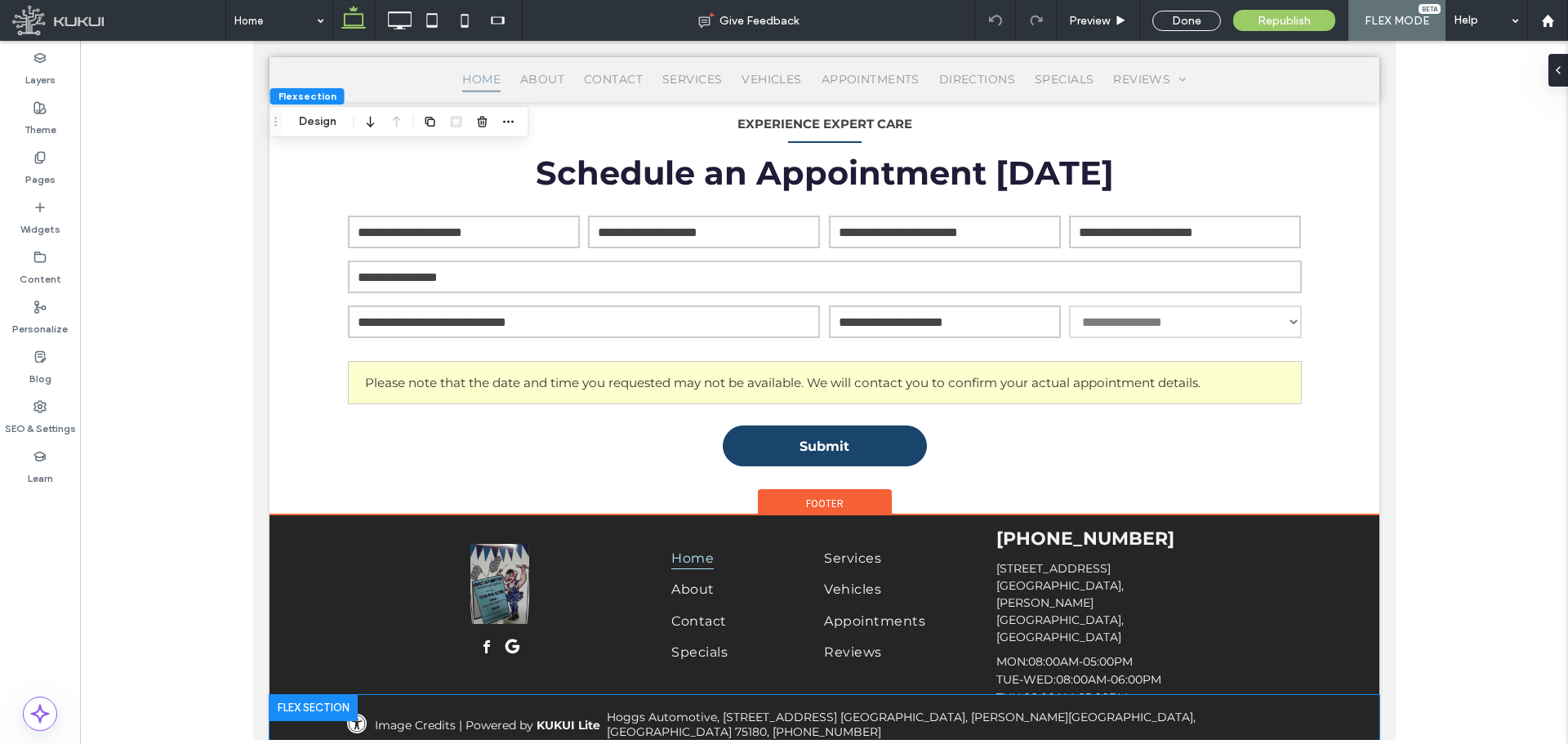
click at [961, 715] on address "Hoggs Automotive, [STREET_ADDRESS] [GEOGRAPHIC_DATA], [PERSON_NAME][GEOGRAPHIC_…" at bounding box center [953, 724] width 695 height 30
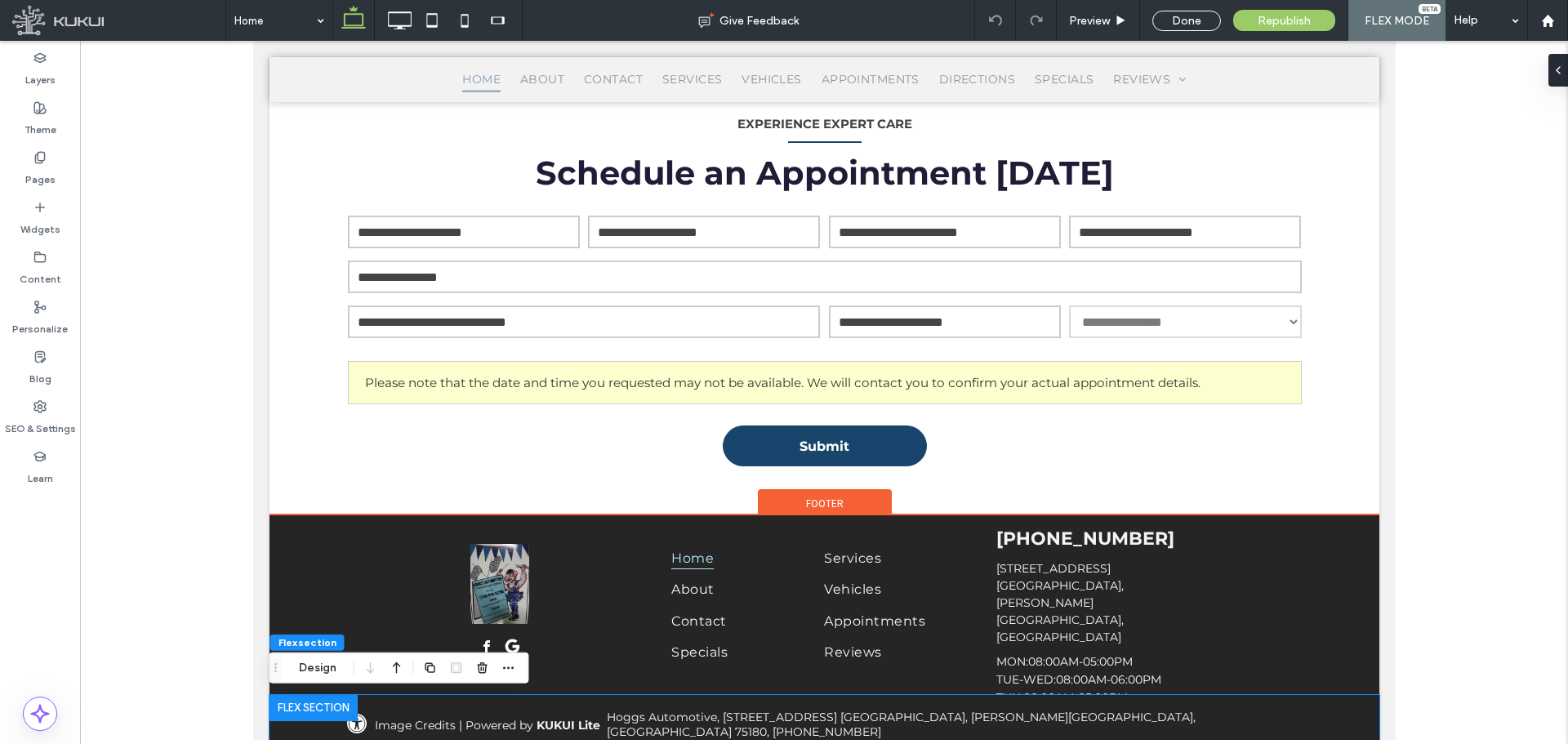
click at [961, 715] on address "Hoggs Automotive, [STREET_ADDRESS] [GEOGRAPHIC_DATA], [PERSON_NAME][GEOGRAPHIC_…" at bounding box center [953, 724] width 695 height 30
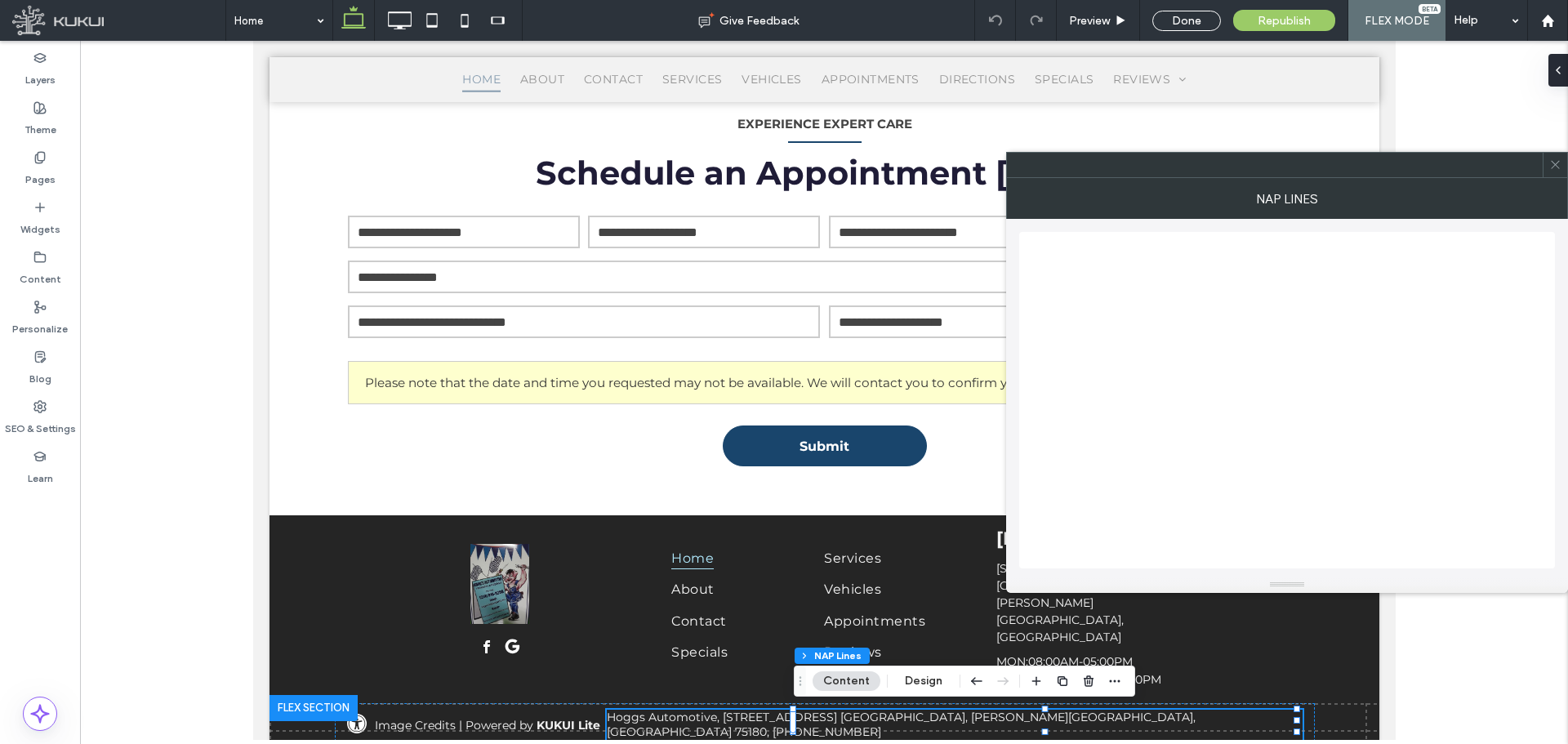
click at [1557, 160] on icon at bounding box center [1555, 164] width 12 height 12
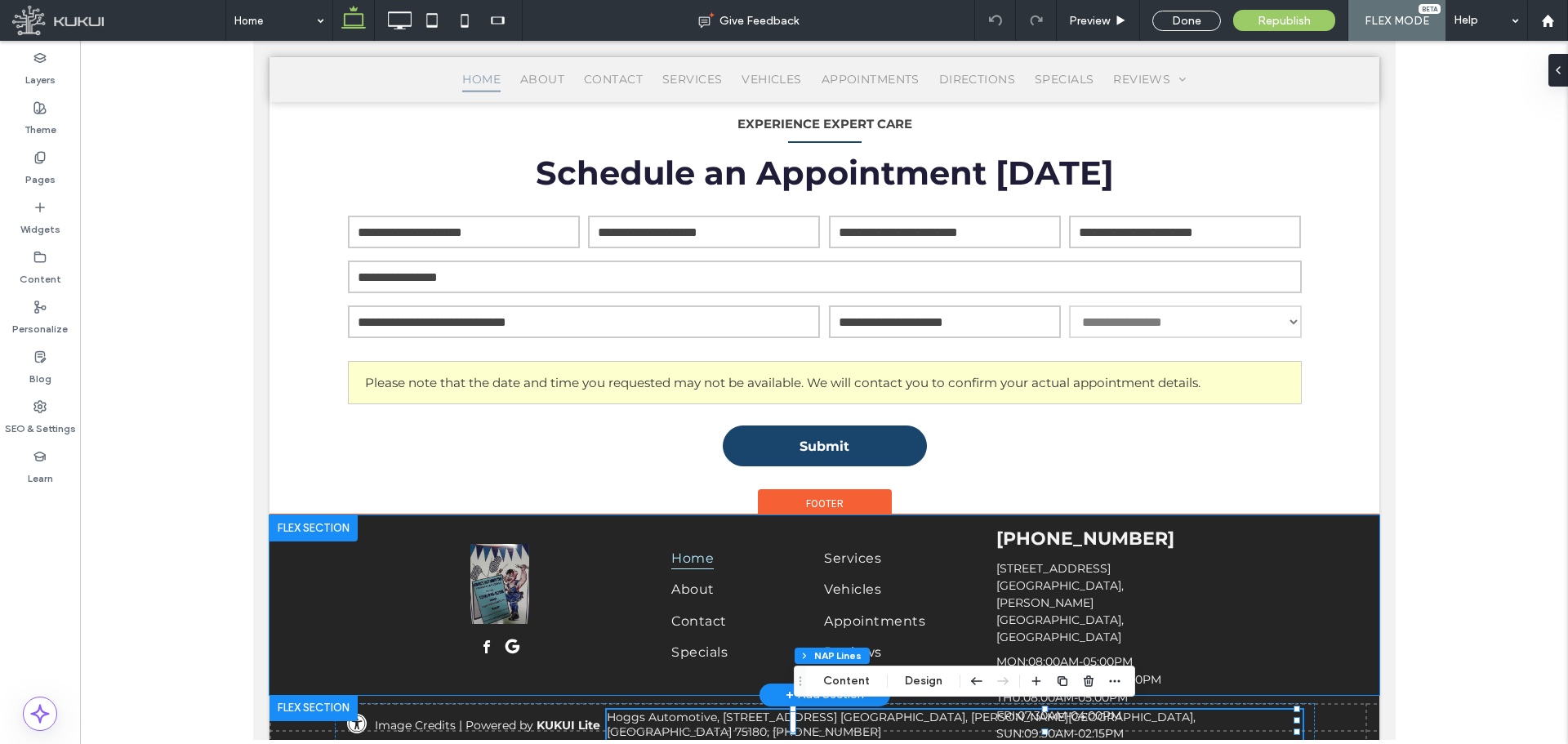
click at [1187, 626] on div "[PHONE_NUMBER] [STREET_ADDRESS] [GEOGRAPHIC_DATA], [PERSON_NAME][GEOGRAPHIC_DAT…" at bounding box center [1148, 604] width 305 height 160
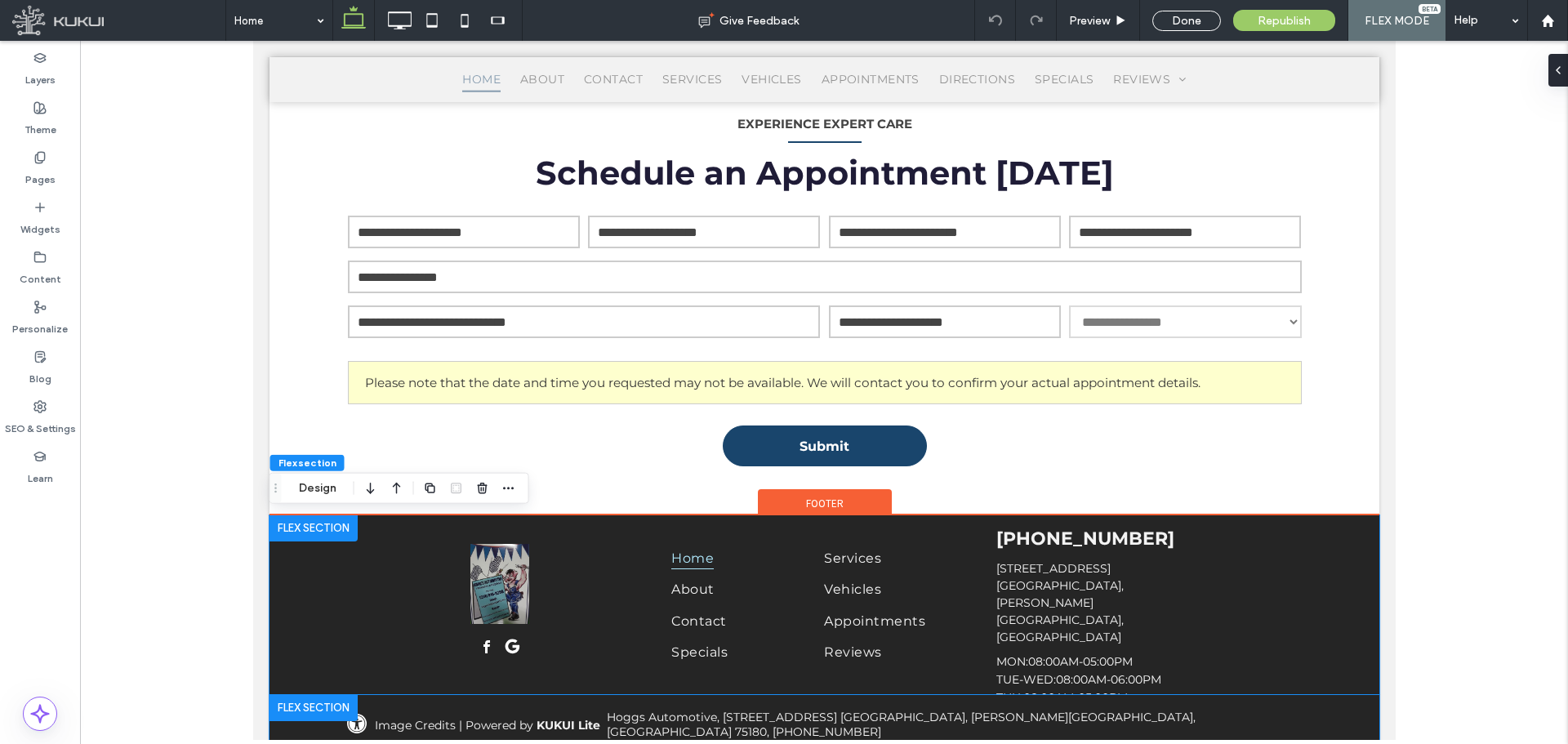
click at [967, 715] on address "Hoggs Automotive, [STREET_ADDRESS] [GEOGRAPHIC_DATA], [PERSON_NAME][GEOGRAPHIC_…" at bounding box center [953, 724] width 695 height 30
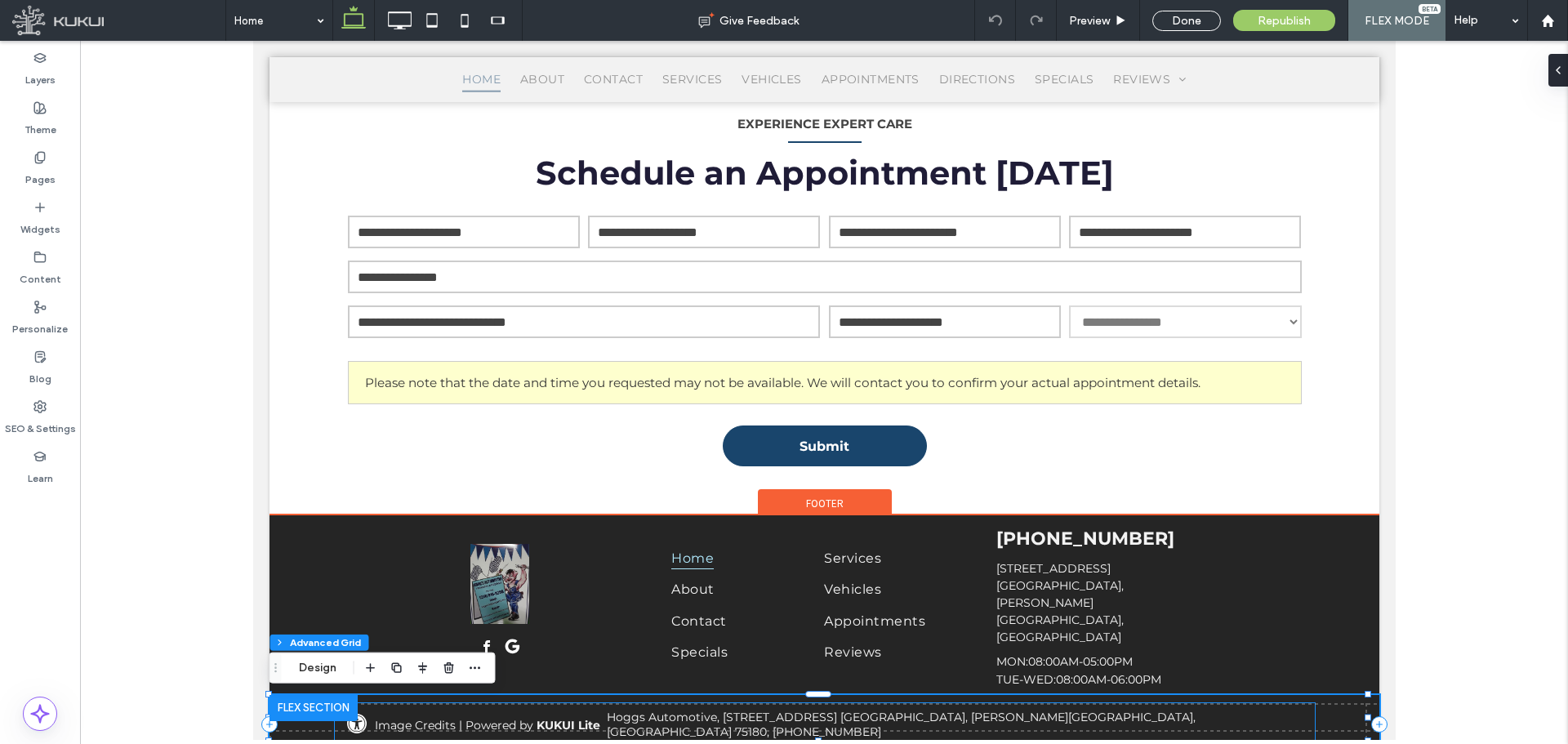
click at [970, 713] on address "Hoggs Automotive, [STREET_ADDRESS] [GEOGRAPHIC_DATA], [PERSON_NAME][GEOGRAPHIC_…" at bounding box center [953, 724] width 695 height 30
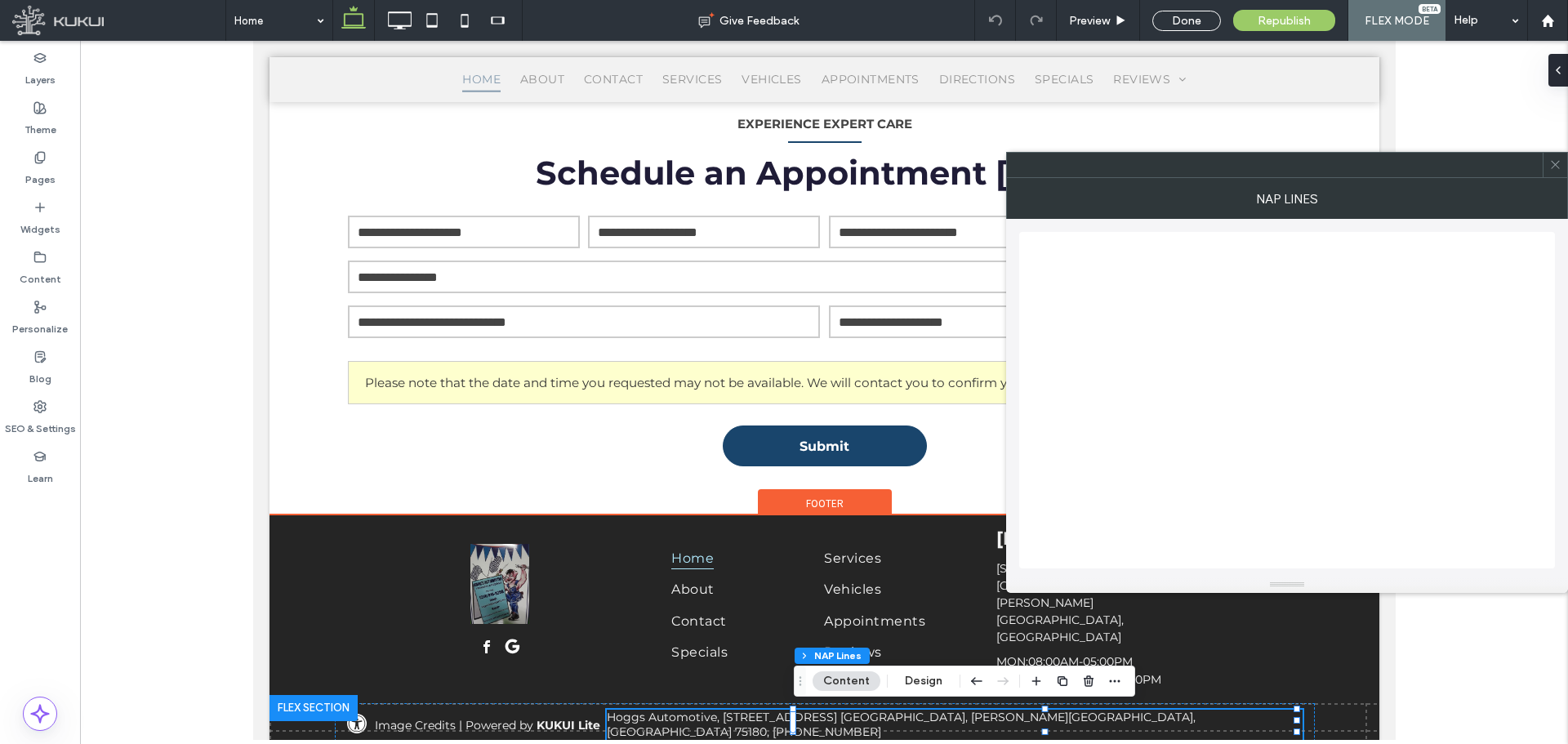
click at [1477, 668] on div at bounding box center [823, 390] width 1487 height 699
click at [1556, 165] on icon at bounding box center [1555, 164] width 12 height 12
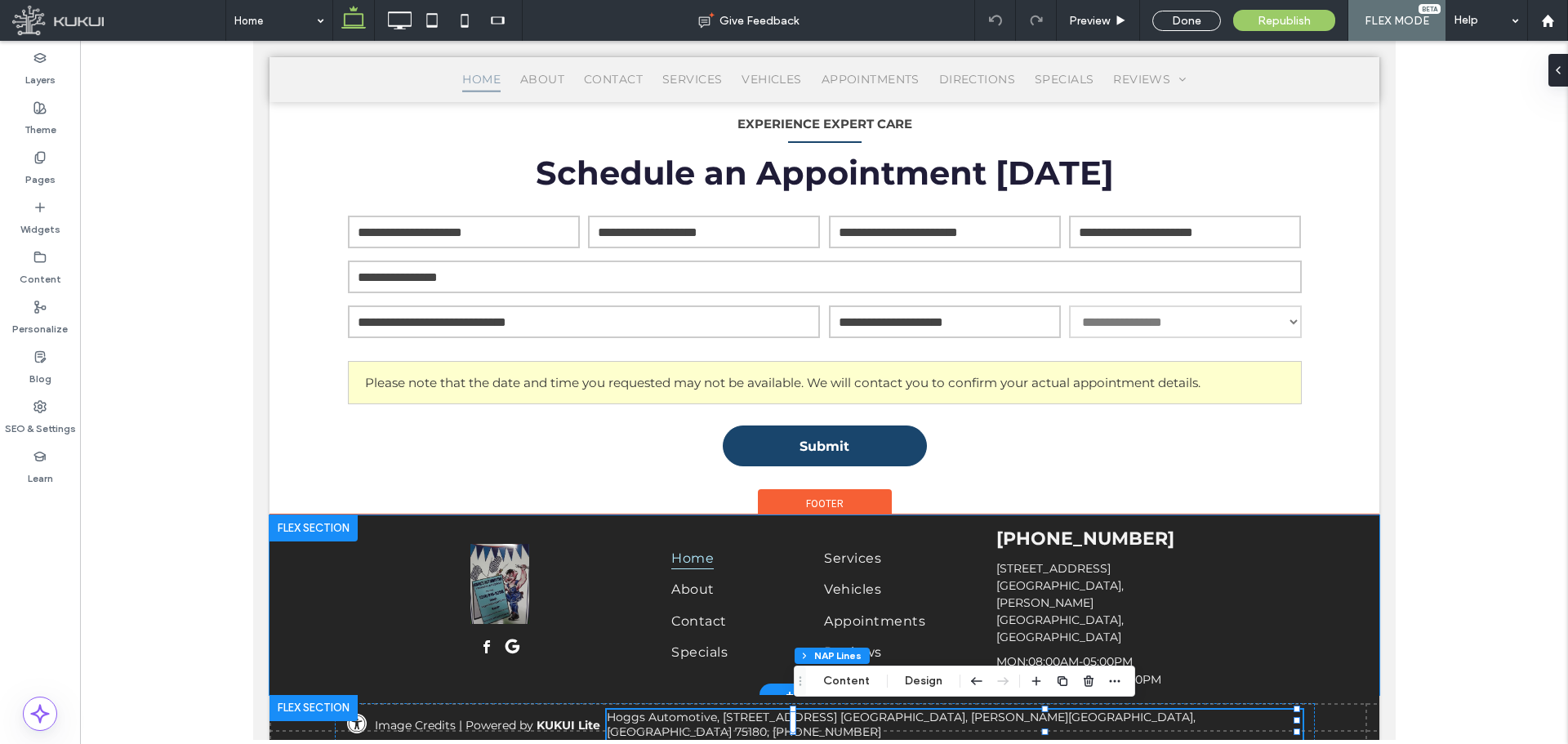
click at [1041, 596] on link "[STREET_ADDRESS] [GEOGRAPHIC_DATA], [PERSON_NAME][GEOGRAPHIC_DATA], [GEOGRAPHIC…" at bounding box center [1059, 602] width 128 height 83
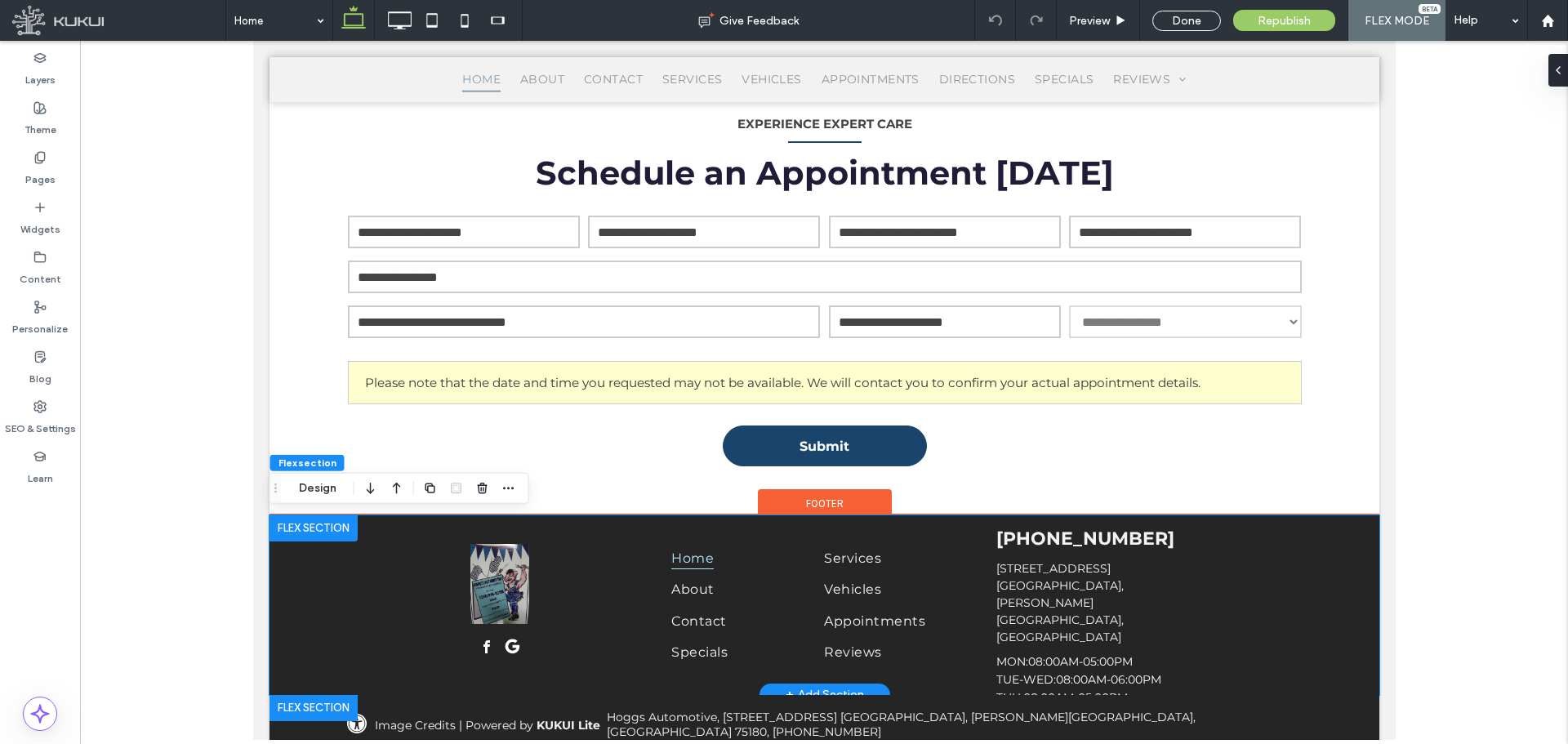
click at [1064, 591] on link "[STREET_ADDRESS] [GEOGRAPHIC_DATA], [PERSON_NAME][GEOGRAPHIC_DATA], [GEOGRAPHIC…" at bounding box center [1059, 602] width 128 height 83
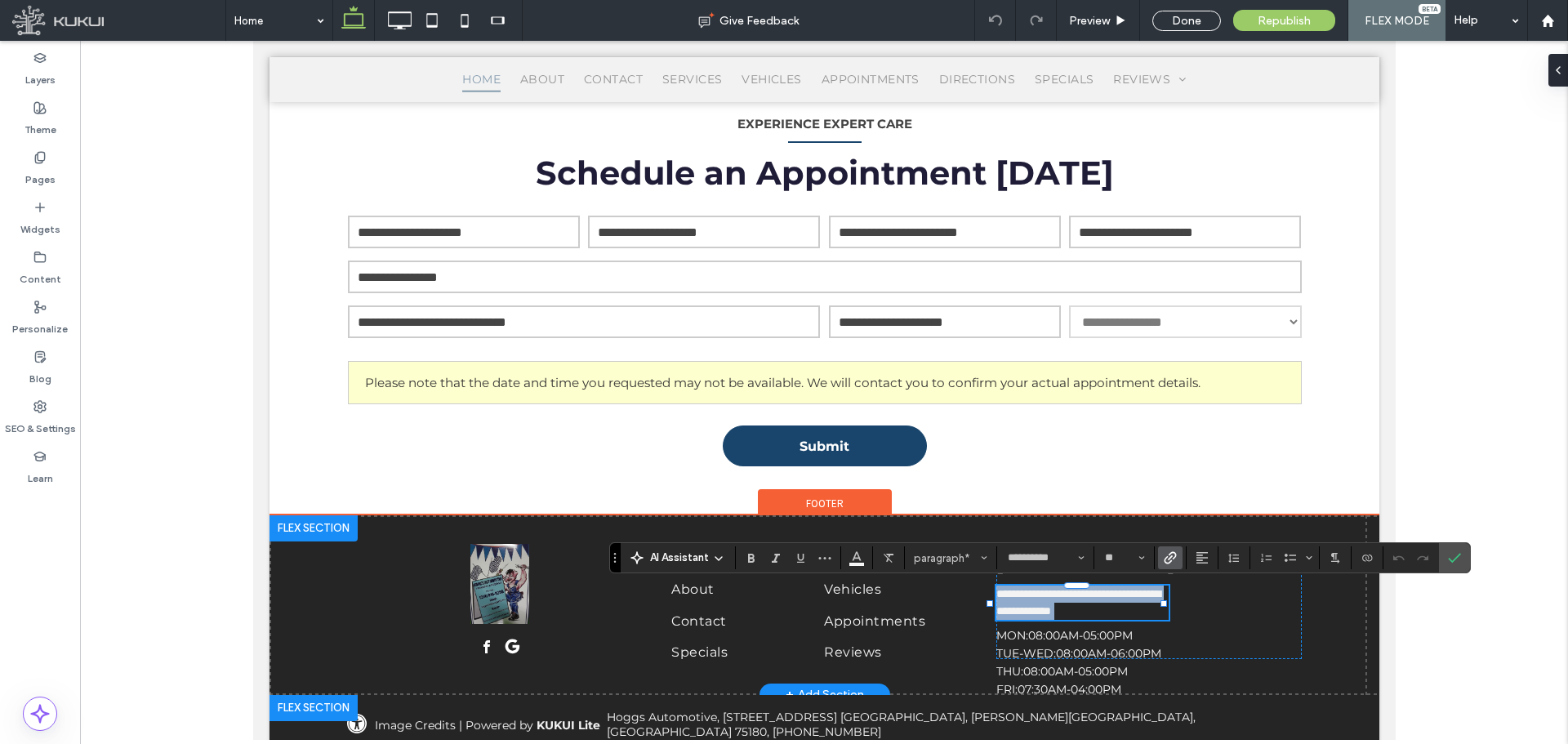
click at [1124, 607] on p "**********" at bounding box center [1082, 602] width 173 height 35
drag, startPoint x: 1157, startPoint y: 593, endPoint x: 999, endPoint y: 590, distance: 158.0
click at [999, 590] on link "**********" at bounding box center [1077, 602] width 164 height 29
click at [995, 592] on link "**********" at bounding box center [1077, 602] width 164 height 29
drag, startPoint x: 991, startPoint y: 593, endPoint x: 1157, endPoint y: 586, distance: 166.1
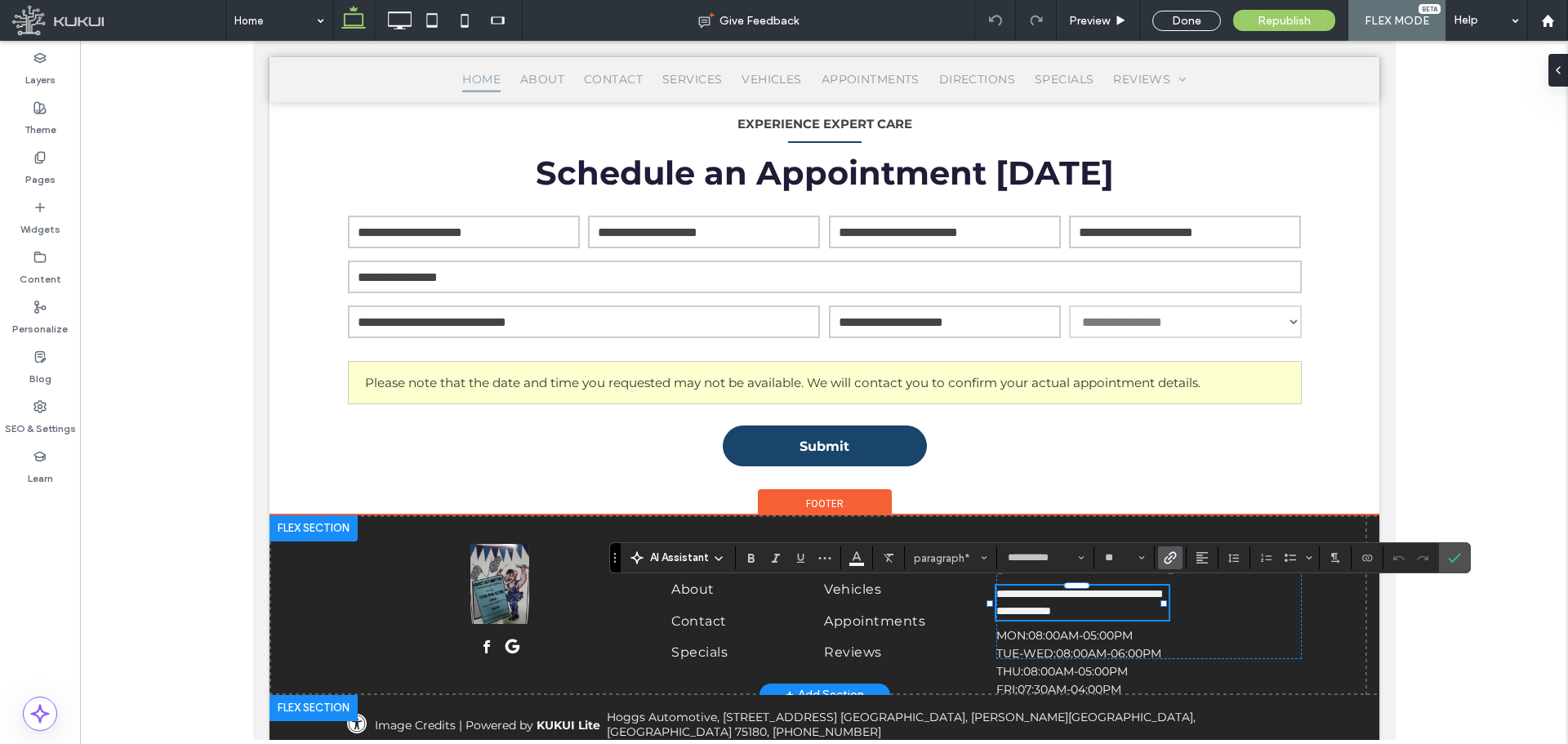
click at [1157, 586] on div "**********" at bounding box center [823, 604] width 1110 height 179
click at [1136, 599] on link "**********" at bounding box center [1077, 602] width 164 height 29
click at [1156, 596] on link "**********" at bounding box center [1077, 602] width 164 height 29
type input "**"
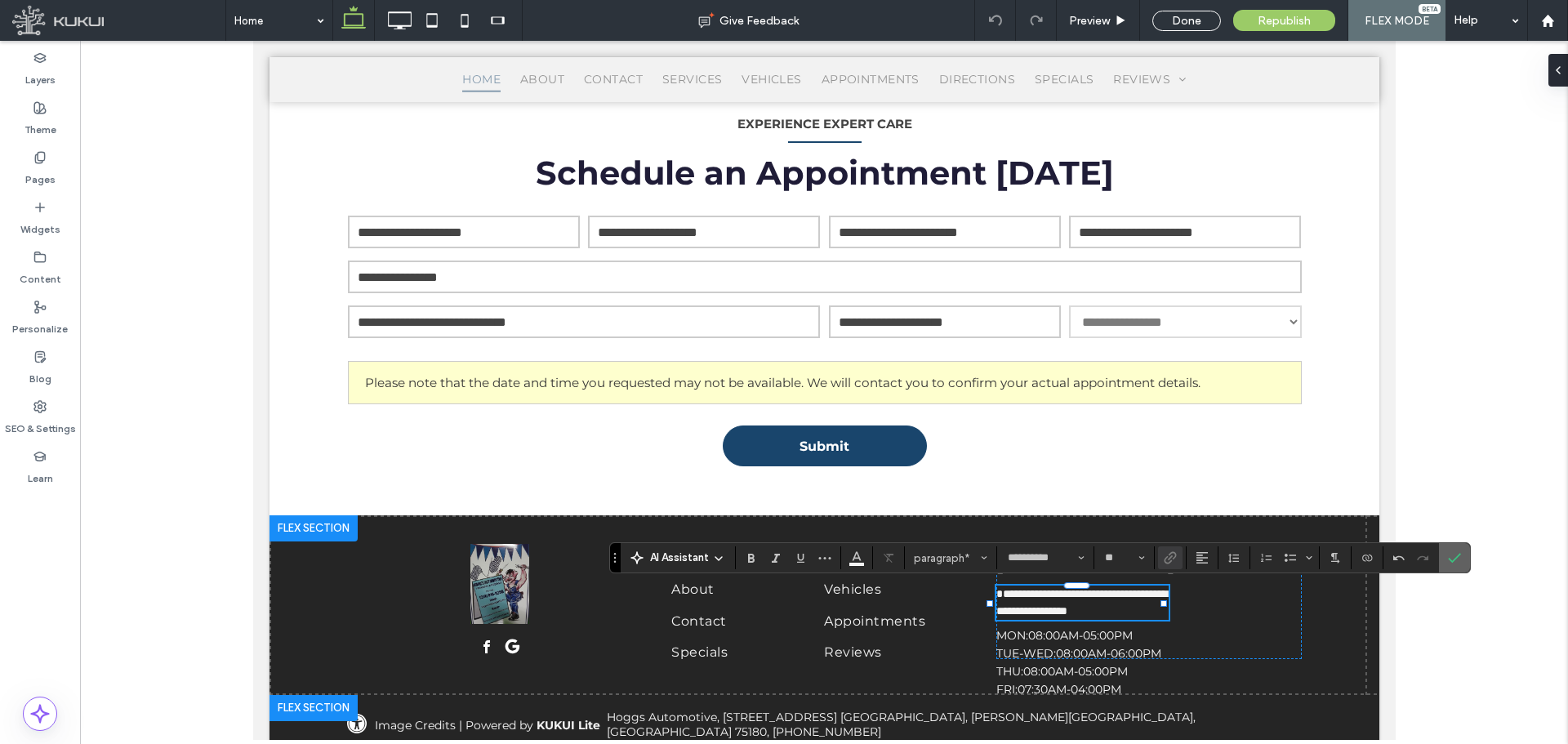
click at [1458, 550] on span "Confirm" at bounding box center [1454, 557] width 13 height 28
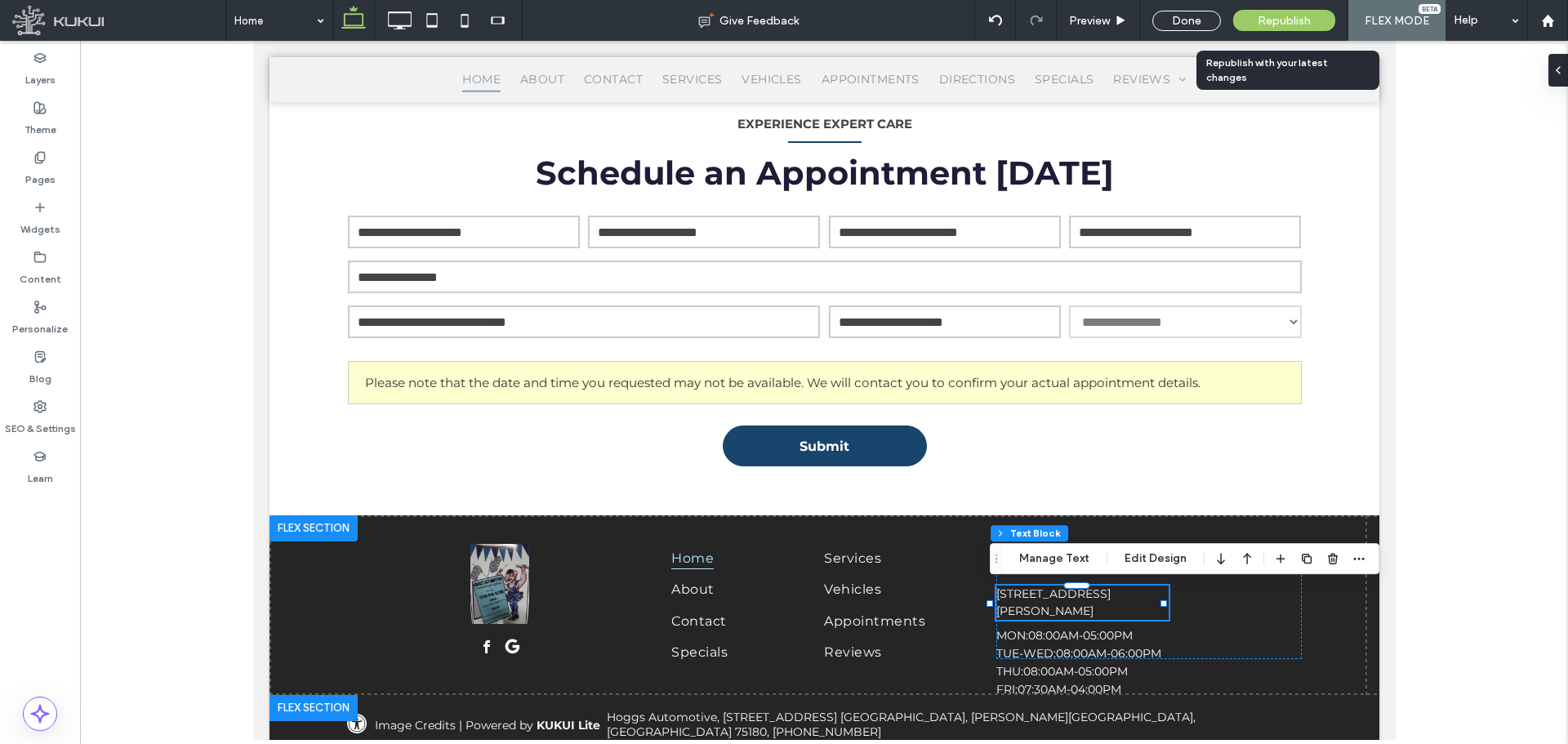
click at [1283, 13] on span "Republish" at bounding box center [1283, 20] width 53 height 13
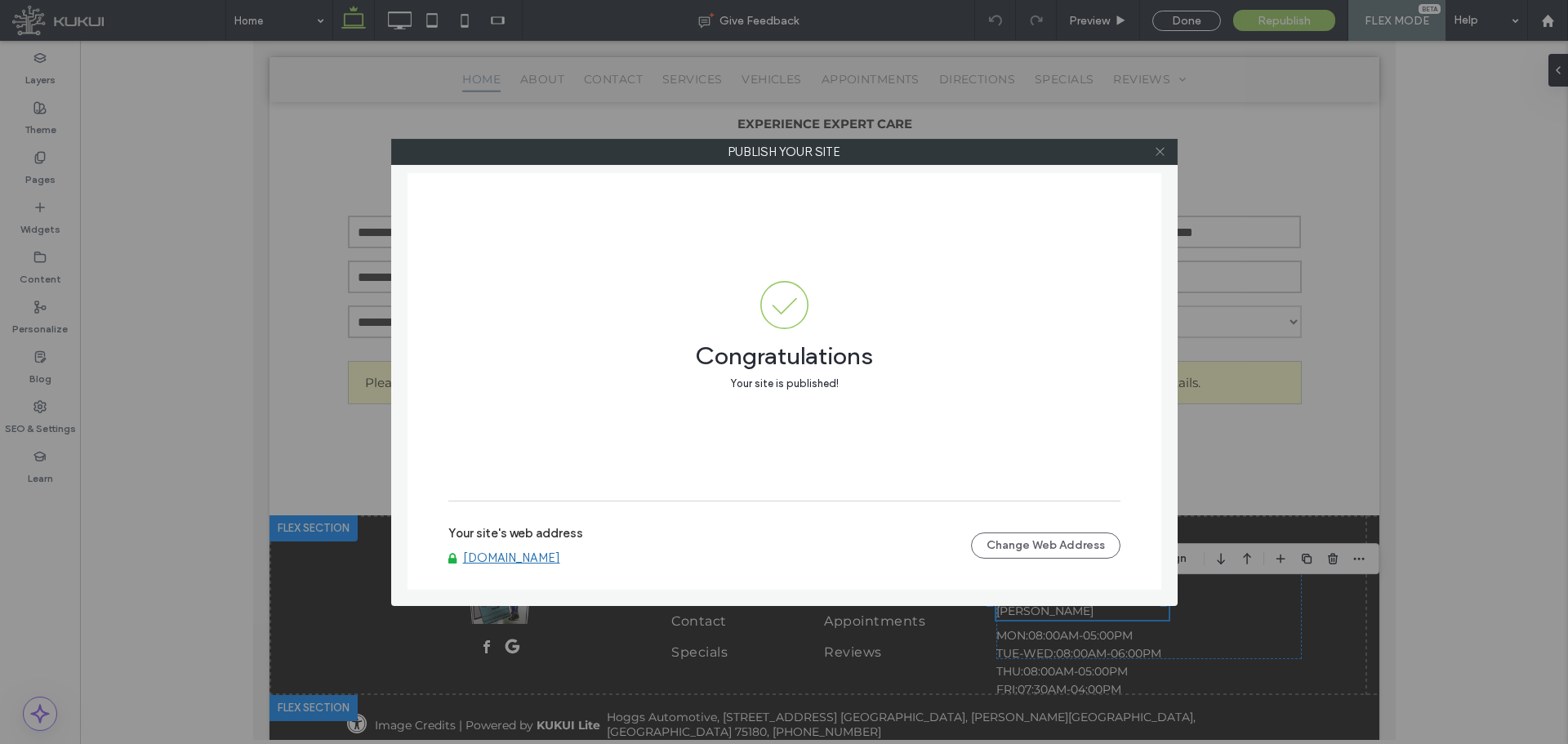
click at [1155, 149] on icon at bounding box center [1159, 151] width 12 height 12
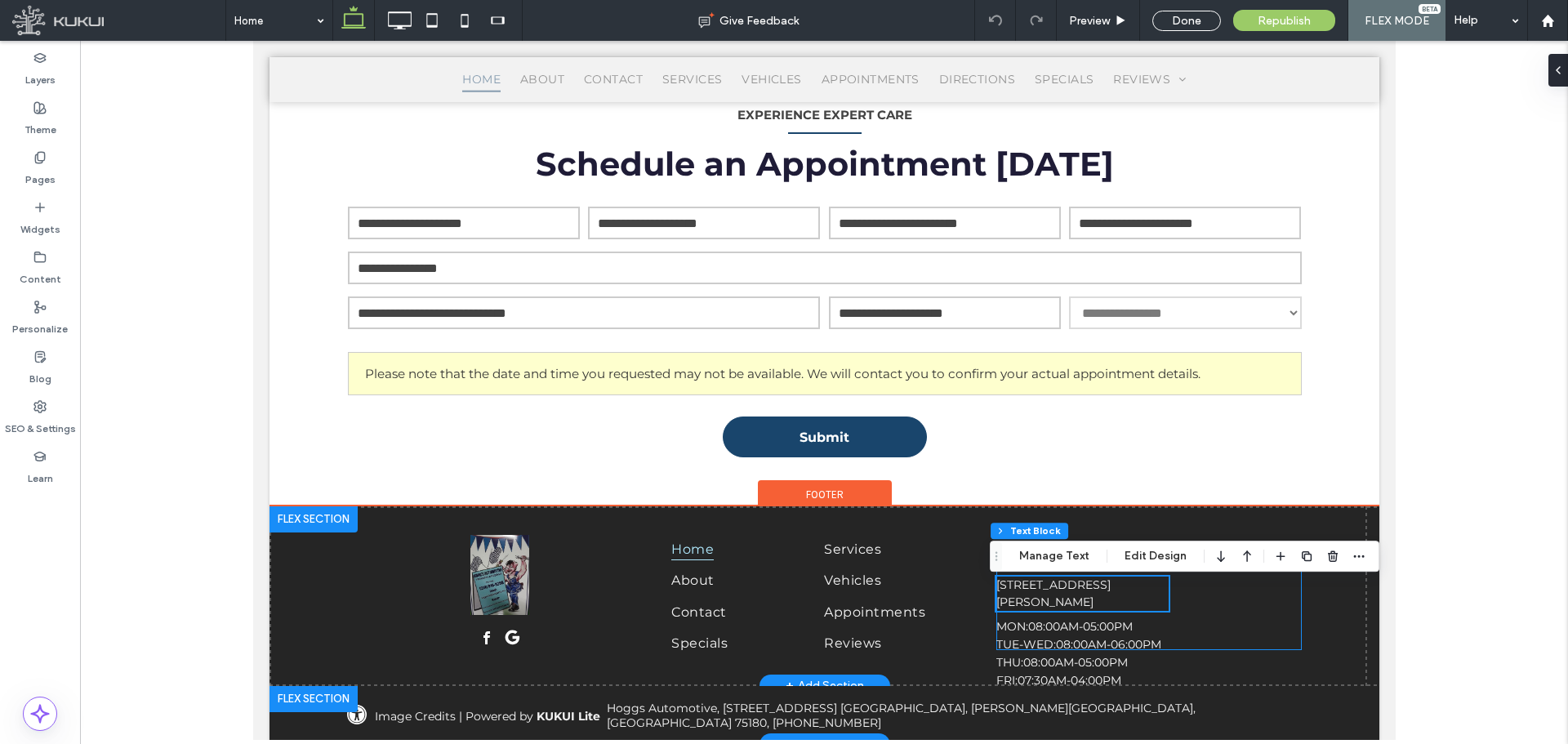
scroll to position [2862, 0]
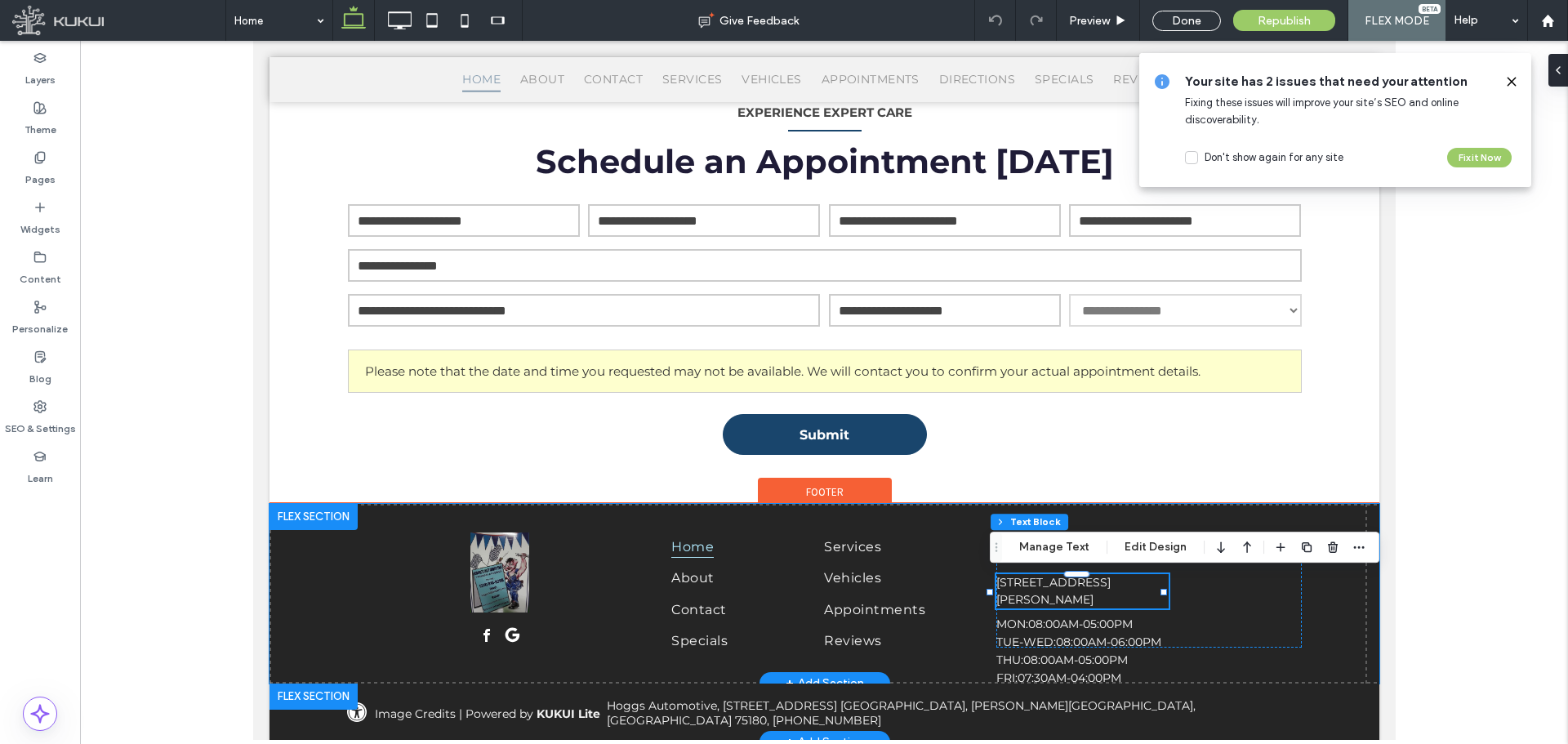
click at [1324, 629] on div "Home About Contact Specials Services Vehicles Appointments Reviews [PHONE_NUMBE…" at bounding box center [823, 593] width 1110 height 179
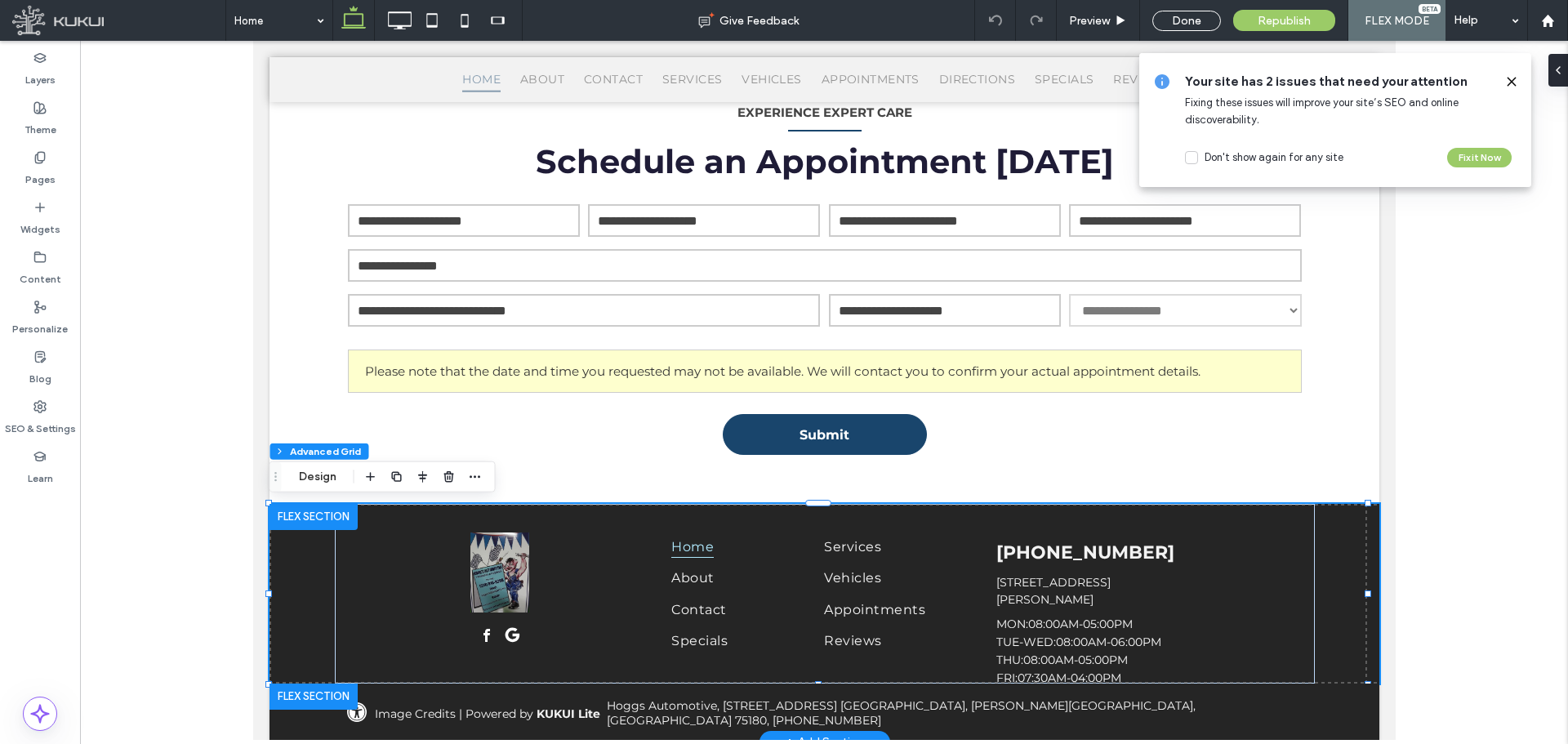
click at [1514, 82] on icon at bounding box center [1511, 81] width 13 height 13
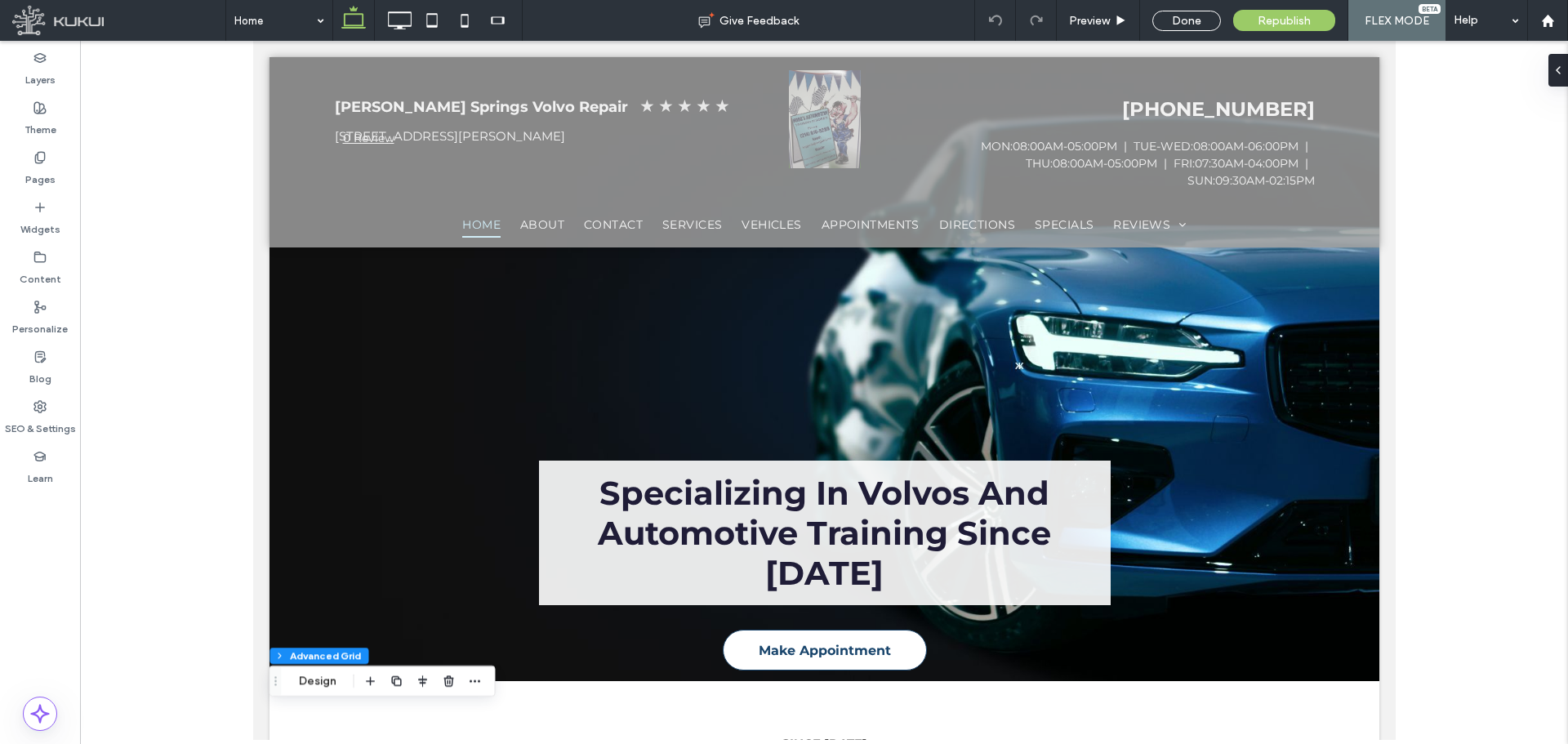
scroll to position [0, 0]
